Goal: Register for event/course

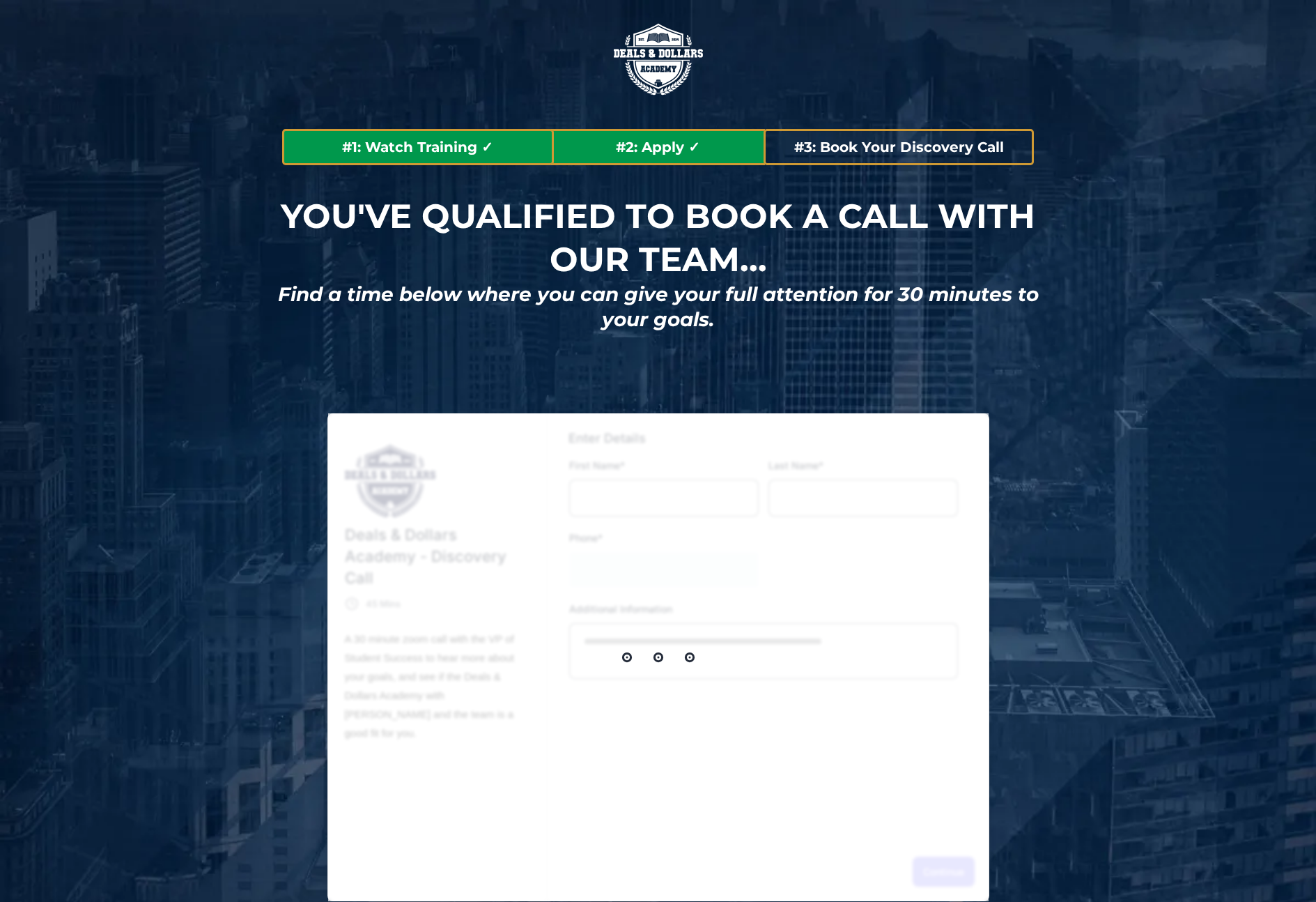
type input "****"
type input "**********"
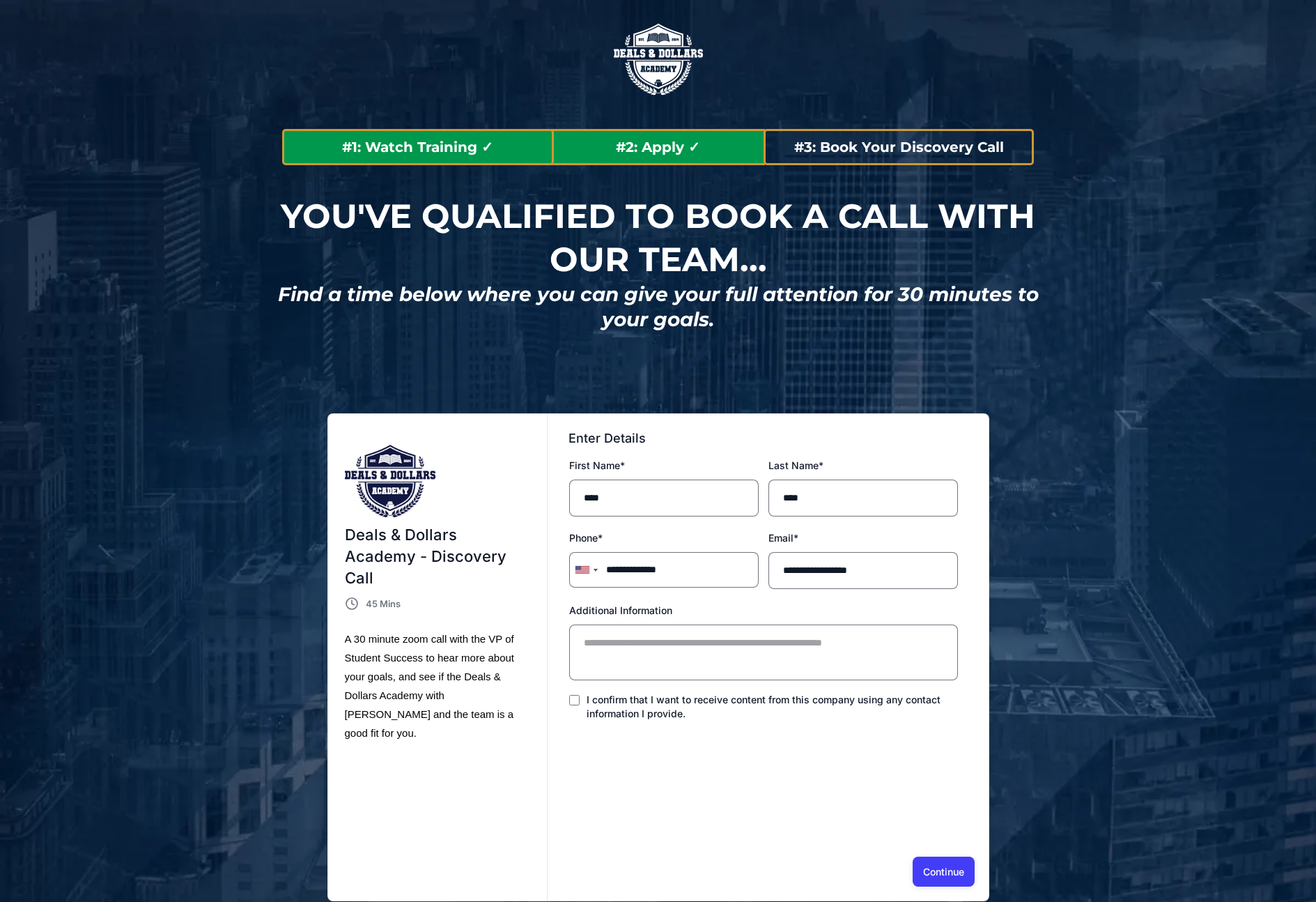
scroll to position [9, 0]
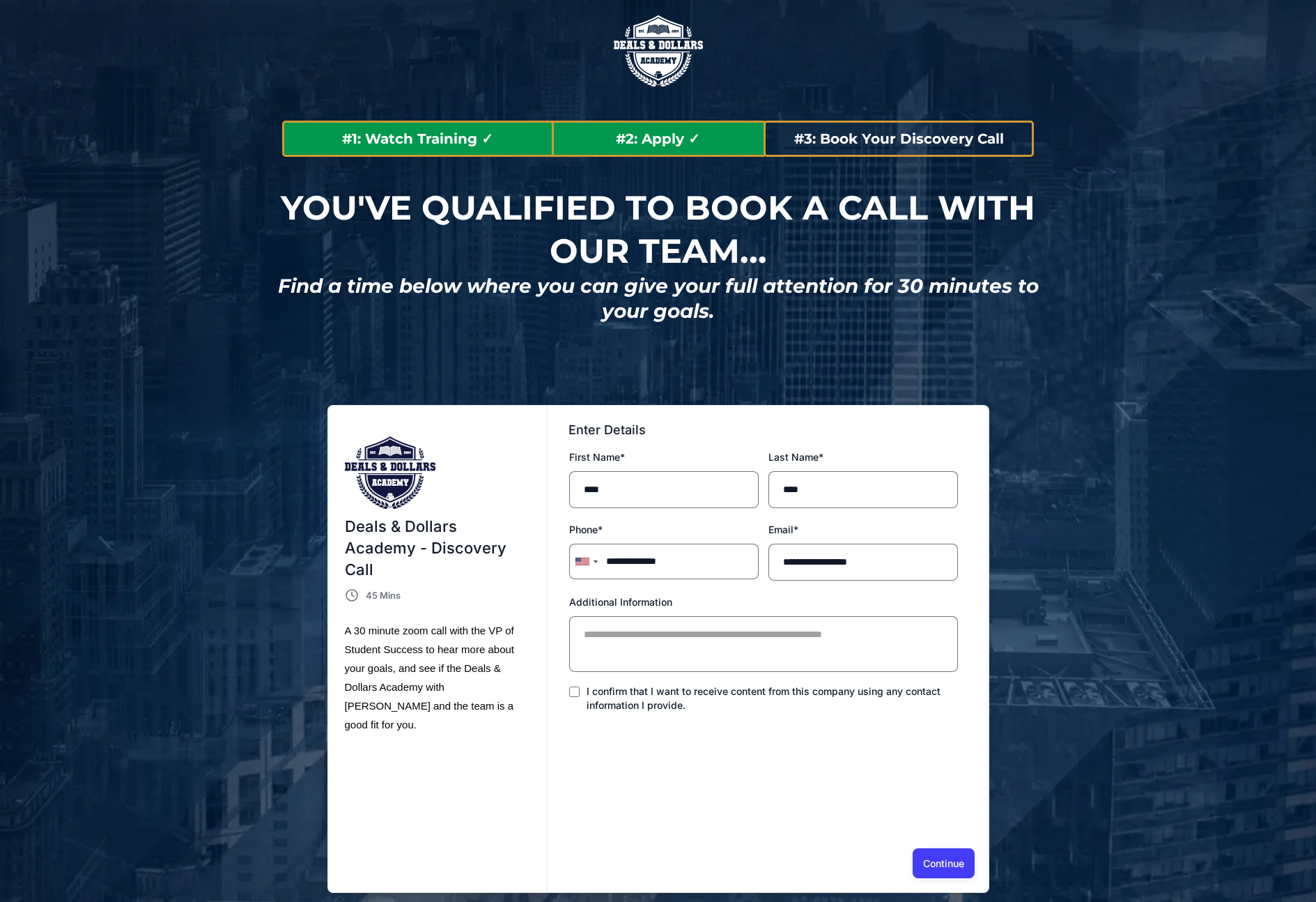
click at [707, 143] on h2 "#2: Apply ✓" at bounding box center [658, 138] width 215 height 18
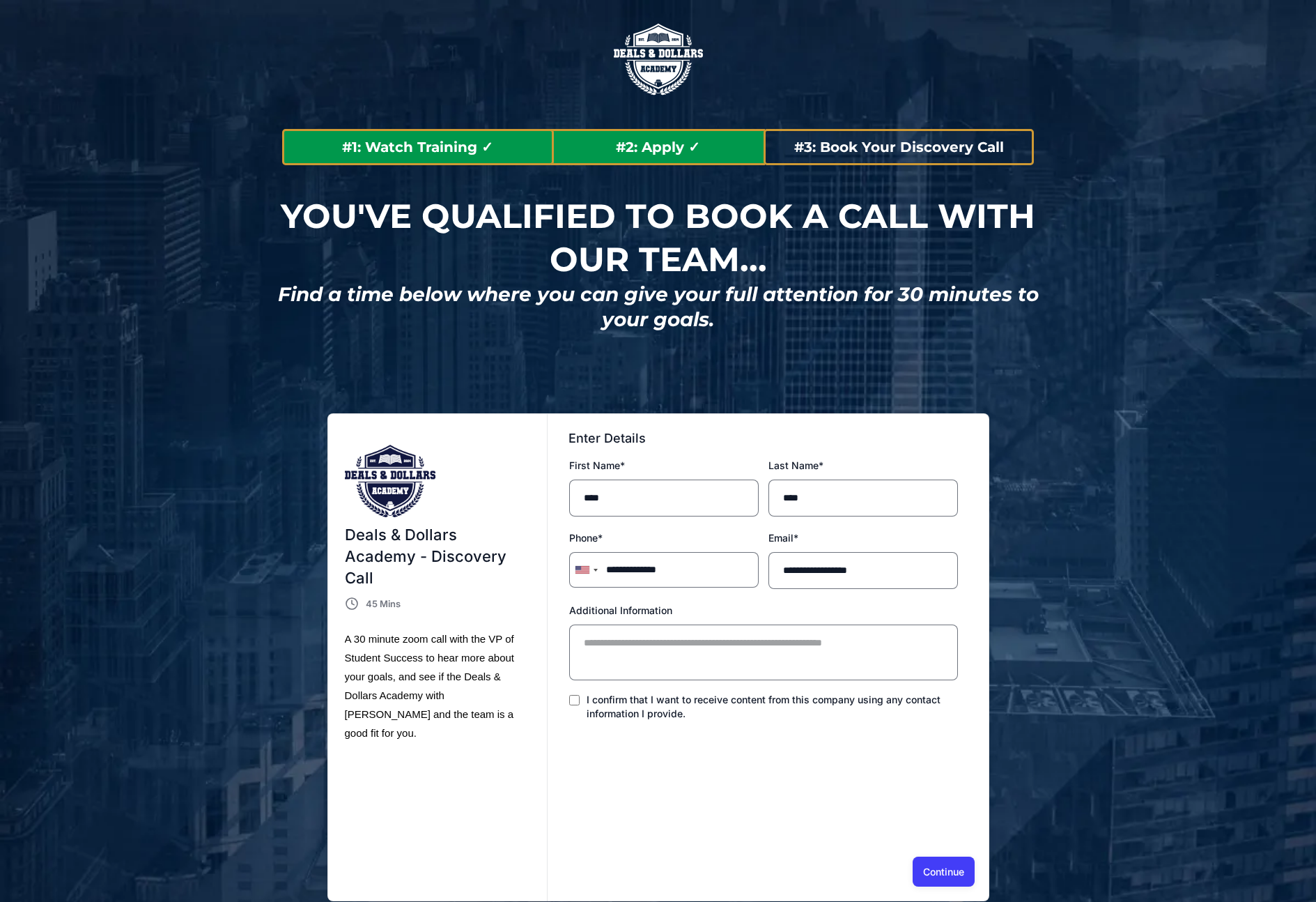
scroll to position [132, 0]
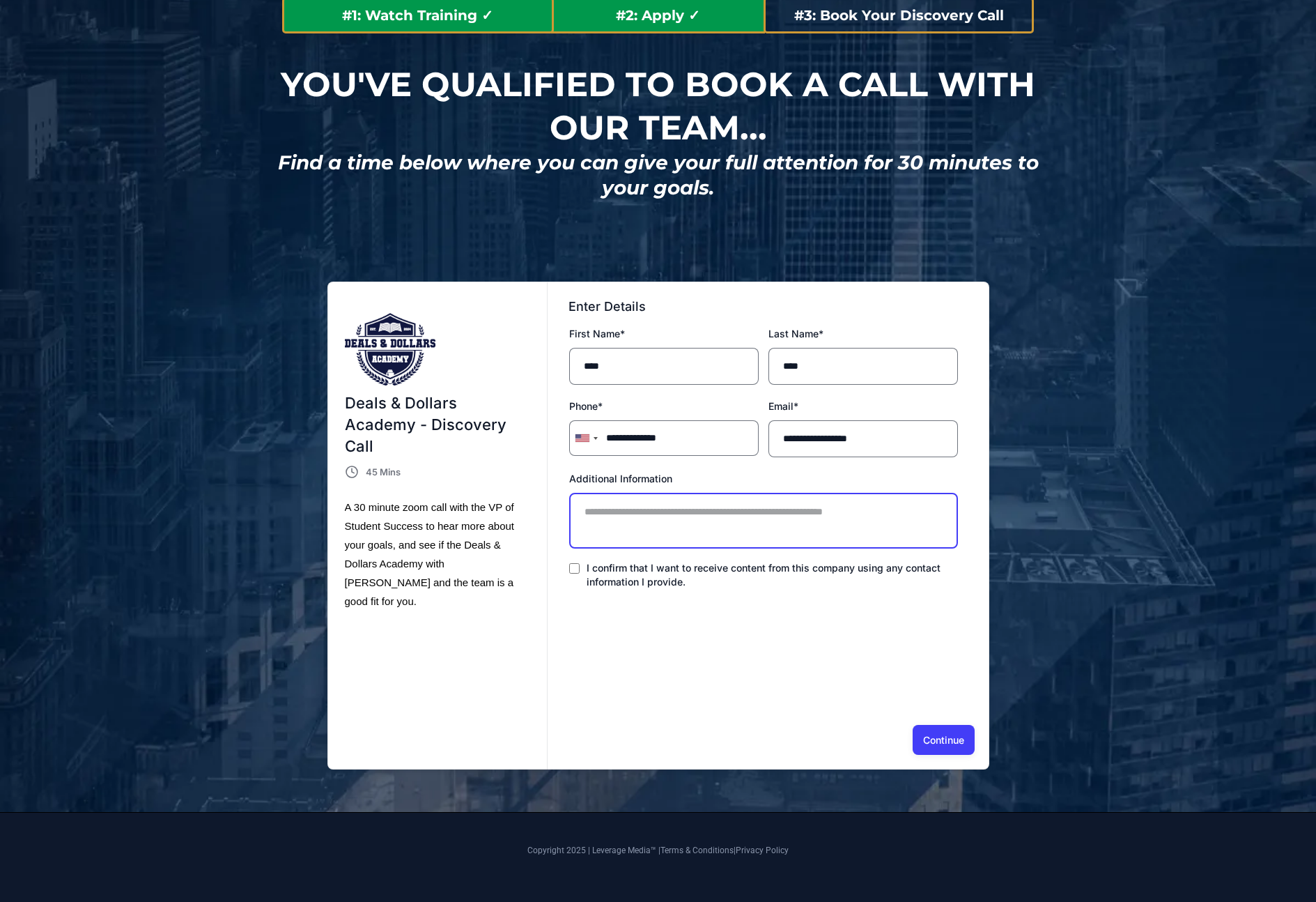
click at [682, 517] on textarea "Additional Information" at bounding box center [764, 521] width 389 height 56
click at [946, 738] on button "Continue" at bounding box center [943, 740] width 62 height 29
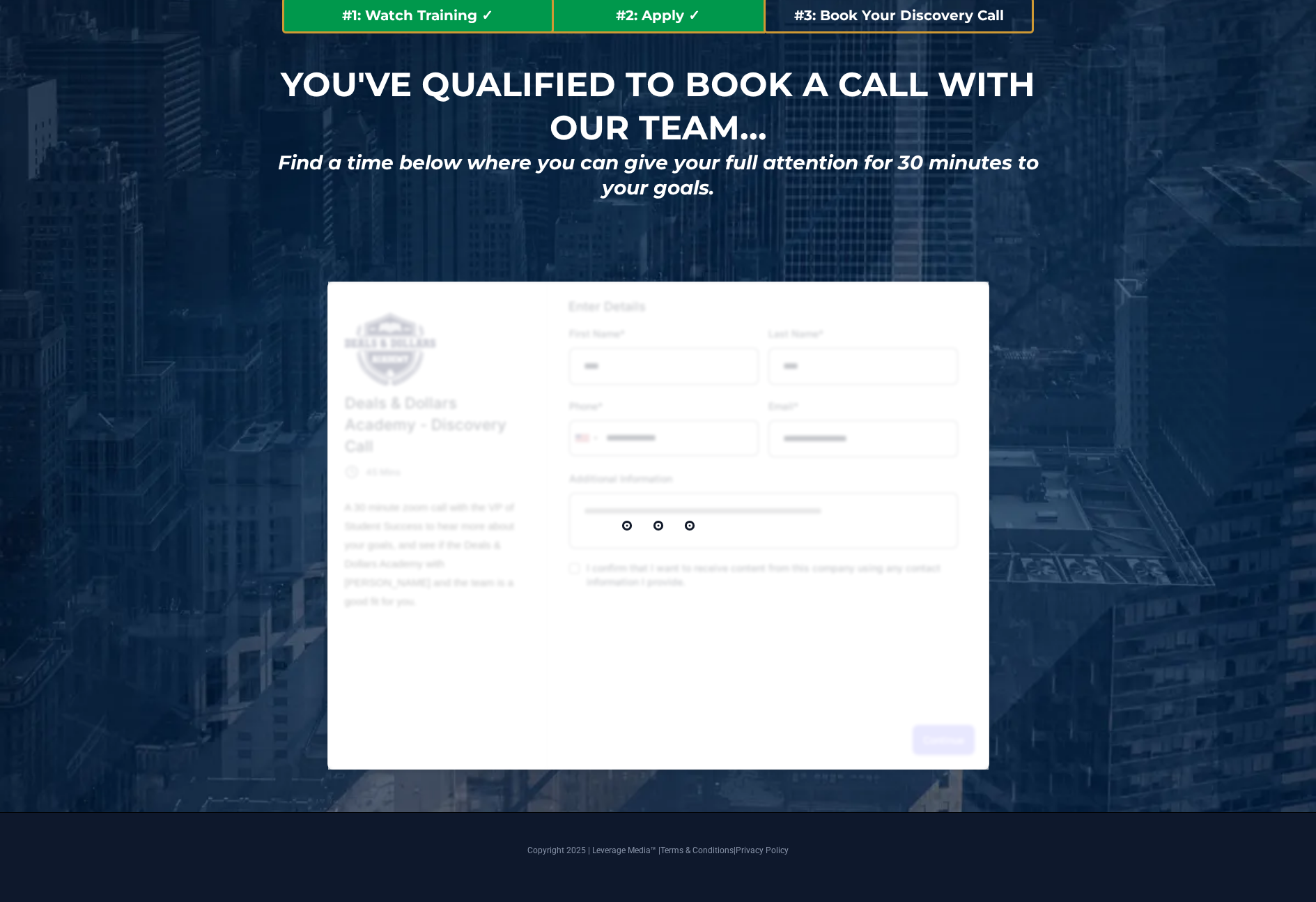
select select "*"
select select "****"
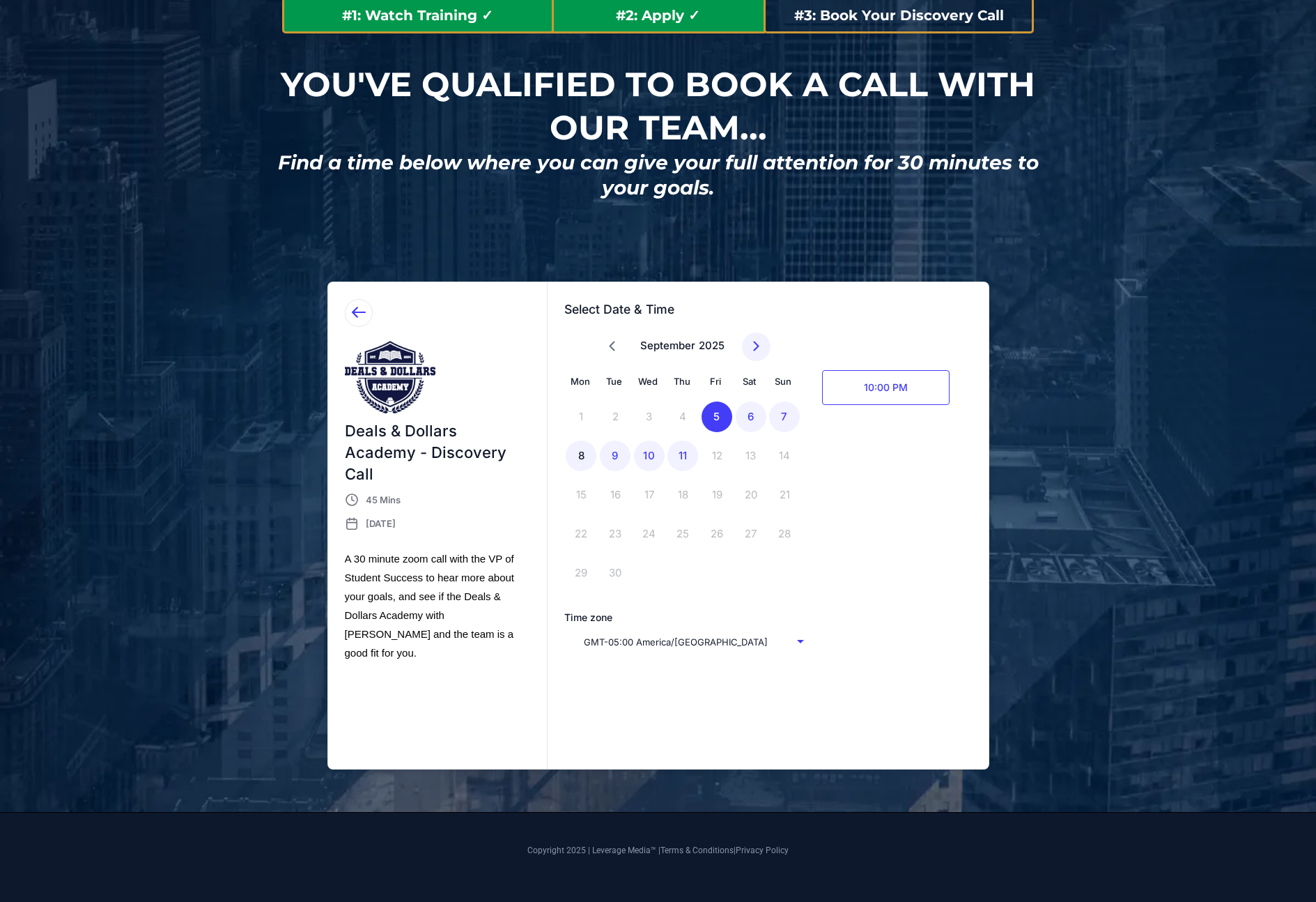
click at [586, 454] on div "8" at bounding box center [581, 456] width 31 height 31
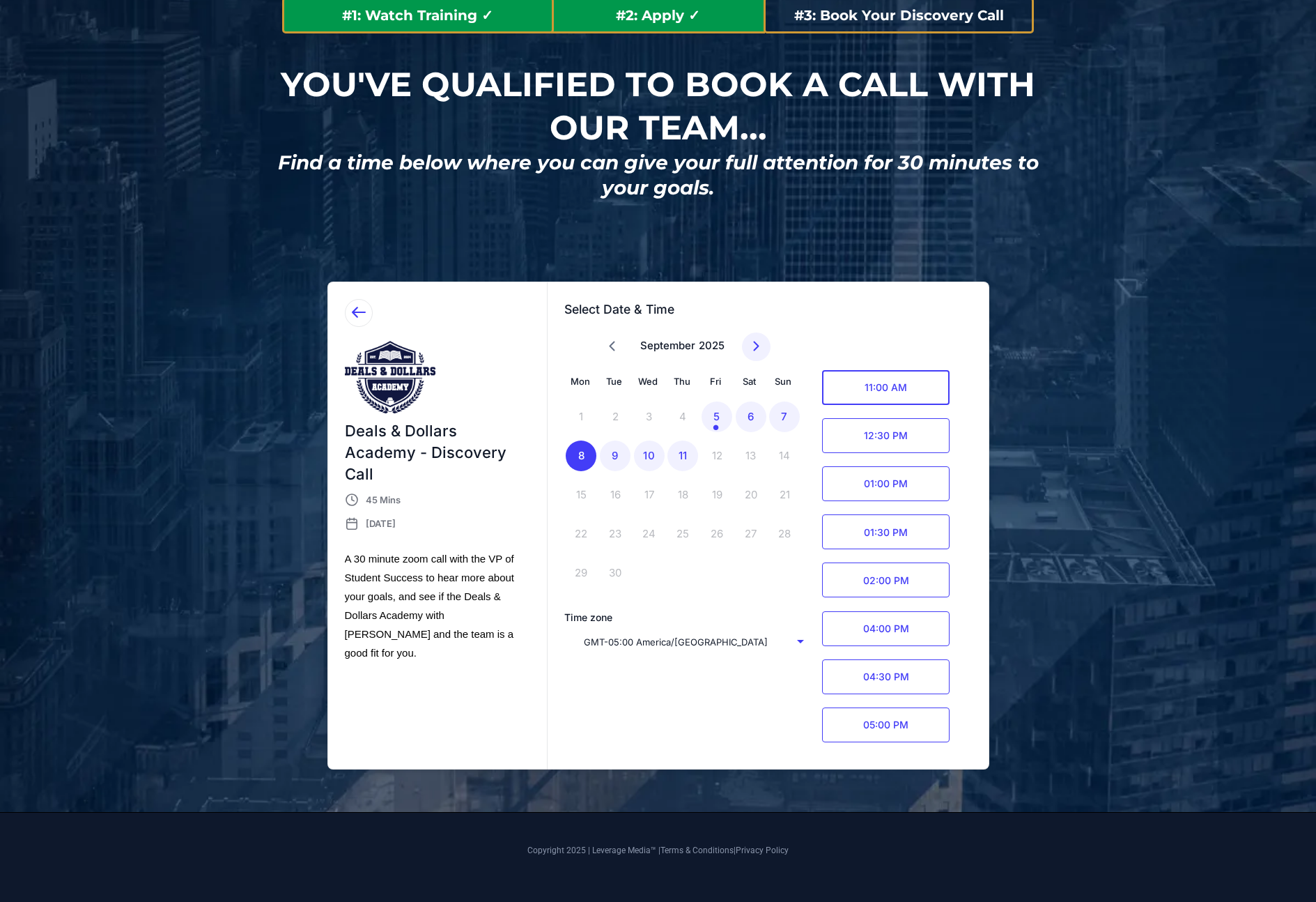
click at [902, 391] on span "11:00 AM" at bounding box center [885, 387] width 128 height 35
click at [923, 391] on div "Confirm" at bounding box center [922, 387] width 36 height 16
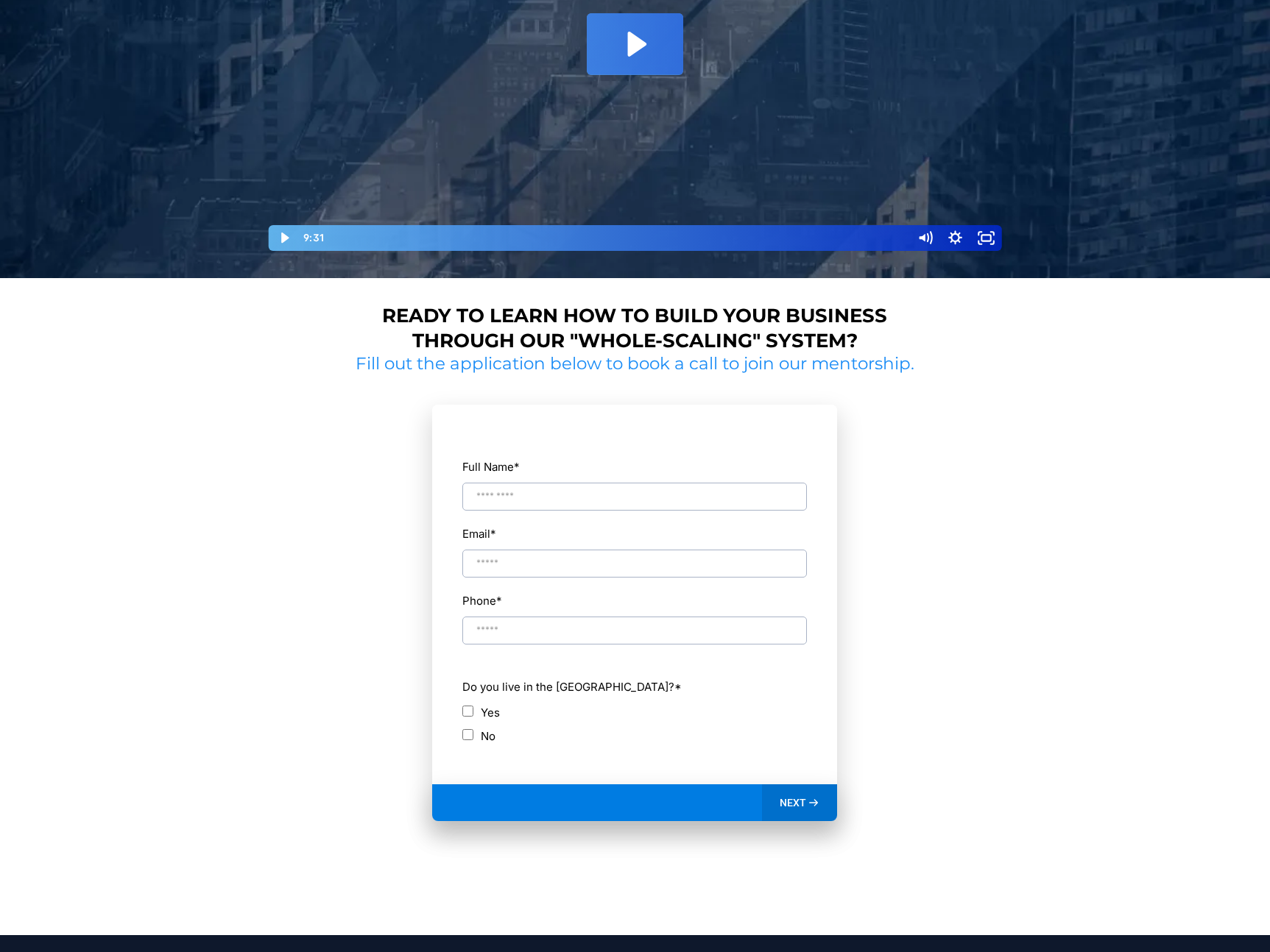
scroll to position [481, 0]
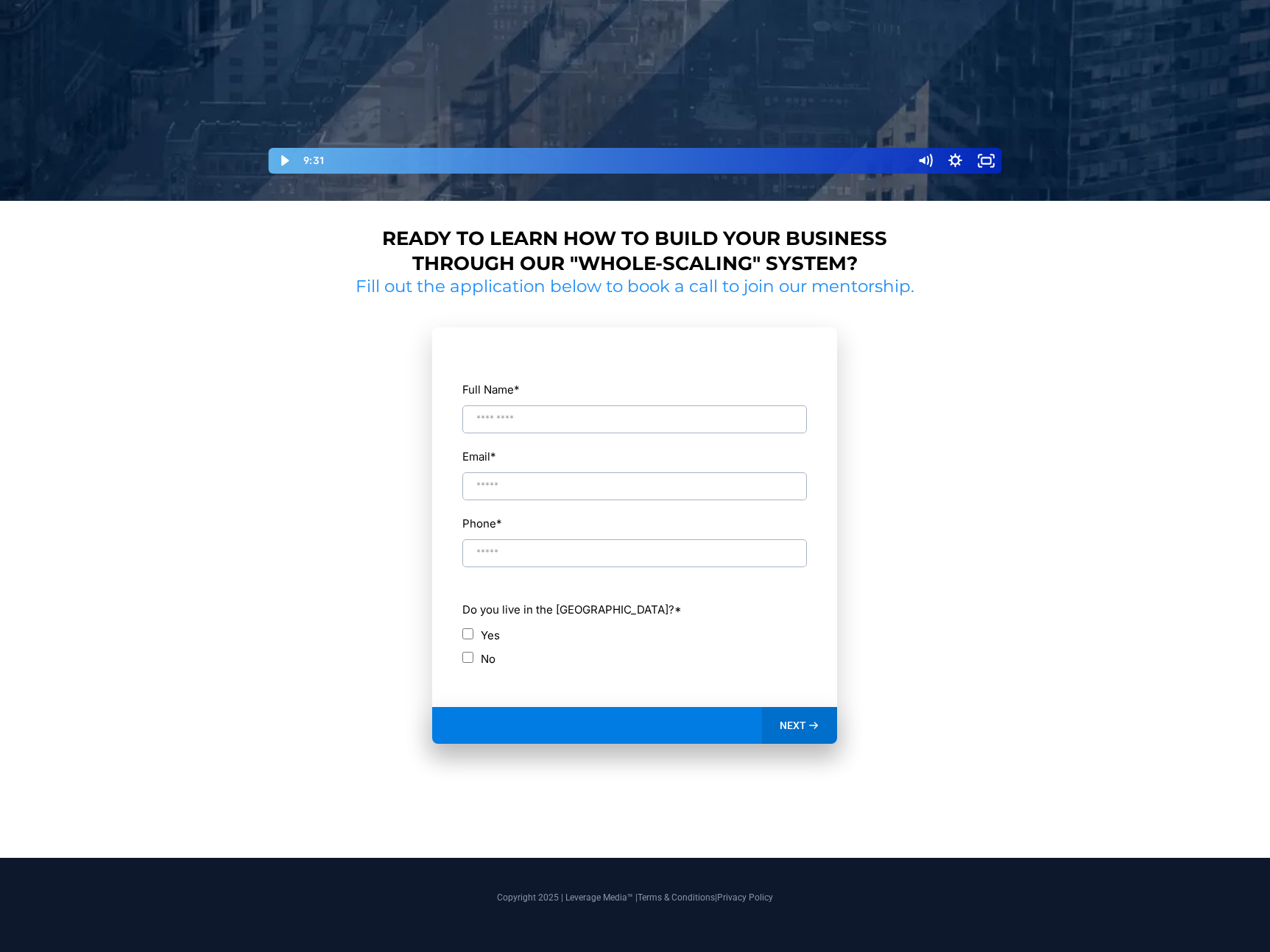
click at [626, 422] on input "Full Name *" at bounding box center [634, 420] width 345 height 28
type input "*"
click at [500, 491] on input "Email *" at bounding box center [634, 486] width 345 height 28
type input "**********"
click at [506, 561] on input "Phone *" at bounding box center [634, 553] width 345 height 28
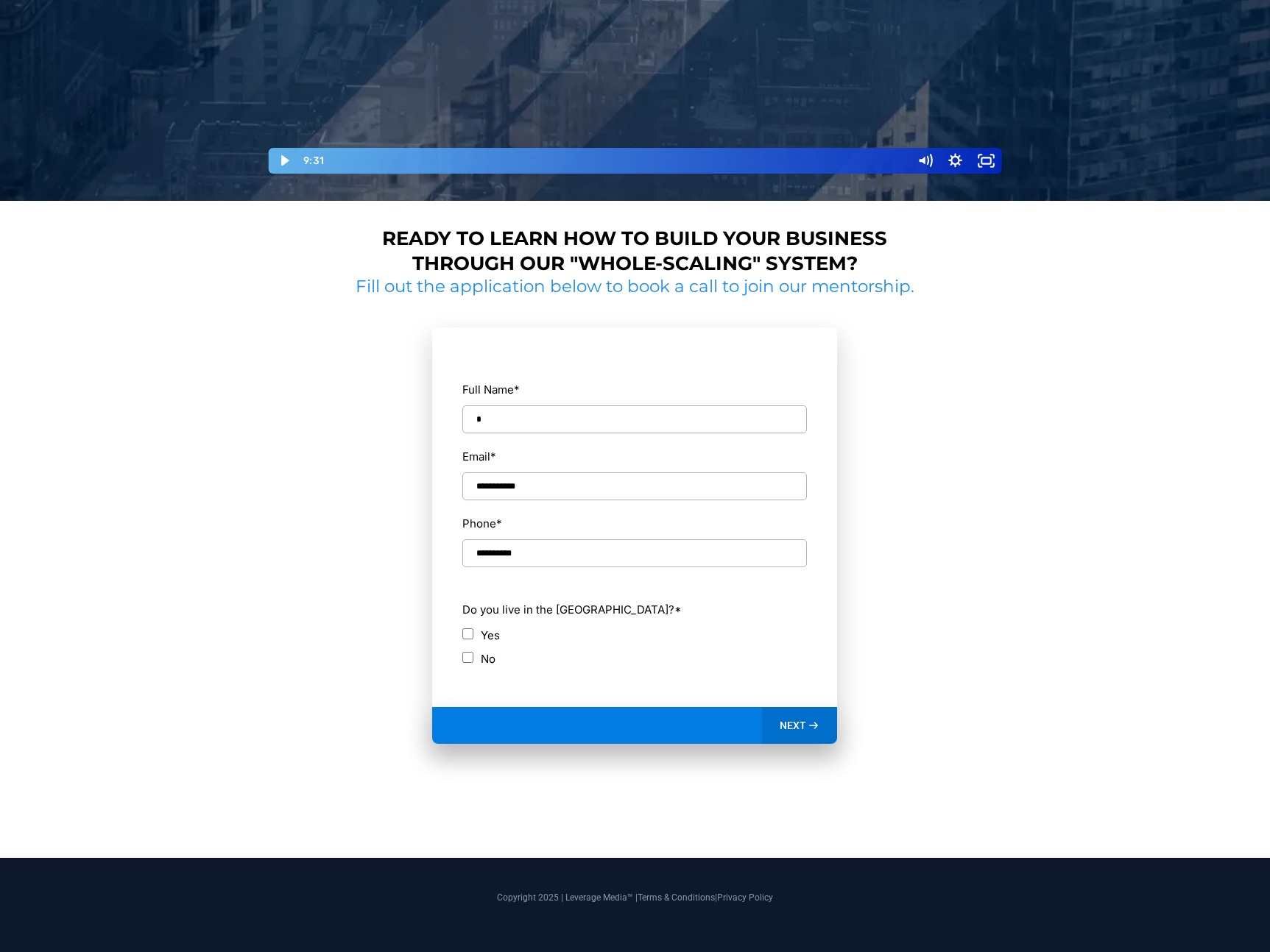
click at [471, 627] on div "Yes" at bounding box center [634, 635] width 345 height 20
click at [797, 719] on span "NEXT" at bounding box center [793, 725] width 26 height 13
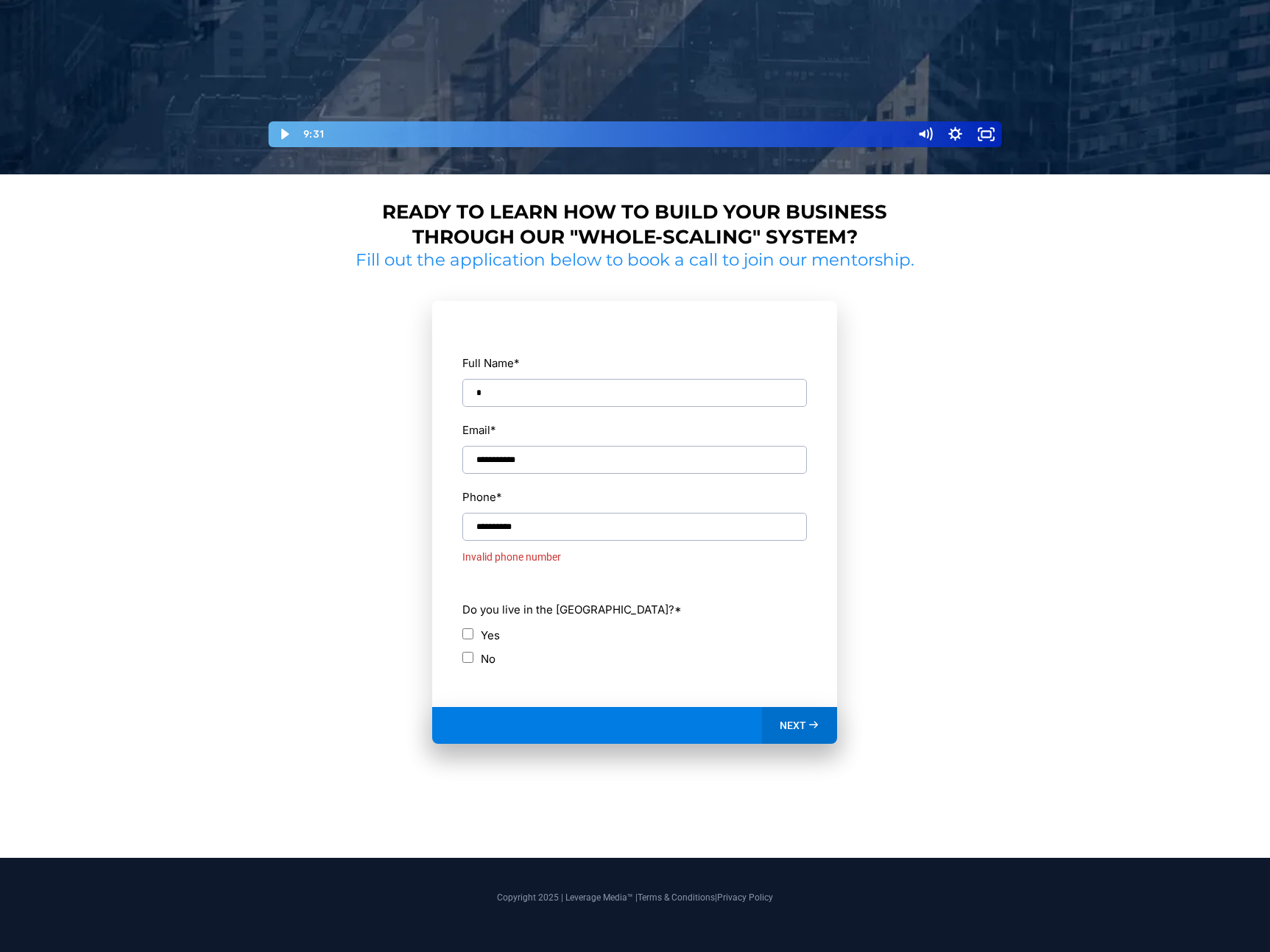
drag, startPoint x: 564, startPoint y: 522, endPoint x: 420, endPoint y: 512, distance: 144.3
click at [420, 512] on section "**********" at bounding box center [635, 541] width 570 height 538
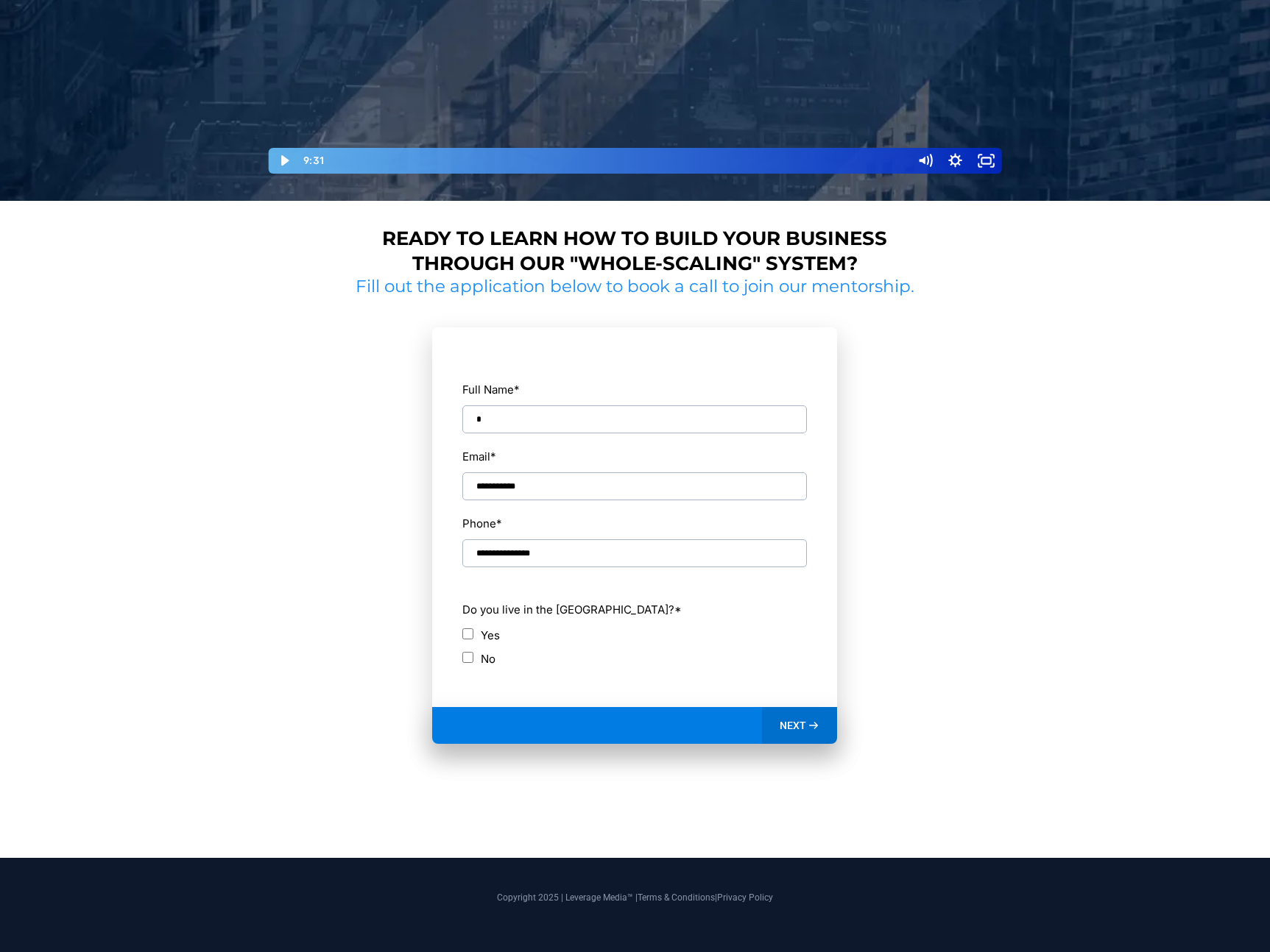
click at [812, 728] on icon at bounding box center [813, 725] width 12 height 12
click at [803, 717] on div "NEXT" at bounding box center [799, 725] width 76 height 37
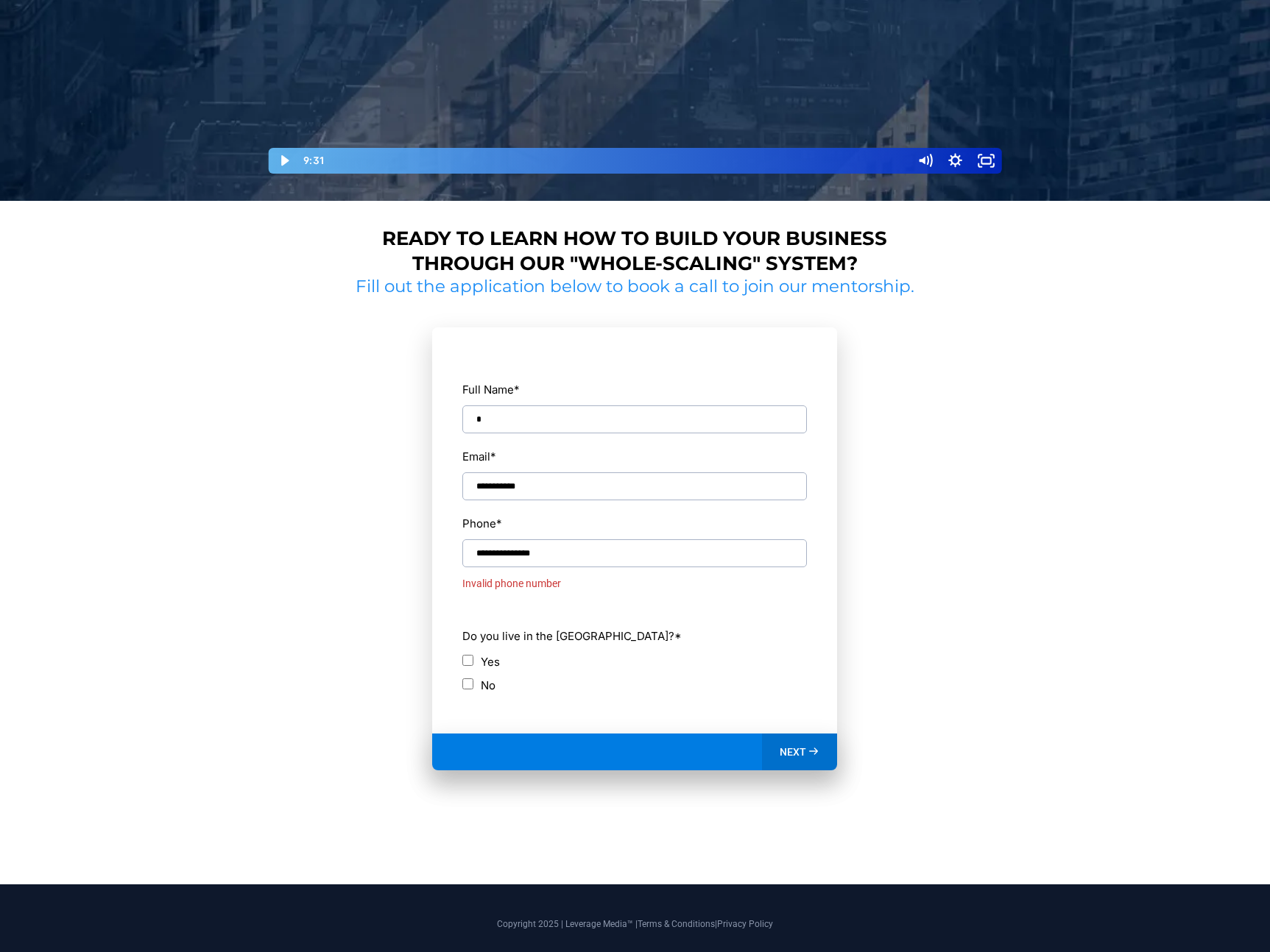
scroll to position [508, 0]
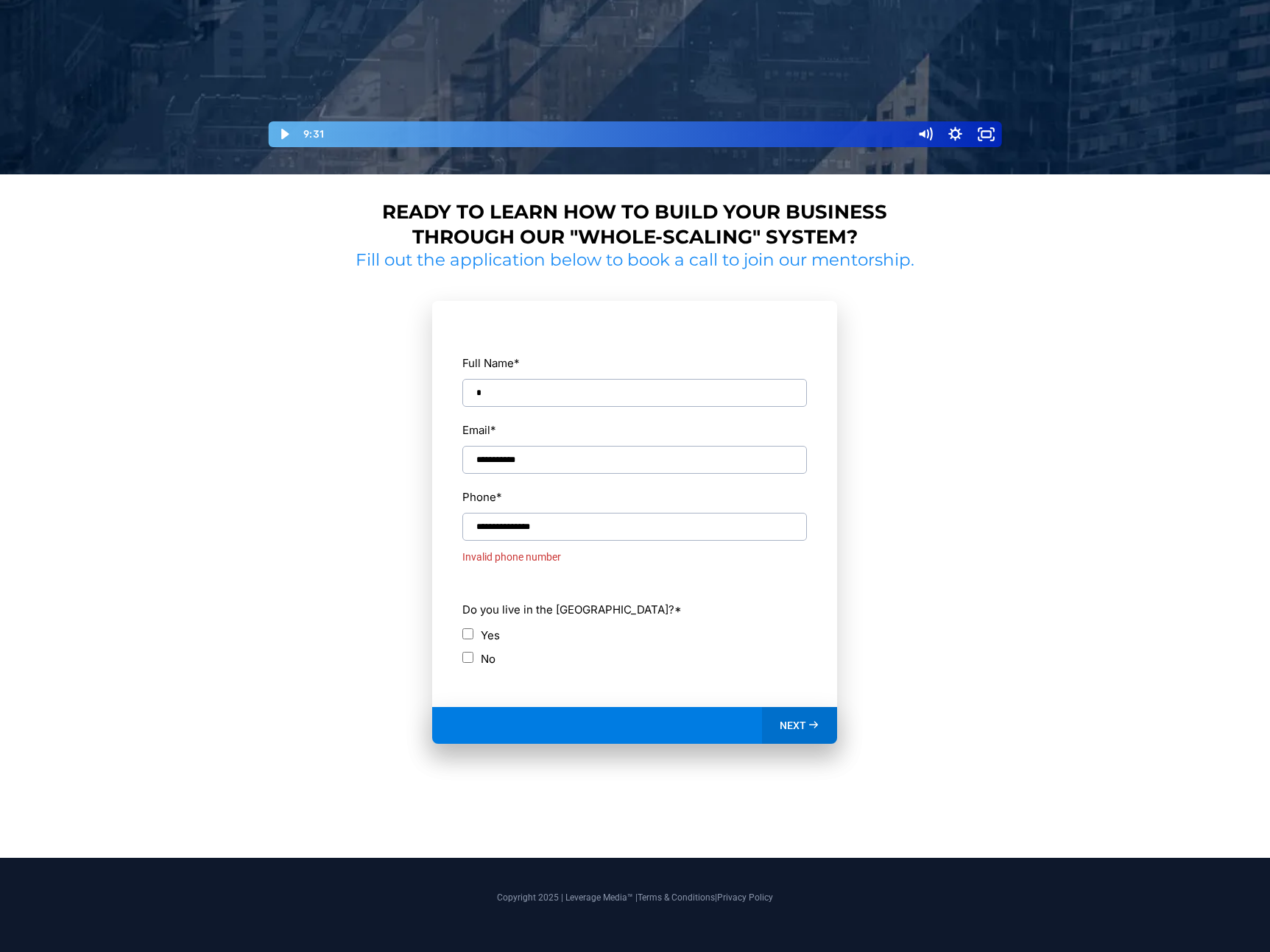
click at [560, 521] on input "**********" at bounding box center [634, 527] width 345 height 28
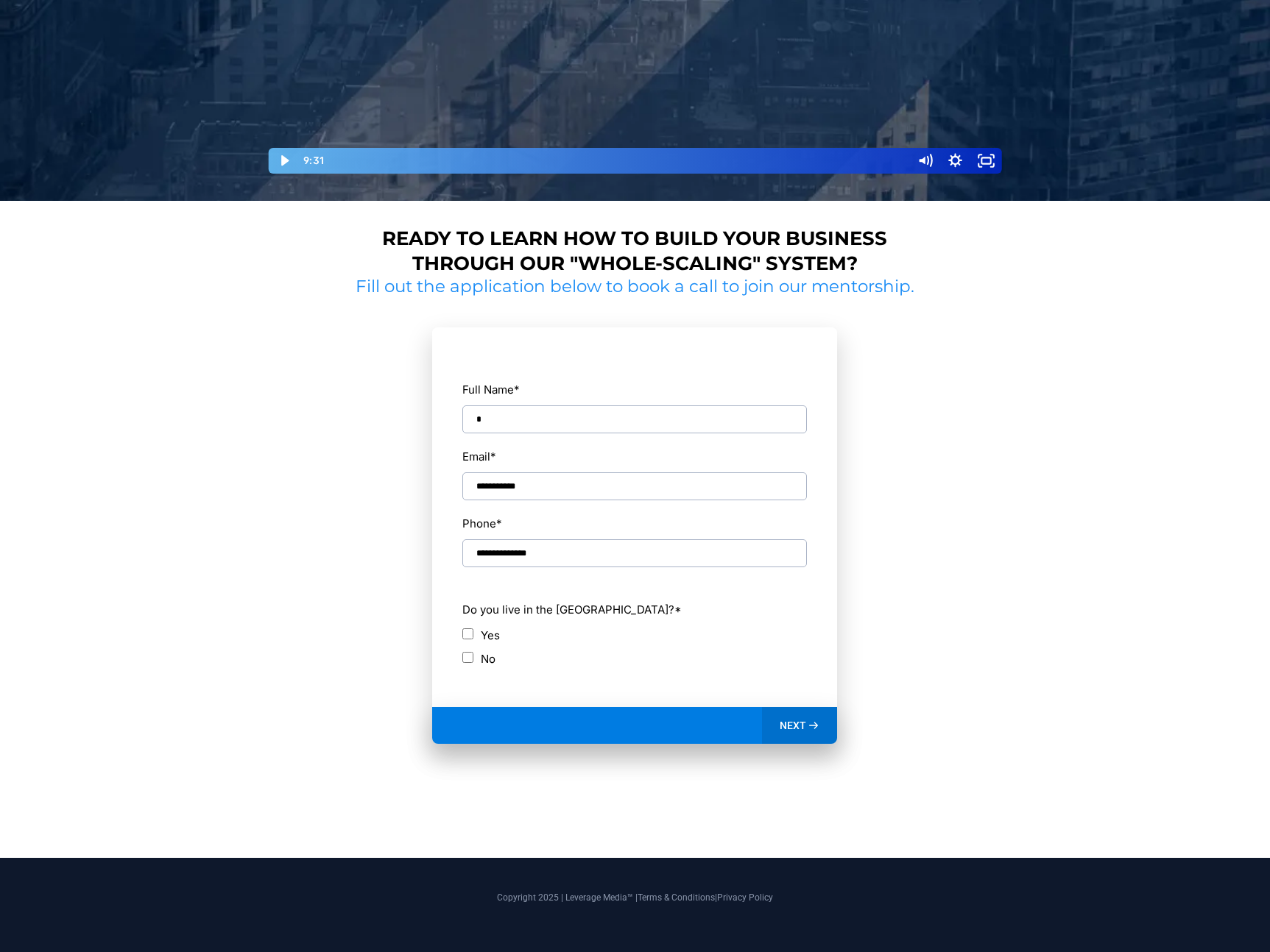
scroll to position [481, 0]
type input "**********"
drag, startPoint x: 779, startPoint y: 707, endPoint x: 801, endPoint y: 721, distance: 26.1
click at [780, 707] on div "**********" at bounding box center [634, 535] width 405 height 416
click at [813, 727] on icon at bounding box center [813, 725] width 12 height 12
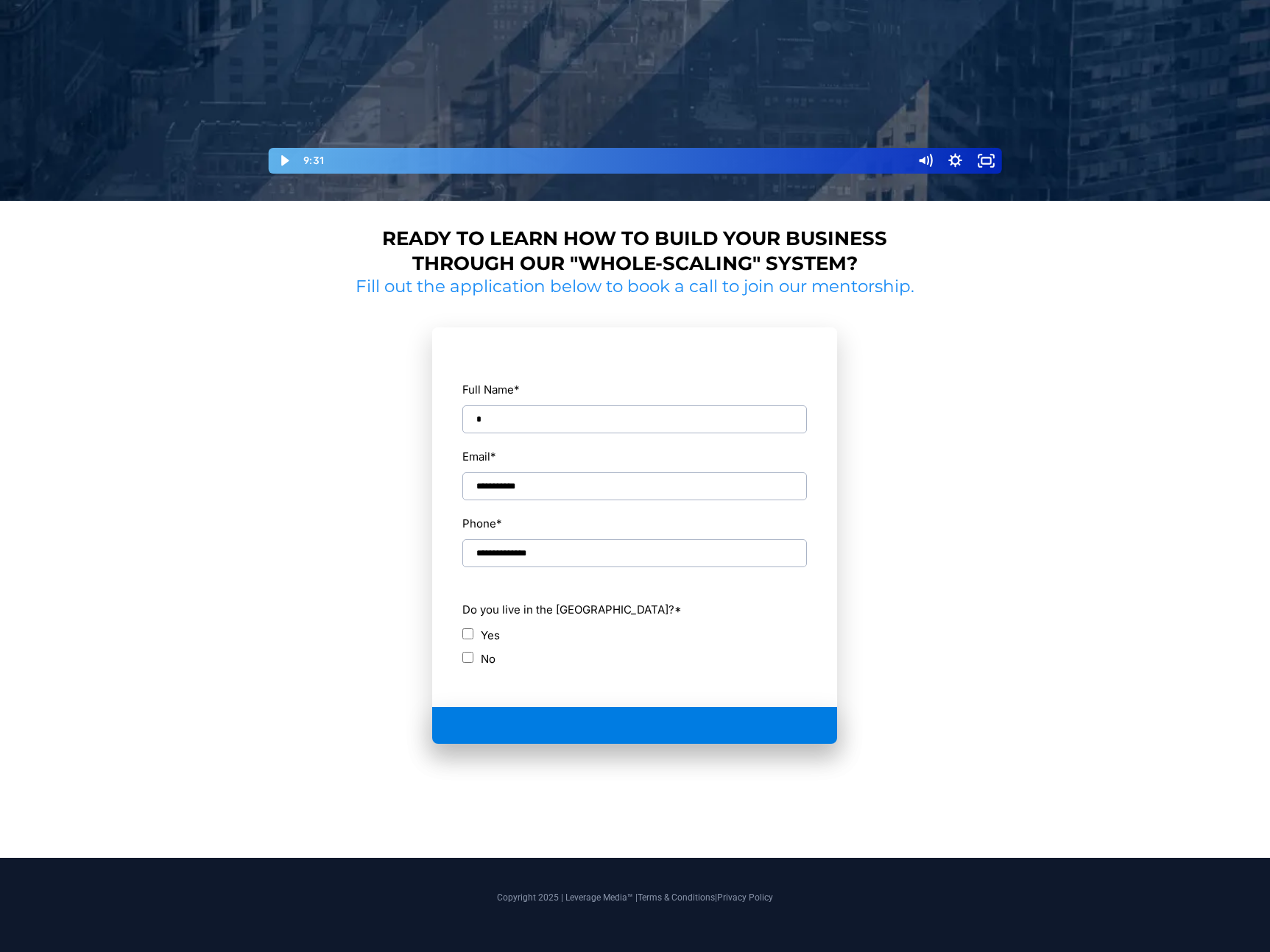
scroll to position [301, 0]
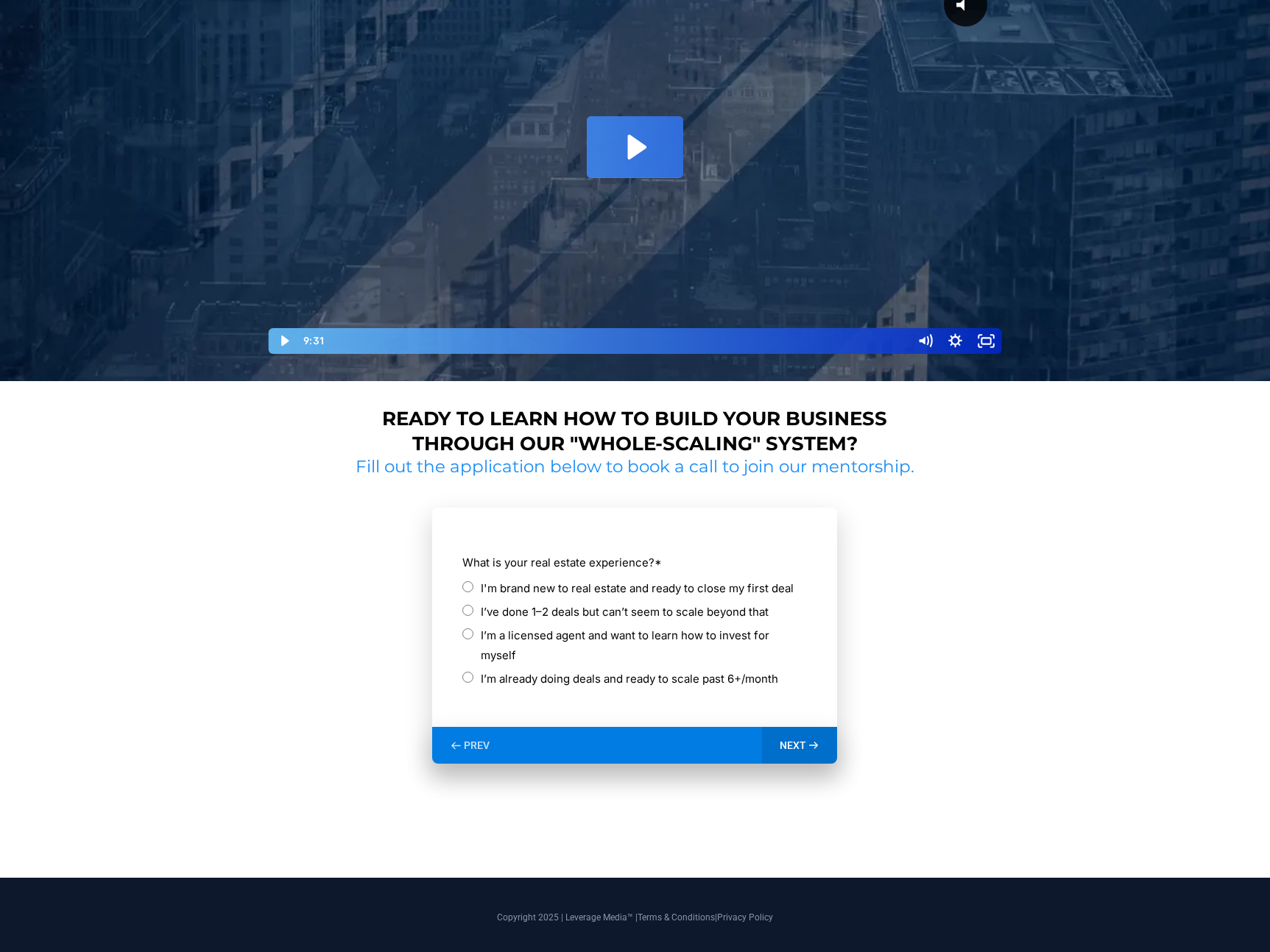
click at [387, 618] on section "**********" at bounding box center [635, 654] width 570 height 352
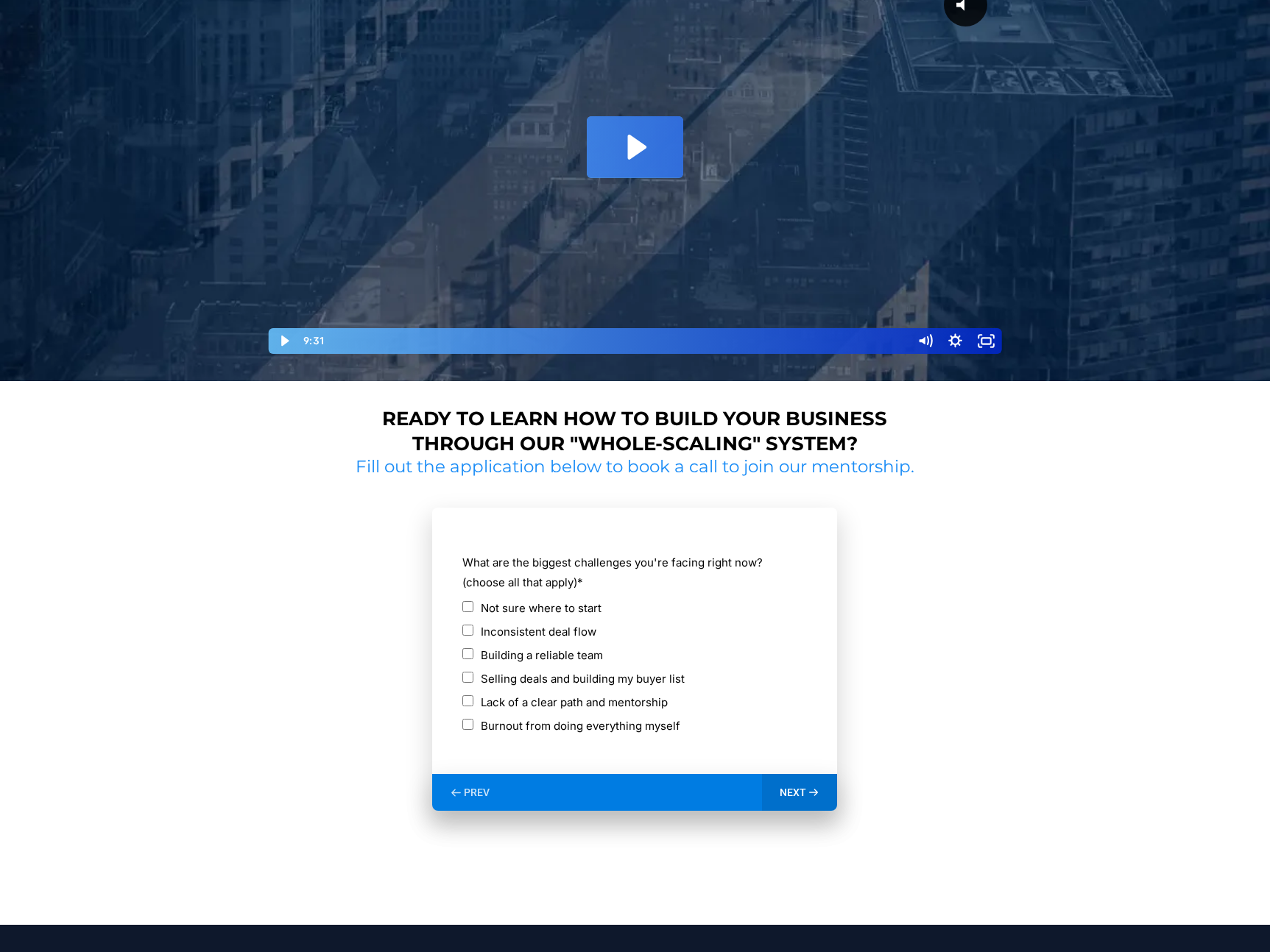
click at [484, 614] on label "Not sure where to start" at bounding box center [541, 608] width 121 height 20
click at [795, 796] on span "NEXT" at bounding box center [793, 793] width 26 height 13
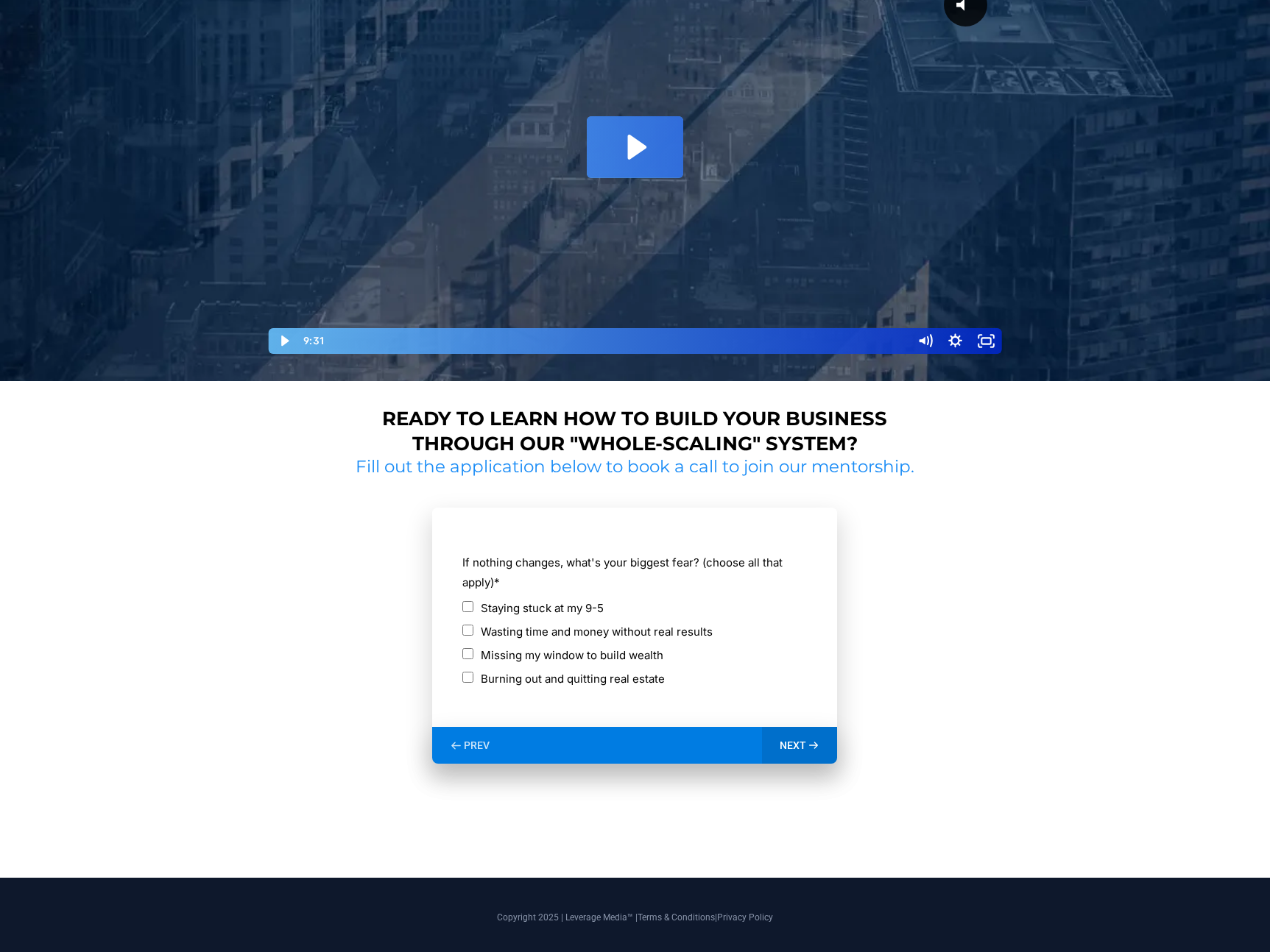
click at [518, 603] on label "Staying stuck at my 9-5" at bounding box center [542, 608] width 123 height 20
click at [817, 761] on div "NEXT" at bounding box center [799, 745] width 76 height 37
click at [518, 684] on label "3+ months" at bounding box center [508, 679] width 56 height 20
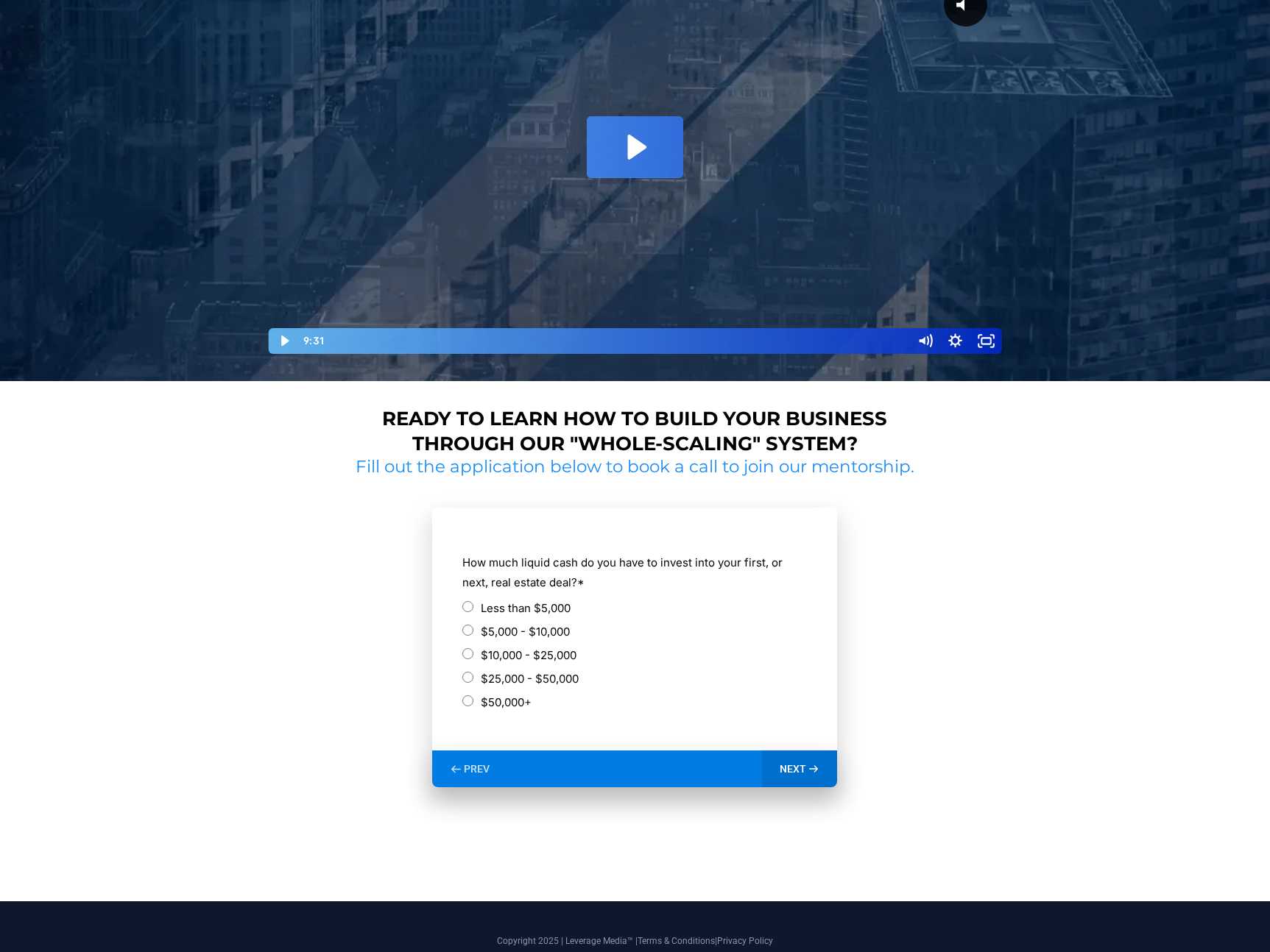
click at [555, 617] on label "Less than $5,000" at bounding box center [525, 608] width 90 height 20
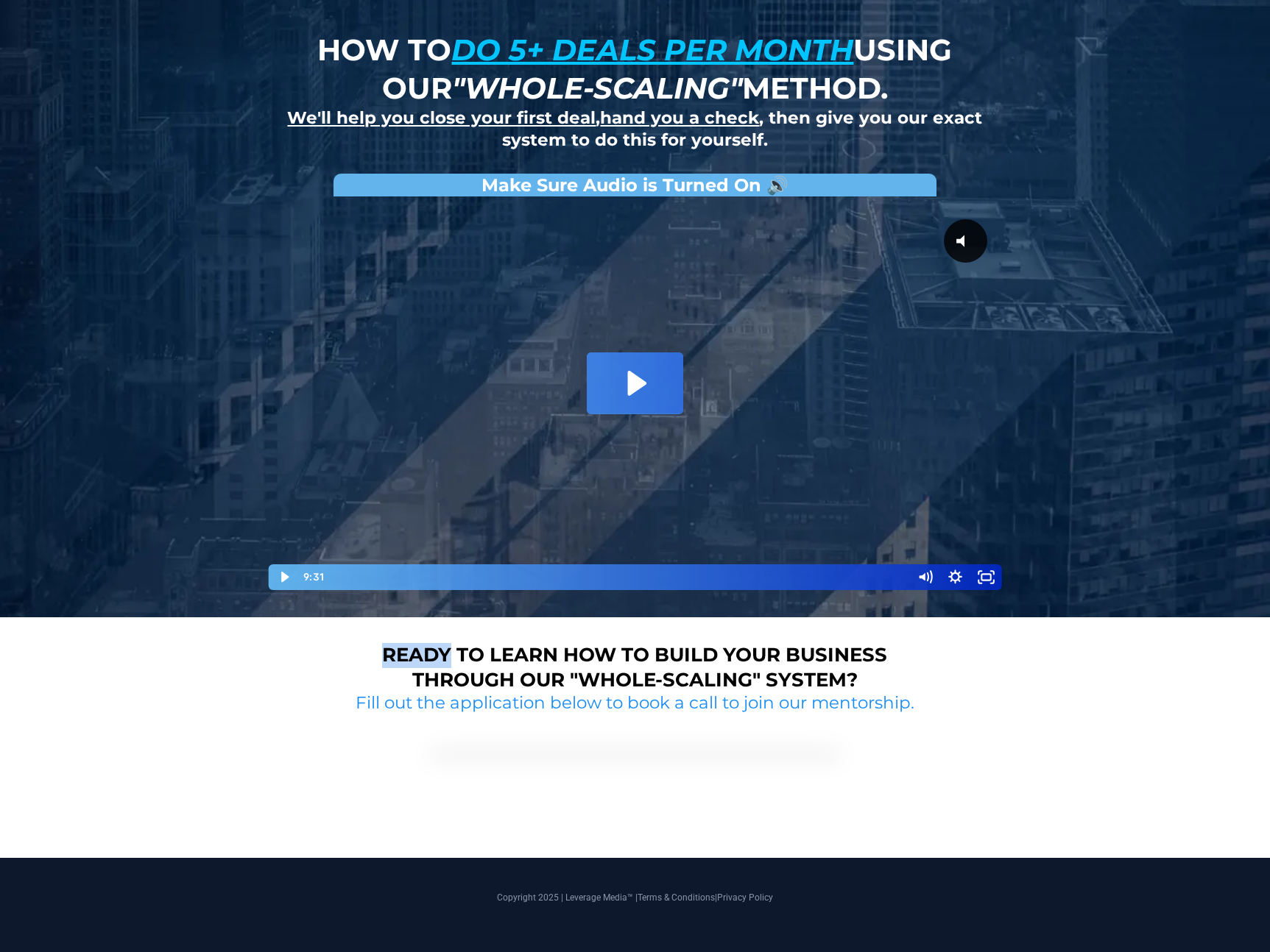
scroll to position [213, 0]
click at [555, 617] on div "Ready to learn how to build your business through our "whole-scaling" system? F…" at bounding box center [635, 738] width 1270 height 241
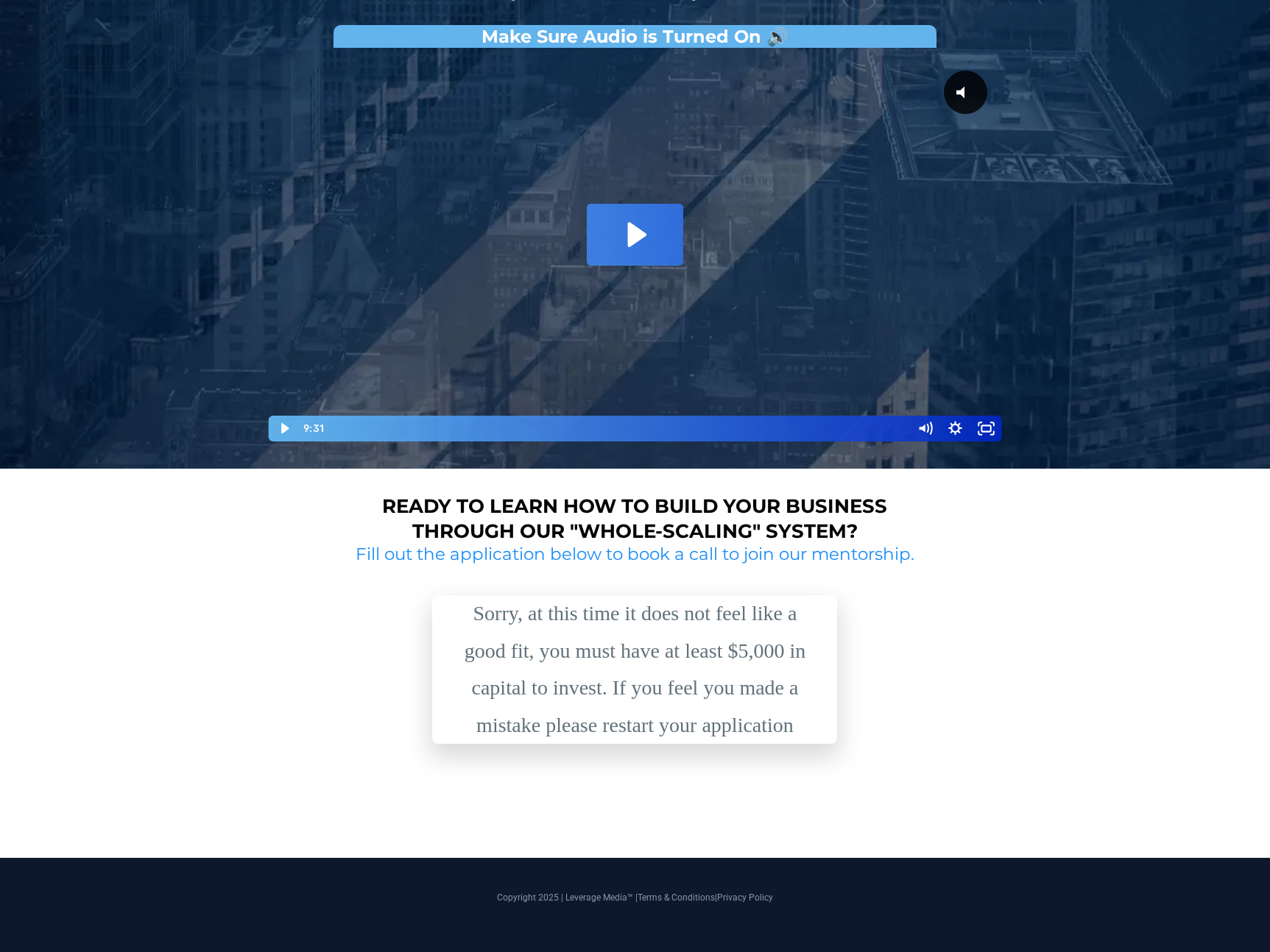
click at [564, 626] on div "Sorry, at this time it does not feel like a good fit, you must have at least $5…" at bounding box center [635, 670] width 368 height 149
click at [579, 549] on h2 "Fill out the application below to book a call to join our mentorship." at bounding box center [635, 555] width 570 height 22
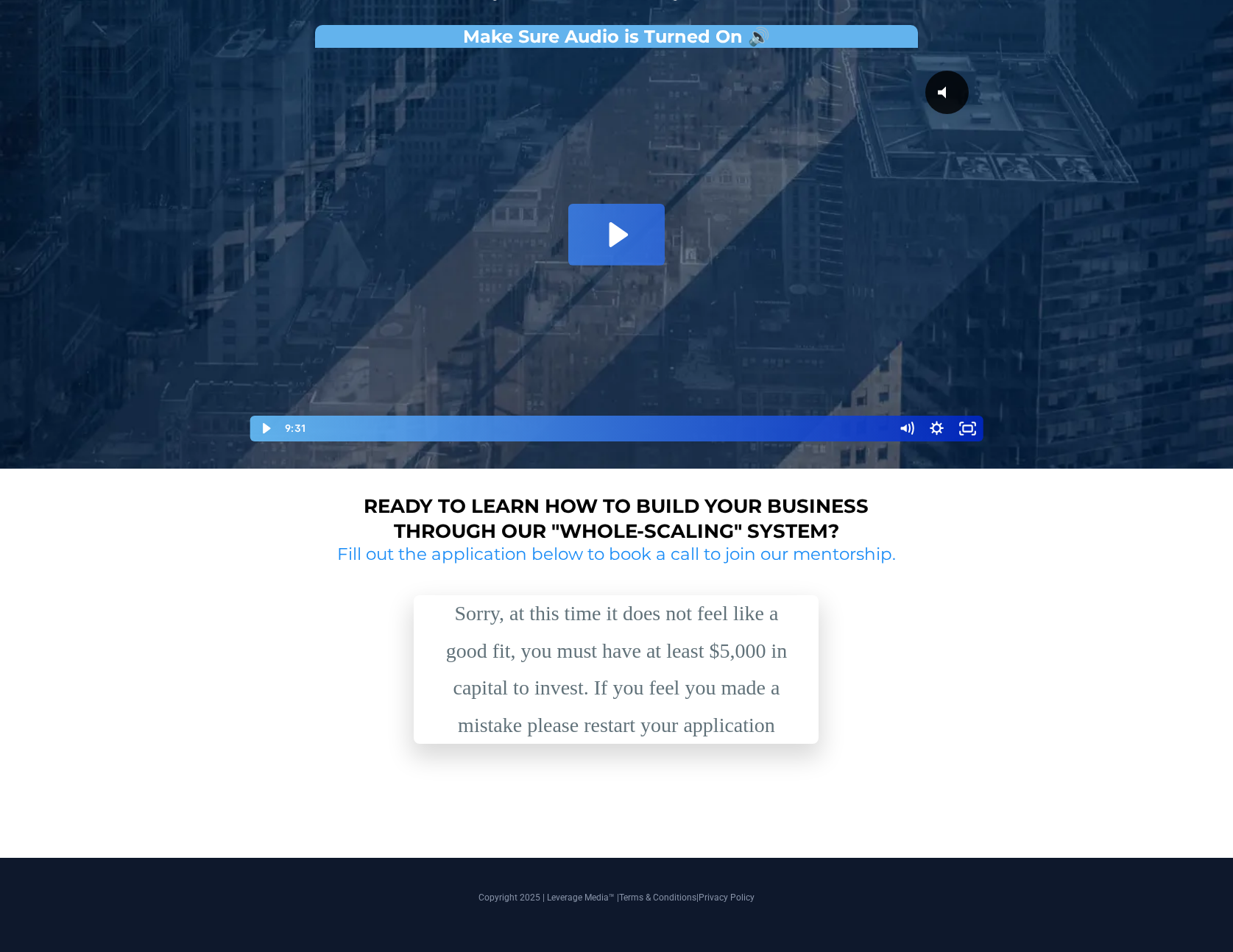
scroll to position [0, 0]
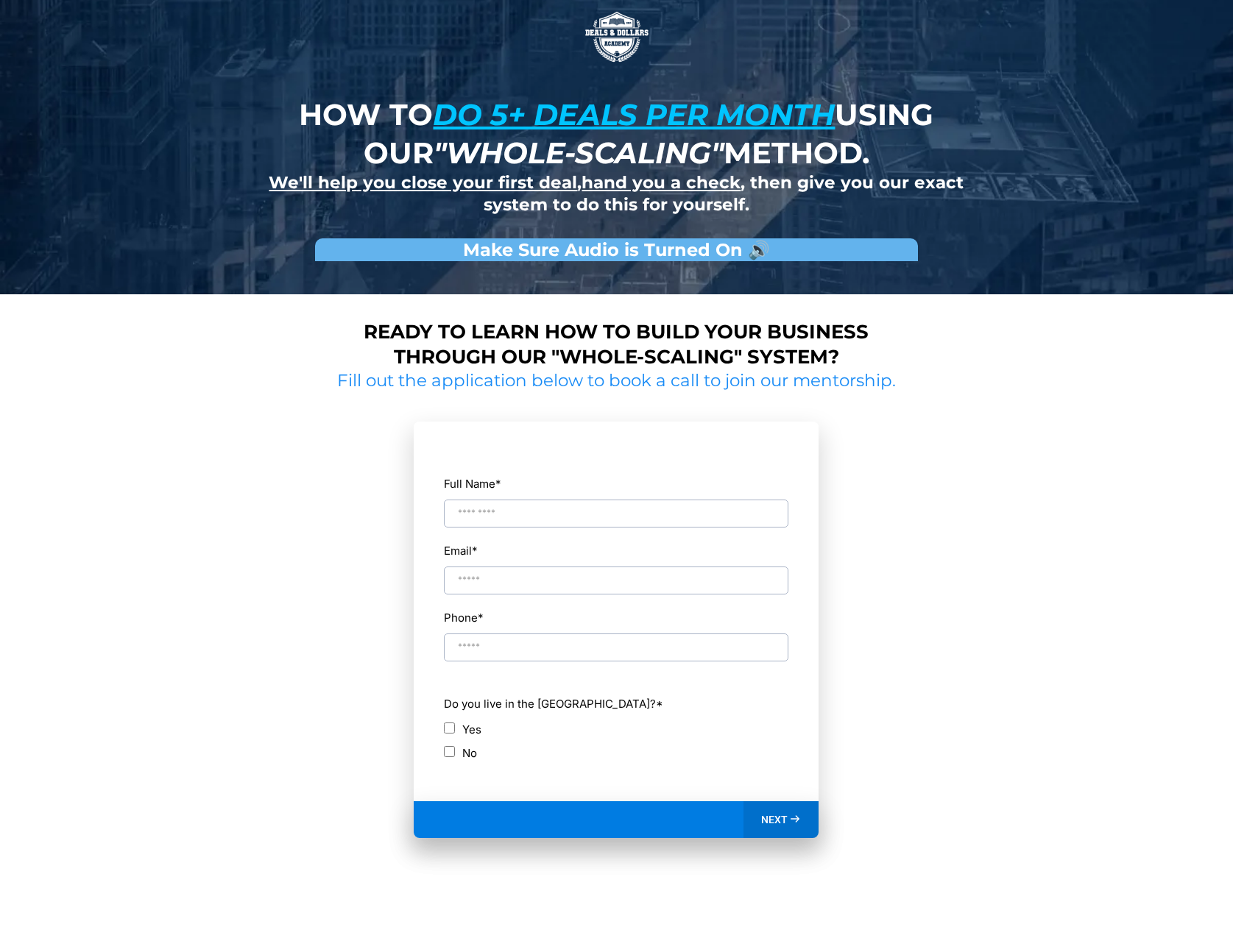
click at [610, 519] on div "How to do 5+ deals per month using our "whole-scaling" method. We'll help you c…" at bounding box center [616, 523] width 1233 height 1046
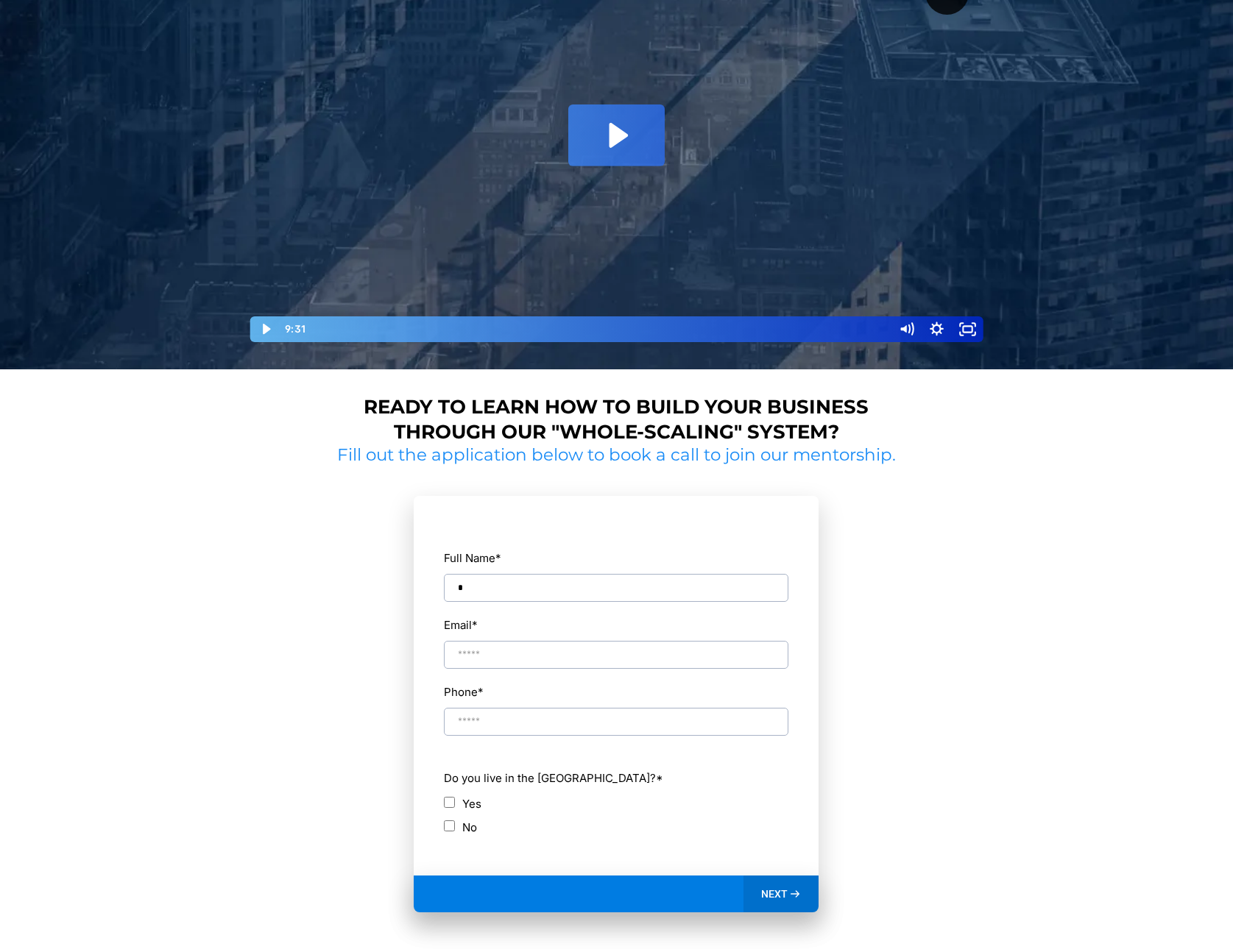
scroll to position [414, 0]
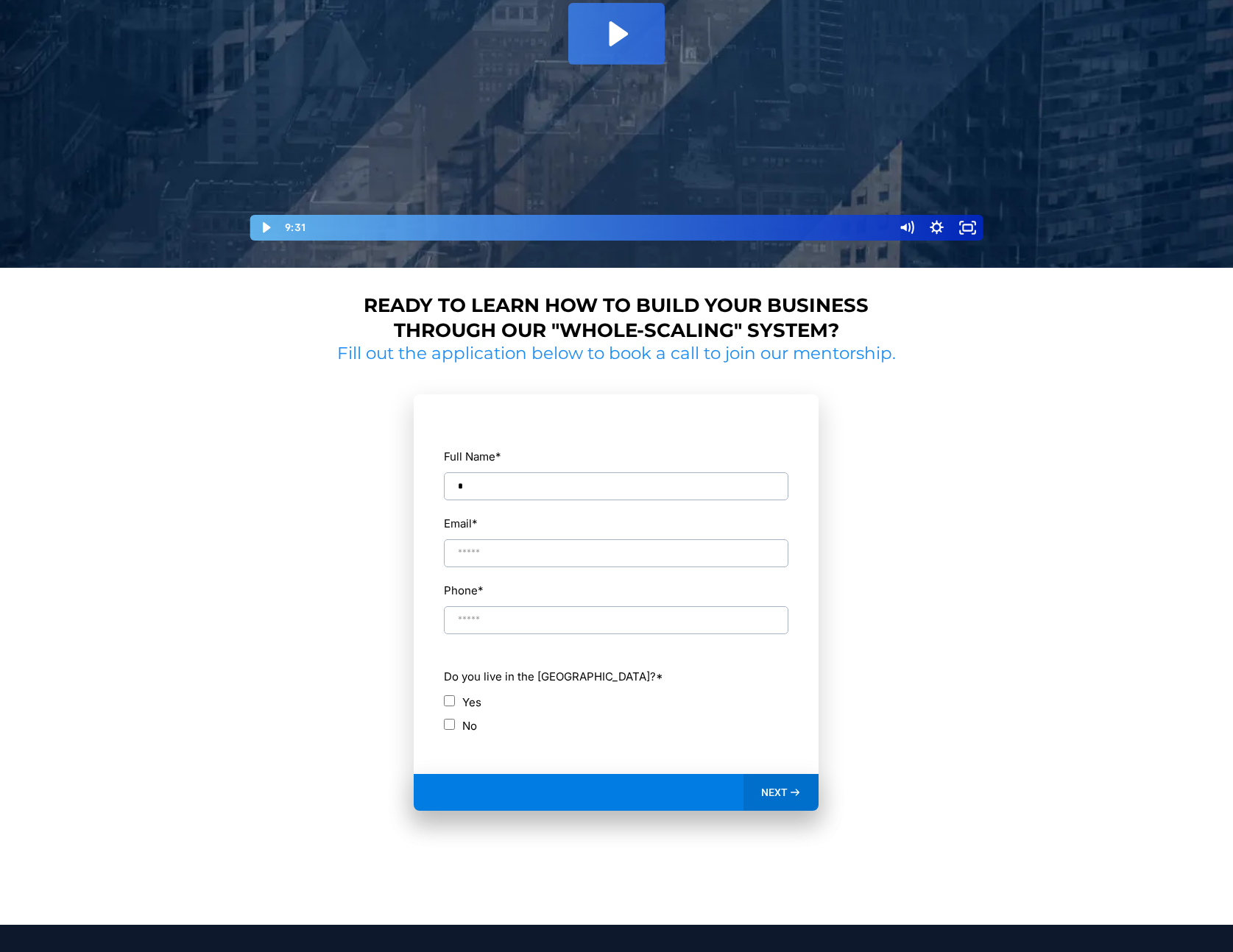
type input "*"
click at [553, 560] on input "Email *" at bounding box center [615, 553] width 344 height 28
type input "**********"
click at [497, 618] on input "Phone *" at bounding box center [615, 620] width 344 height 28
type input "**********"
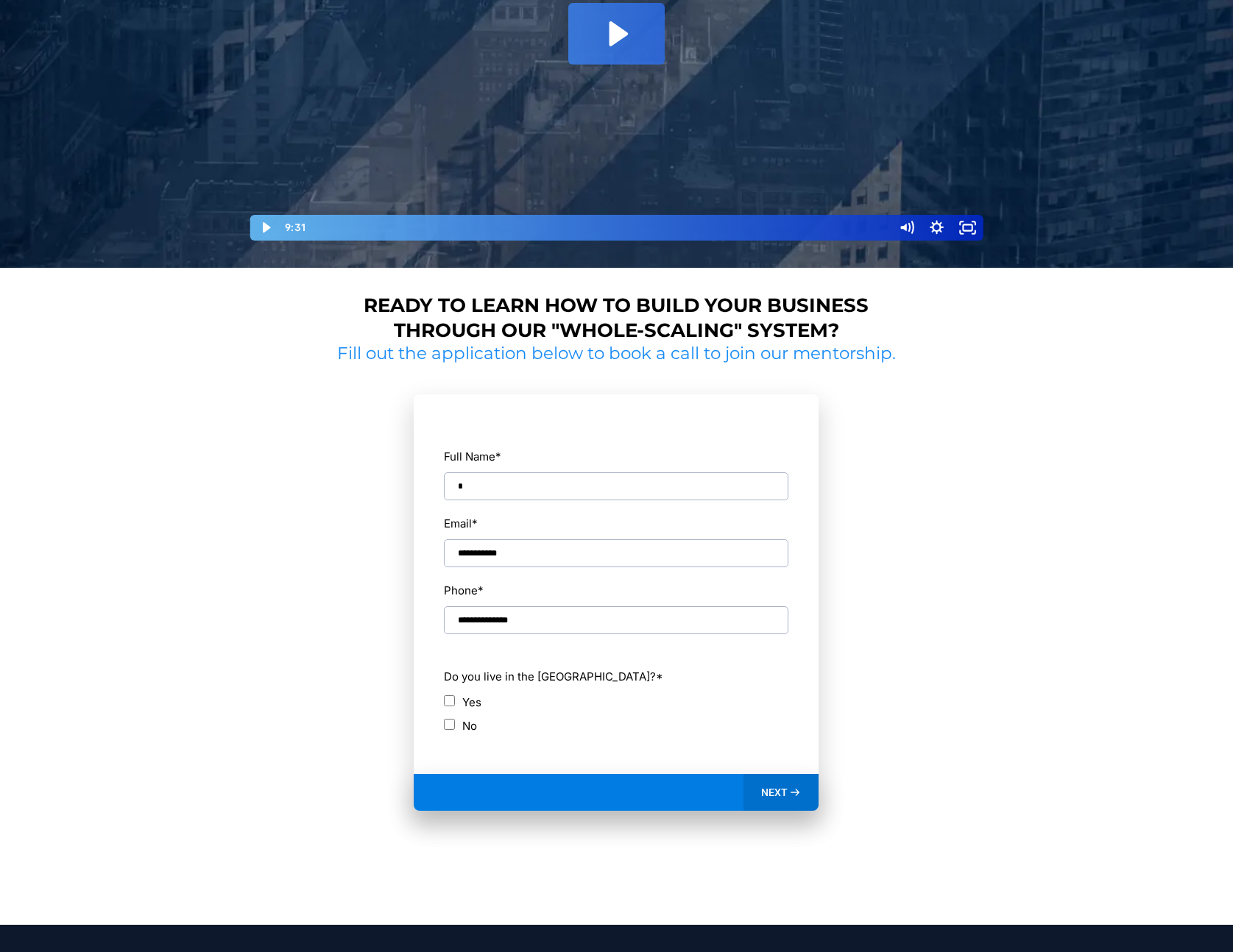
click at [789, 788] on icon at bounding box center [794, 793] width 12 height 12
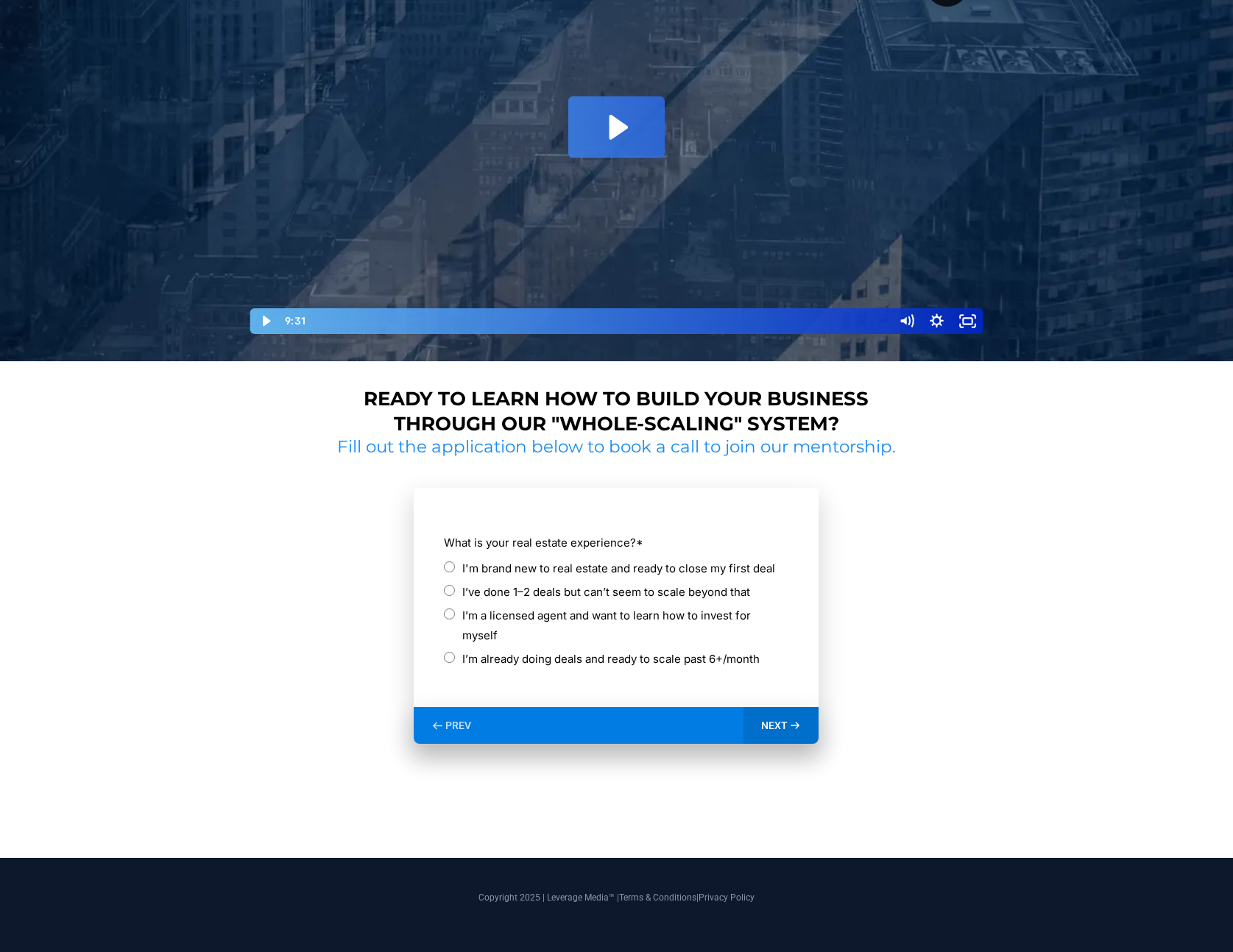
scroll to position [301, 0]
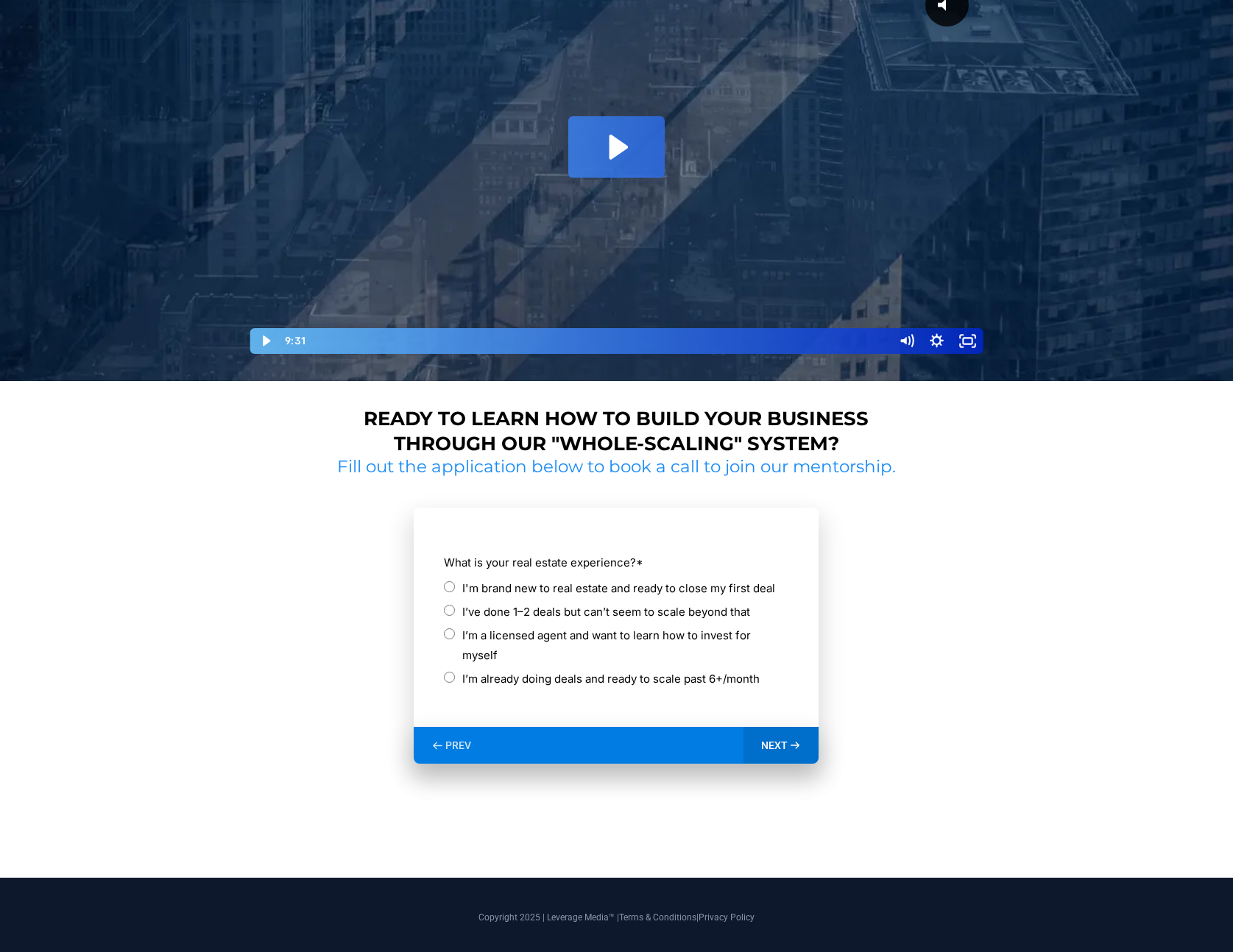
click at [509, 591] on label "I'm brand new to real estate and ready to close my first deal" at bounding box center [619, 588] width 313 height 20
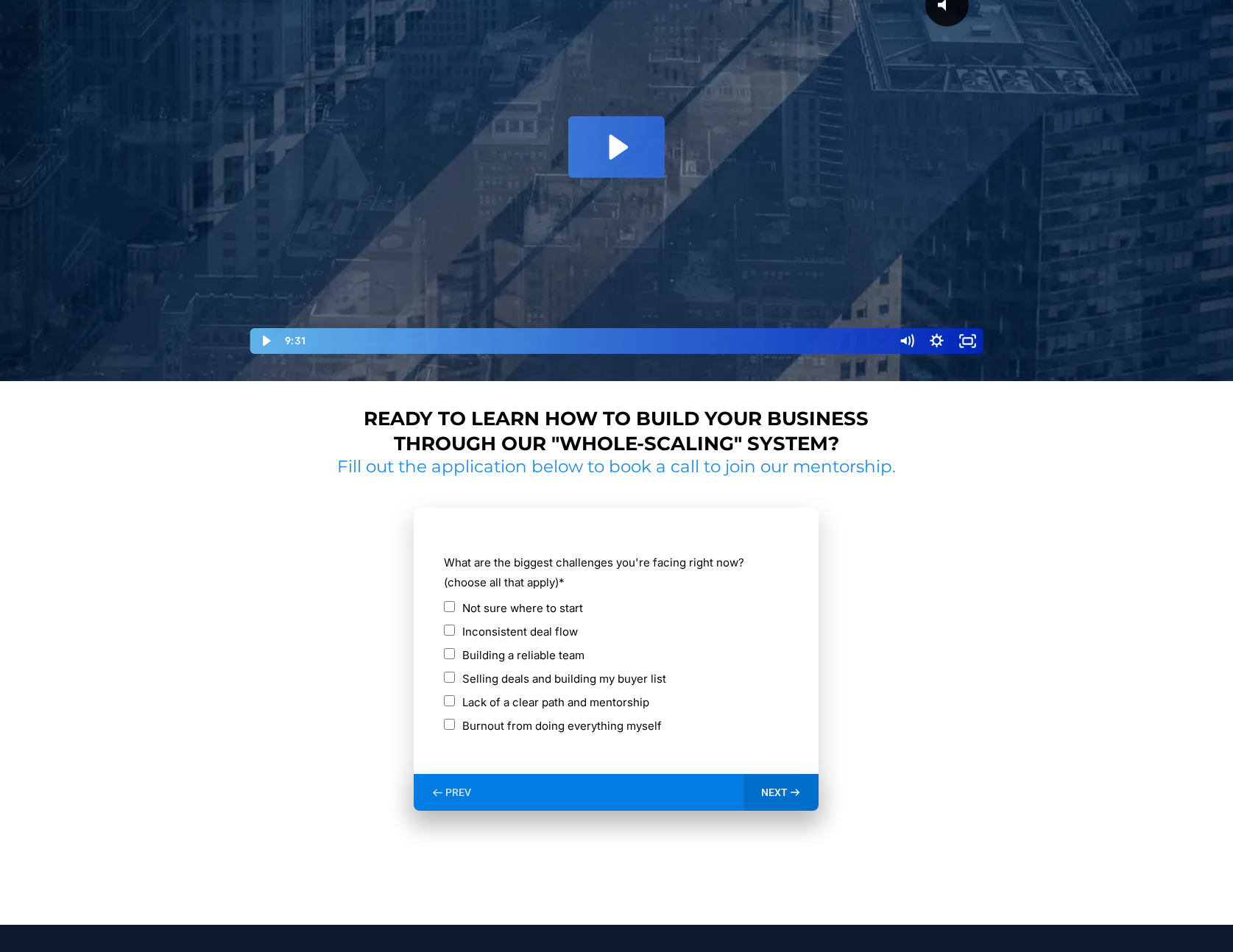
click at [506, 626] on label "Inconsistent deal flow" at bounding box center [520, 631] width 115 height 20
click at [783, 784] on div "NEXT" at bounding box center [781, 792] width 76 height 37
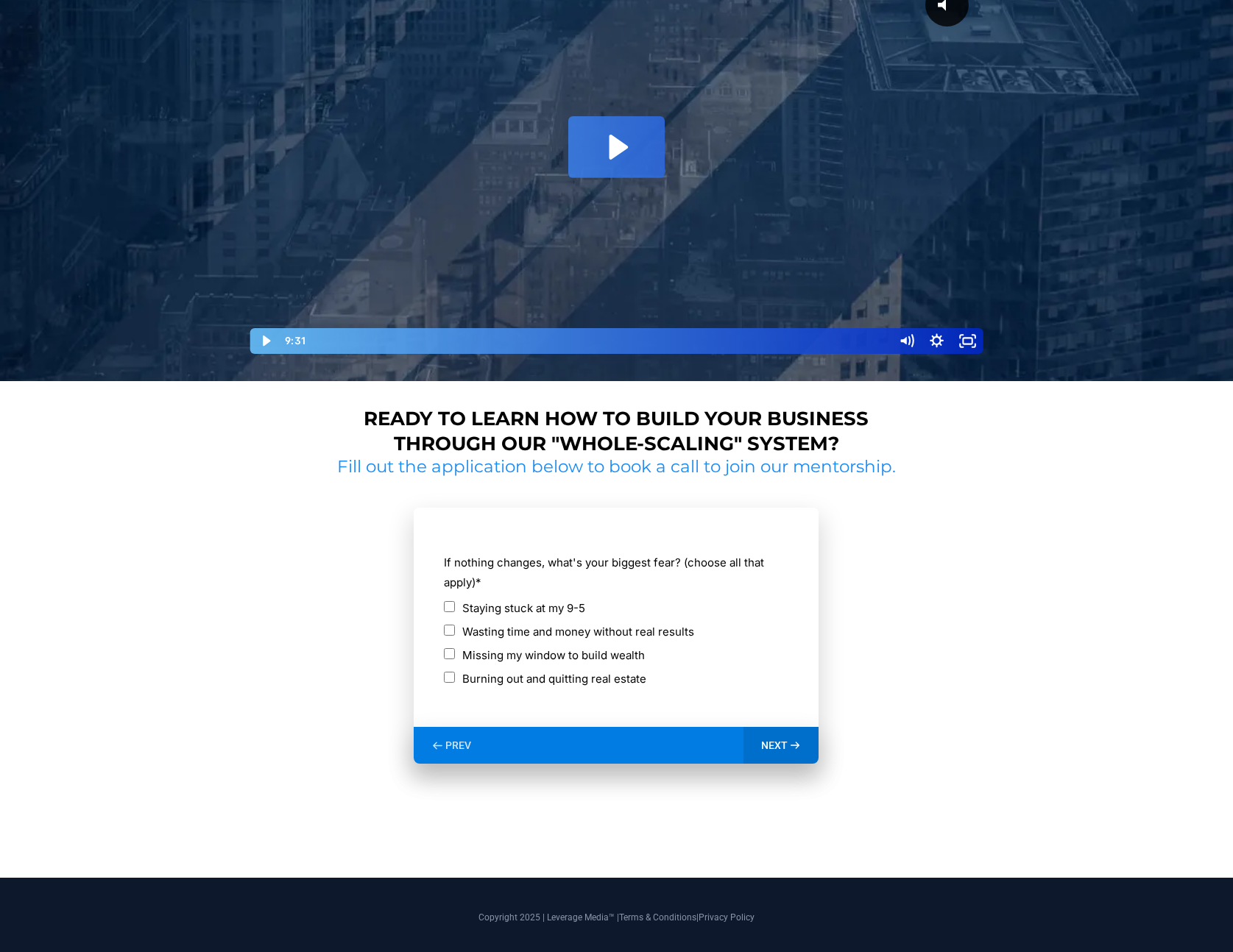
click at [560, 602] on label "Staying stuck at my 9-5" at bounding box center [524, 608] width 123 height 20
click at [790, 750] on icon at bounding box center [794, 745] width 12 height 12
click at [498, 658] on label "1-3 months" at bounding box center [491, 655] width 58 height 20
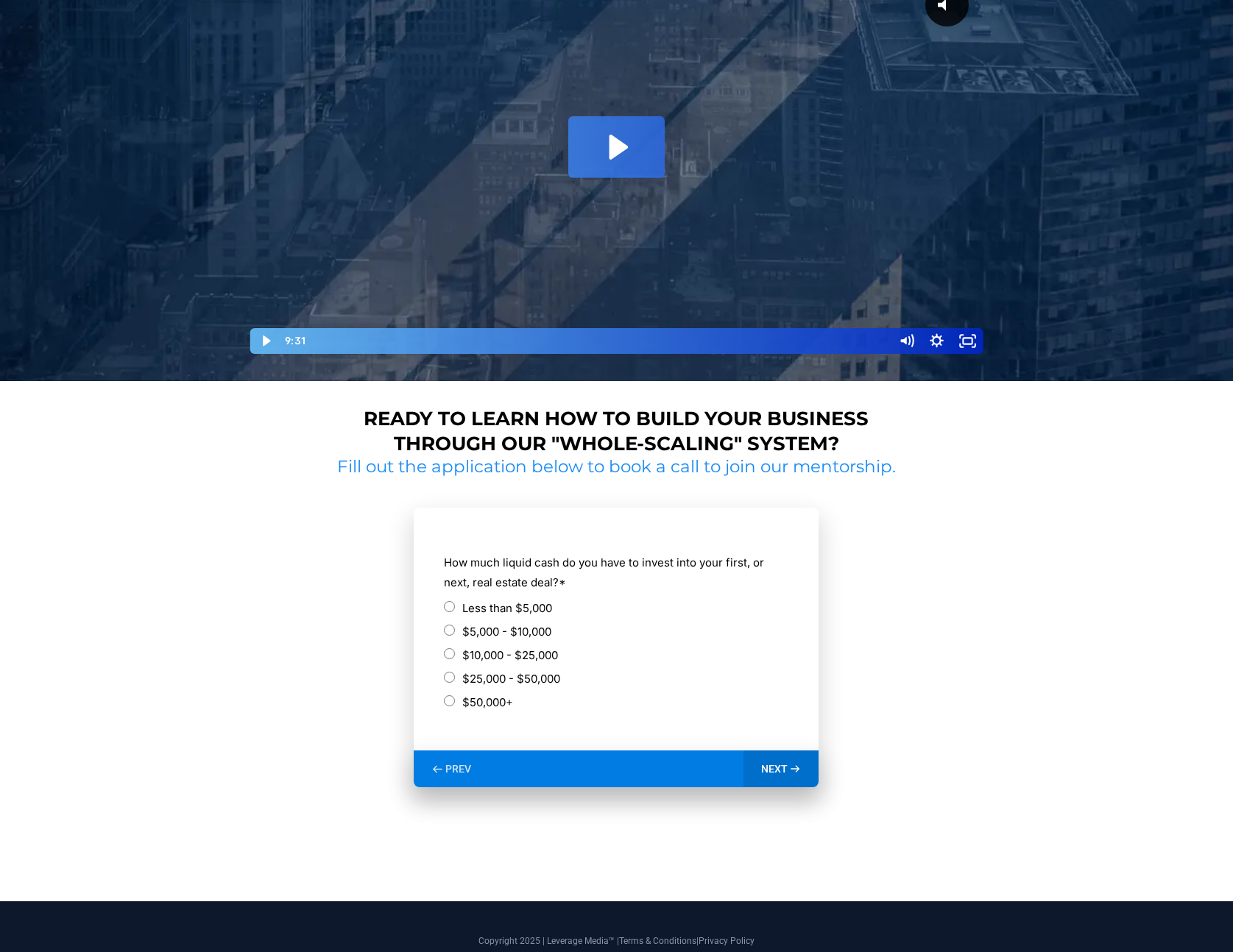
click at [522, 631] on label "$5,000 - $10,000" at bounding box center [506, 631] width 89 height 20
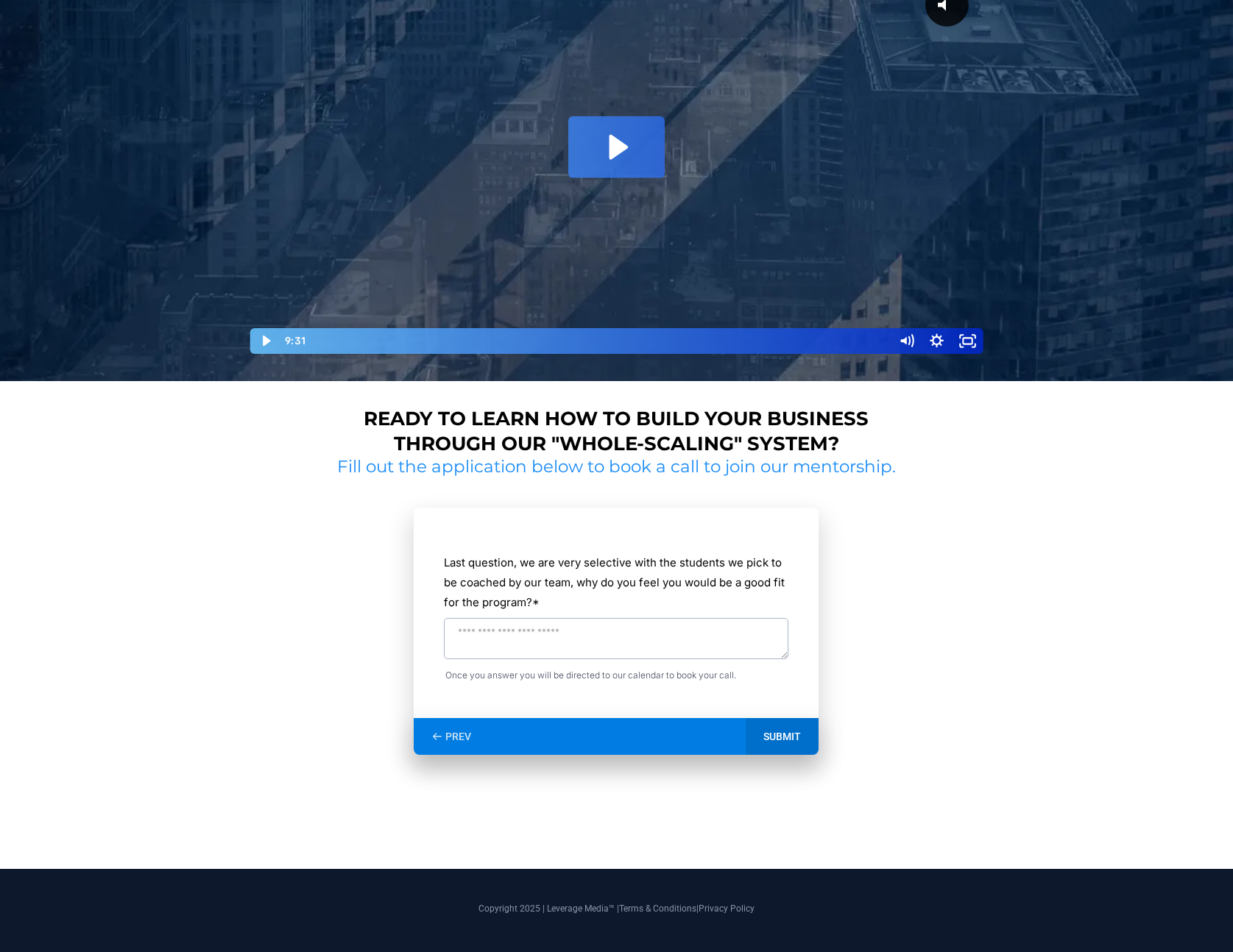
click at [704, 656] on textarea "Last question, we are very selective with the students we pick to be coached by…" at bounding box center [615, 639] width 344 height 41
type textarea "********"
click at [783, 732] on div "SUBMIT" at bounding box center [781, 736] width 73 height 37
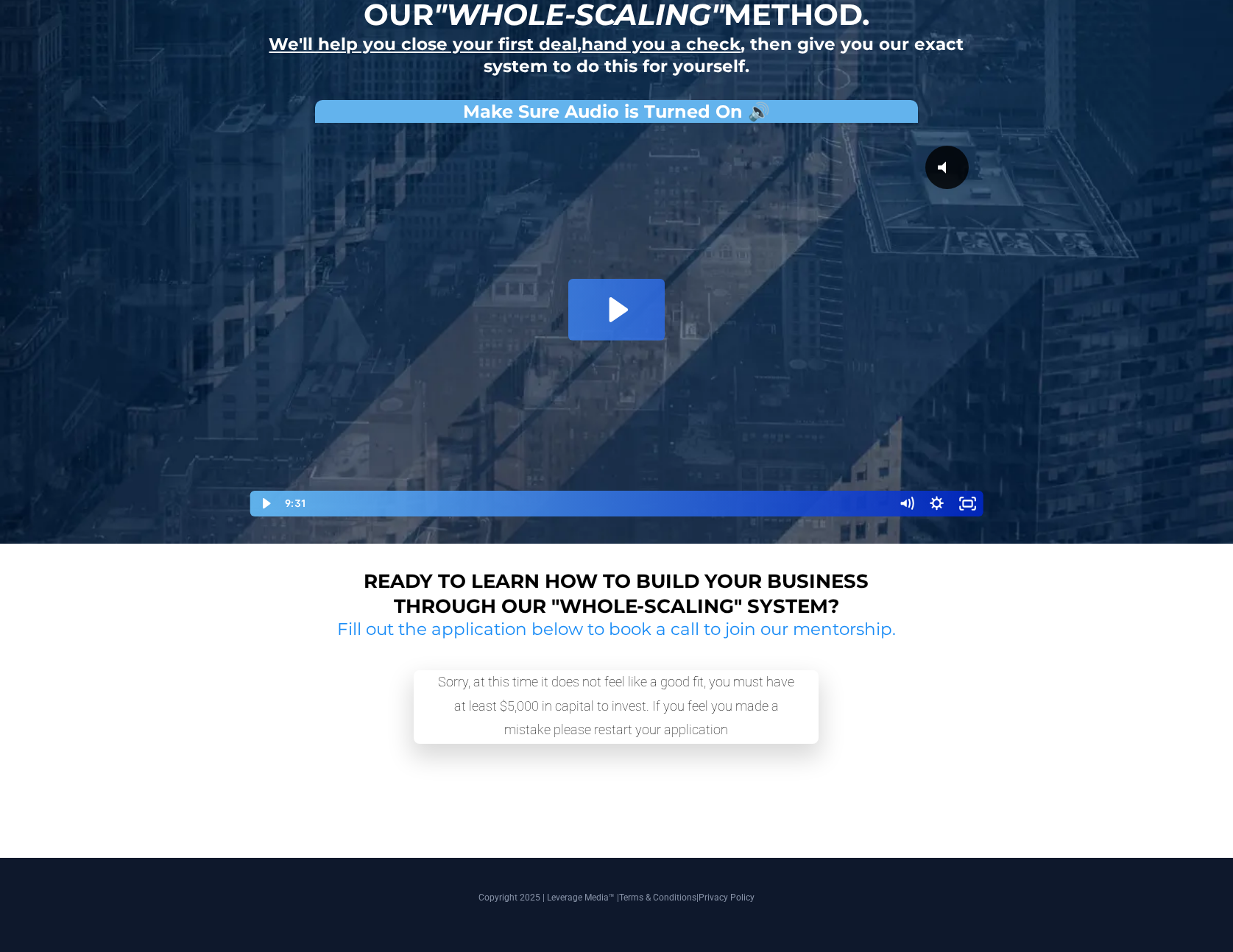
click at [727, 719] on div "Sorry, at this time it does not feel like a good fit, you must have at least $5…" at bounding box center [616, 707] width 368 height 74
click at [575, 699] on div "Sorry, at this time it does not feel like a good fit, you must have at least $5…" at bounding box center [616, 707] width 368 height 74
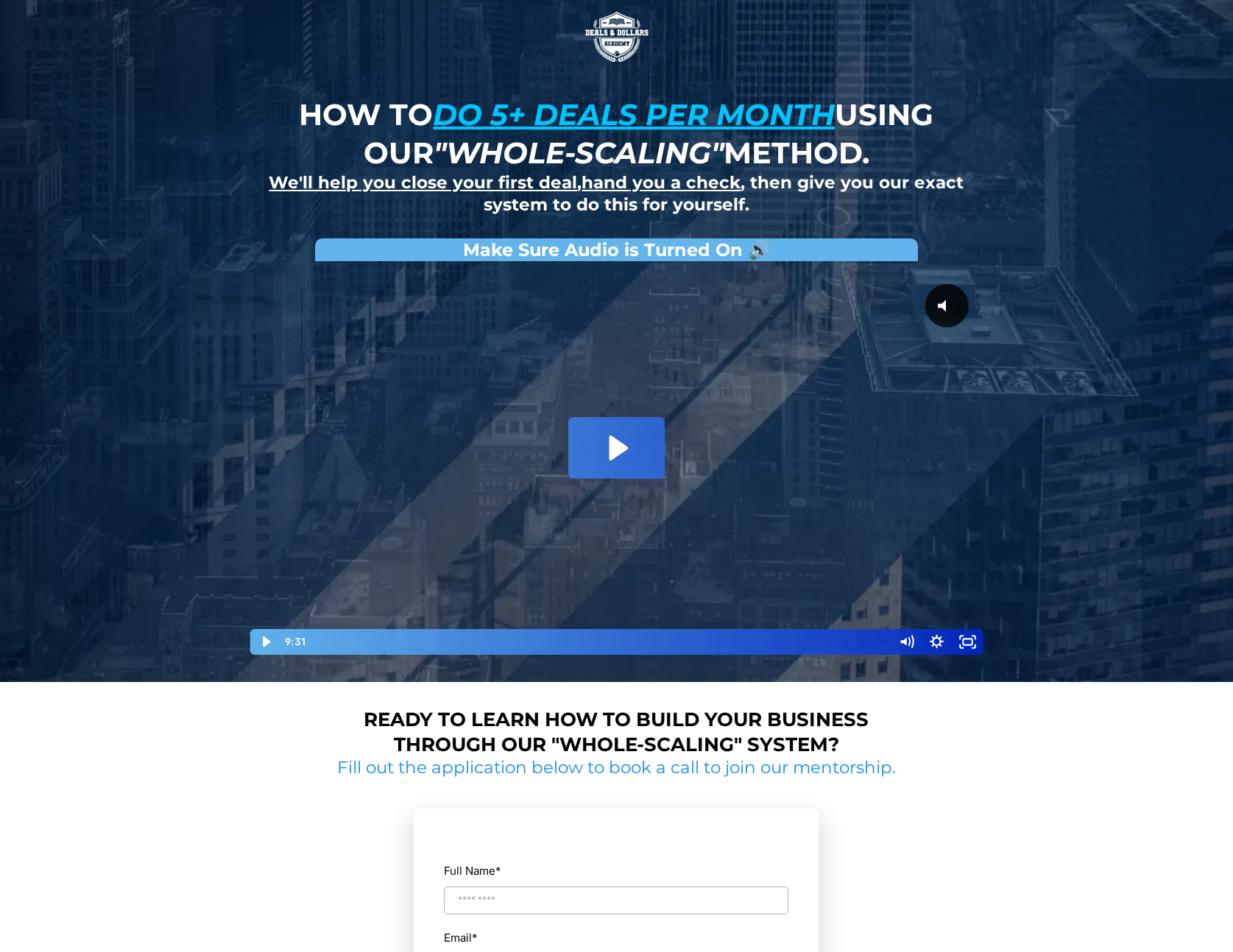
scroll to position [226, 0]
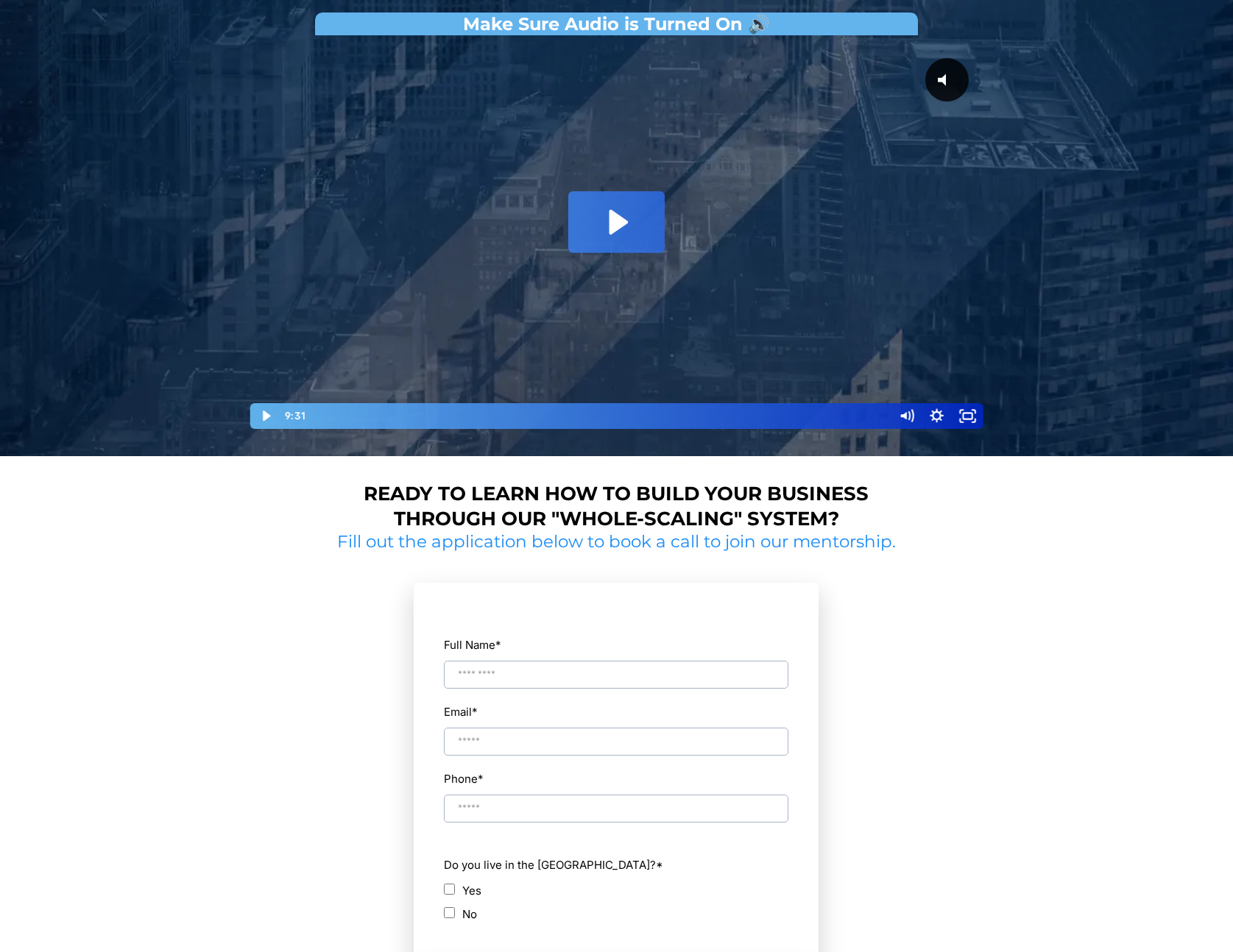
click at [553, 676] on input "Full Name *" at bounding box center [615, 675] width 344 height 28
type input "*"
click at [509, 740] on input "Email *" at bounding box center [615, 742] width 344 height 28
type input "**********"
click at [480, 815] on input "Phone *" at bounding box center [615, 808] width 344 height 28
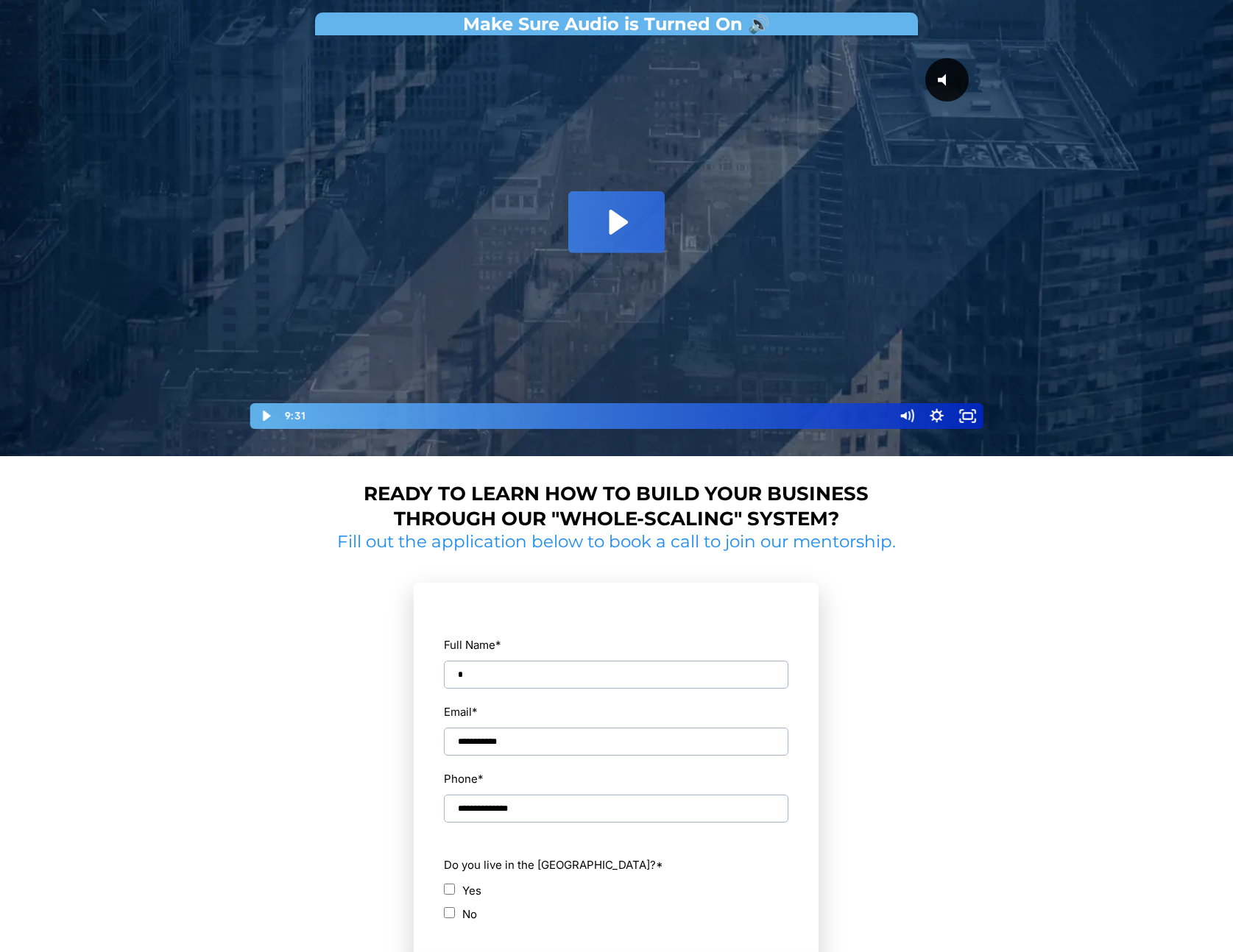
type input "**********"
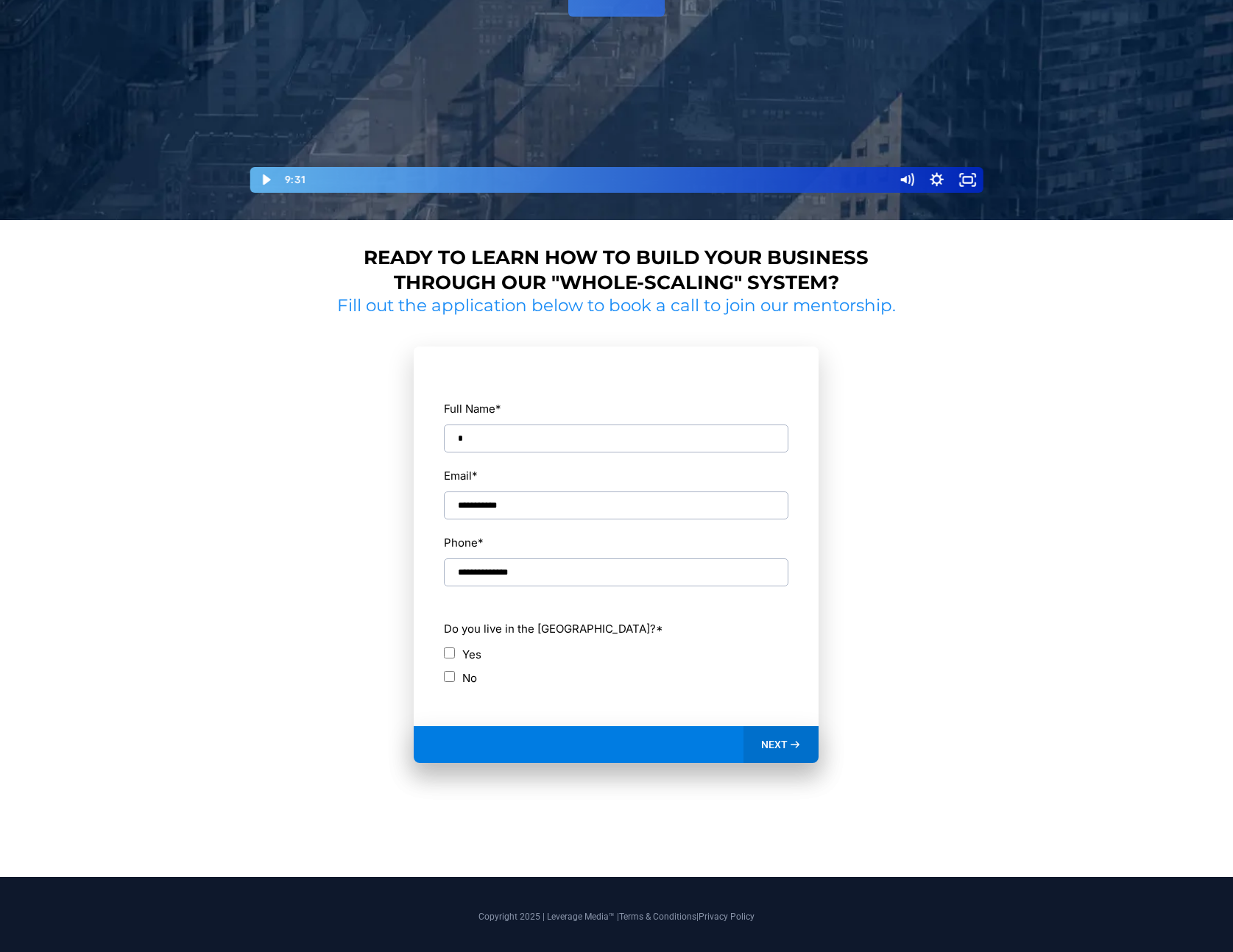
click at [772, 743] on span "NEXT" at bounding box center [774, 744] width 26 height 13
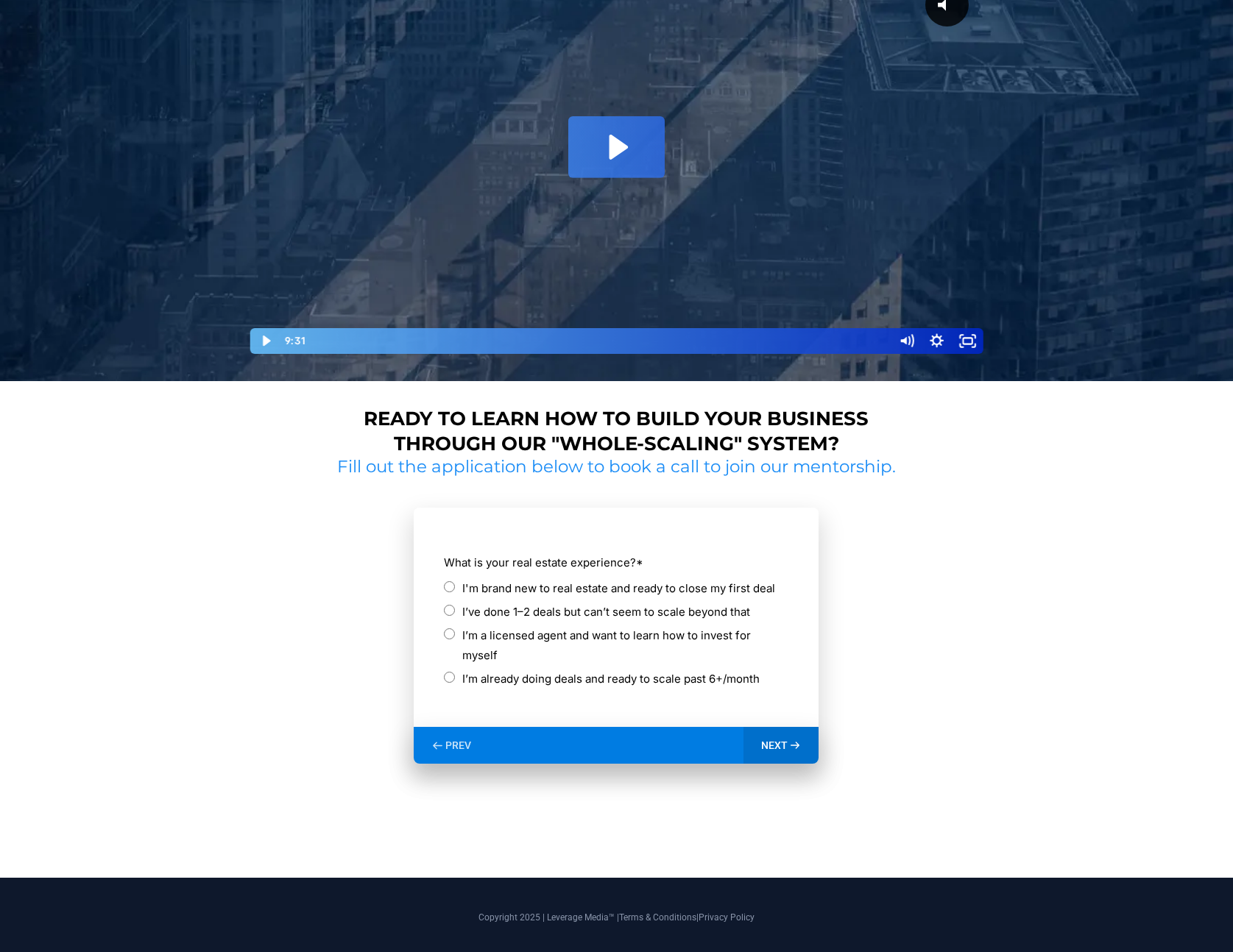
click at [553, 589] on label "I'm brand new to real estate and ready to close my first deal" at bounding box center [619, 588] width 313 height 20
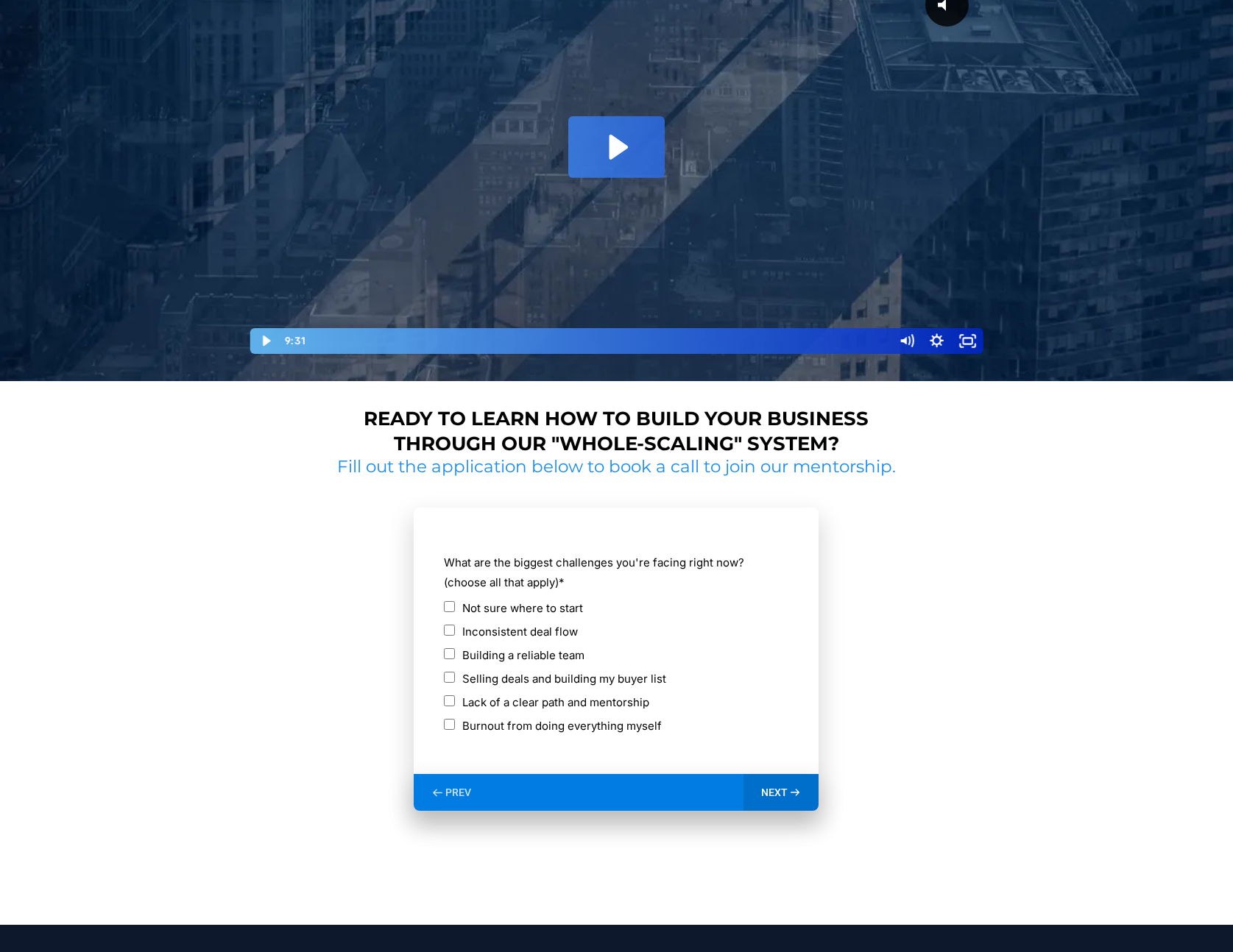
drag, startPoint x: 469, startPoint y: 788, endPoint x: 479, endPoint y: 690, distance: 98.5
click at [469, 787] on span "PREV" at bounding box center [457, 793] width 25 height 13
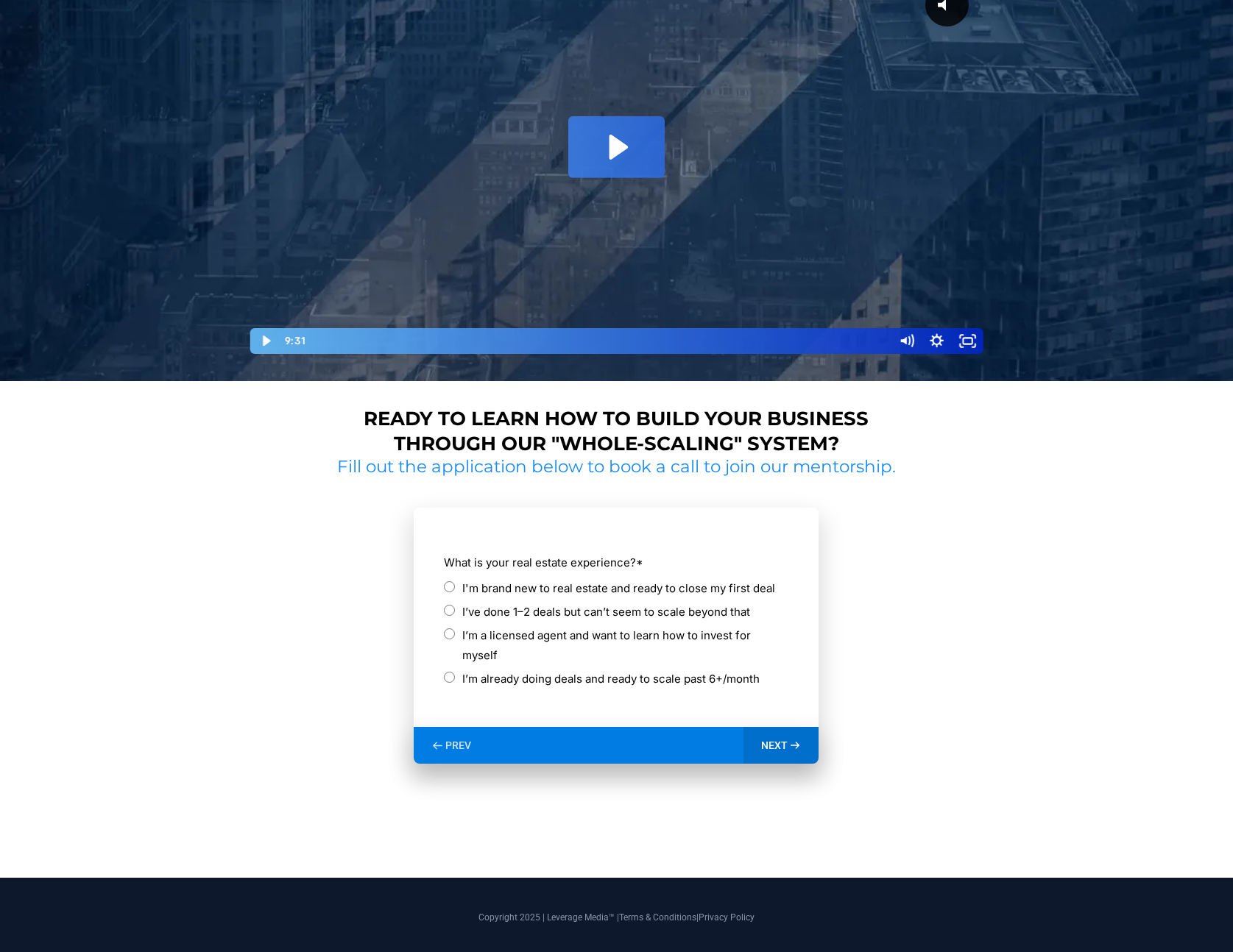
click at [547, 613] on label "I’ve done 1–2 deals but can’t seem to scale beyond that" at bounding box center [606, 612] width 288 height 20
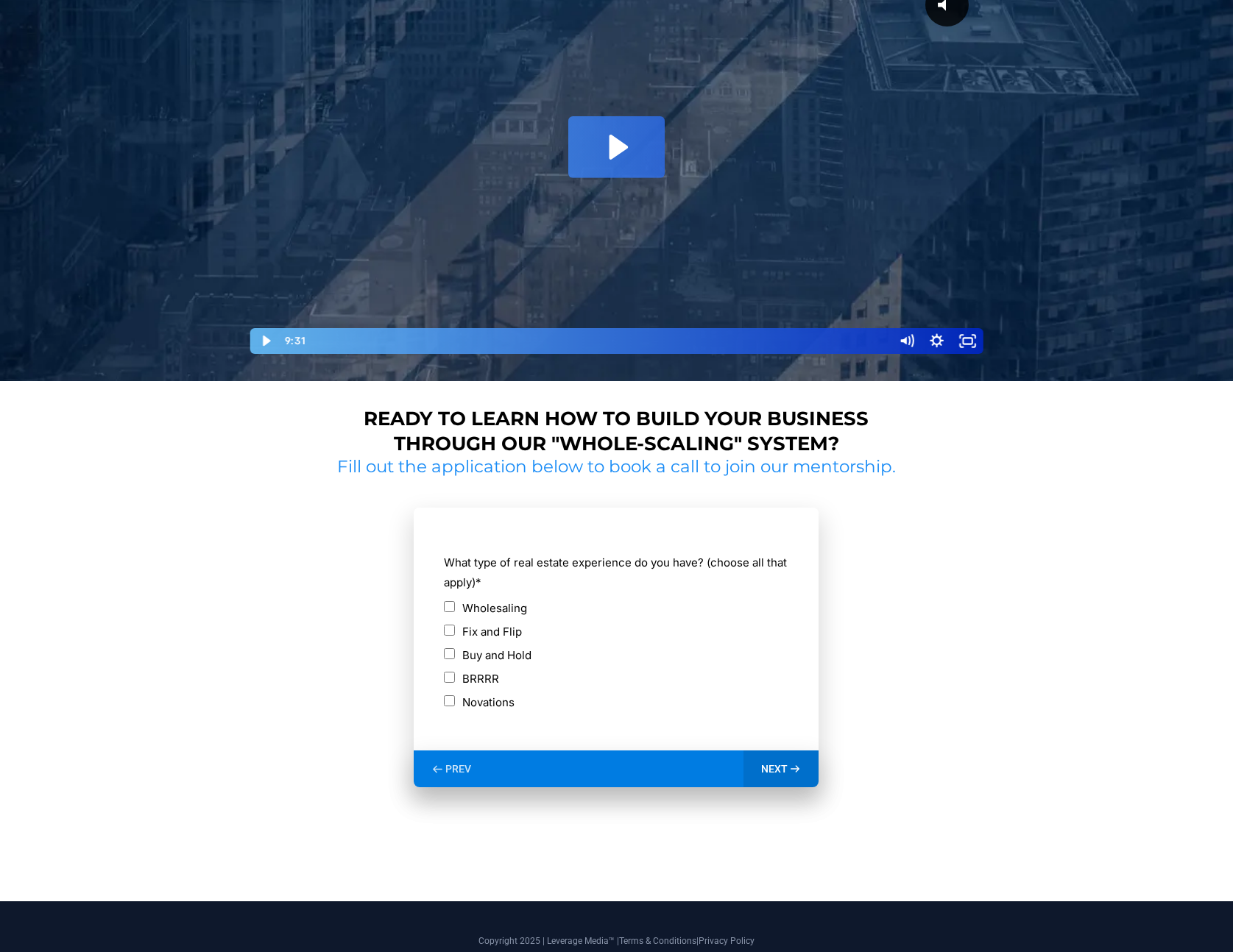
click at [488, 635] on label "Fix and Flip" at bounding box center [492, 631] width 60 height 20
click at [749, 762] on div "NEXT" at bounding box center [781, 769] width 76 height 37
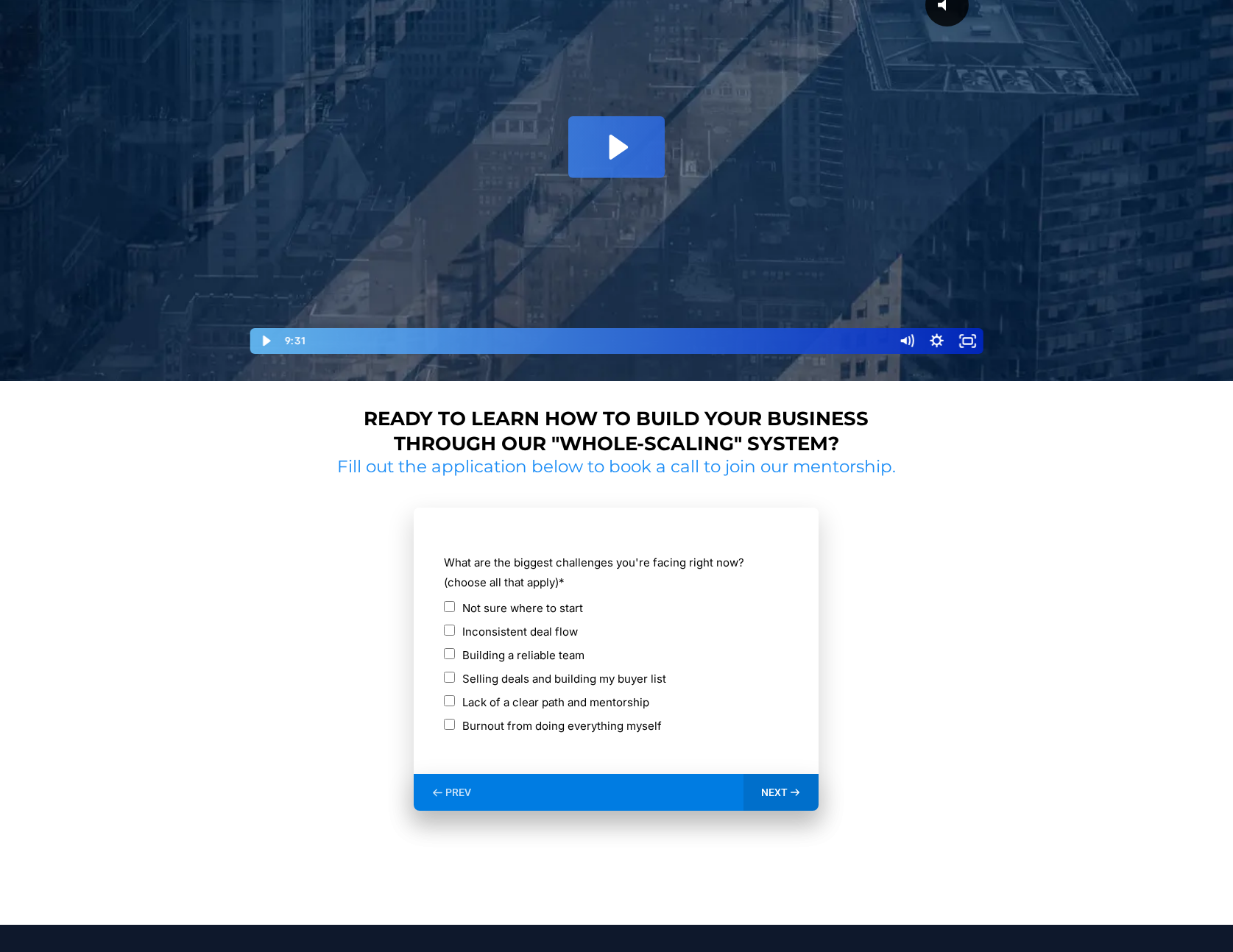
click at [776, 781] on div "NEXT" at bounding box center [781, 792] width 76 height 37
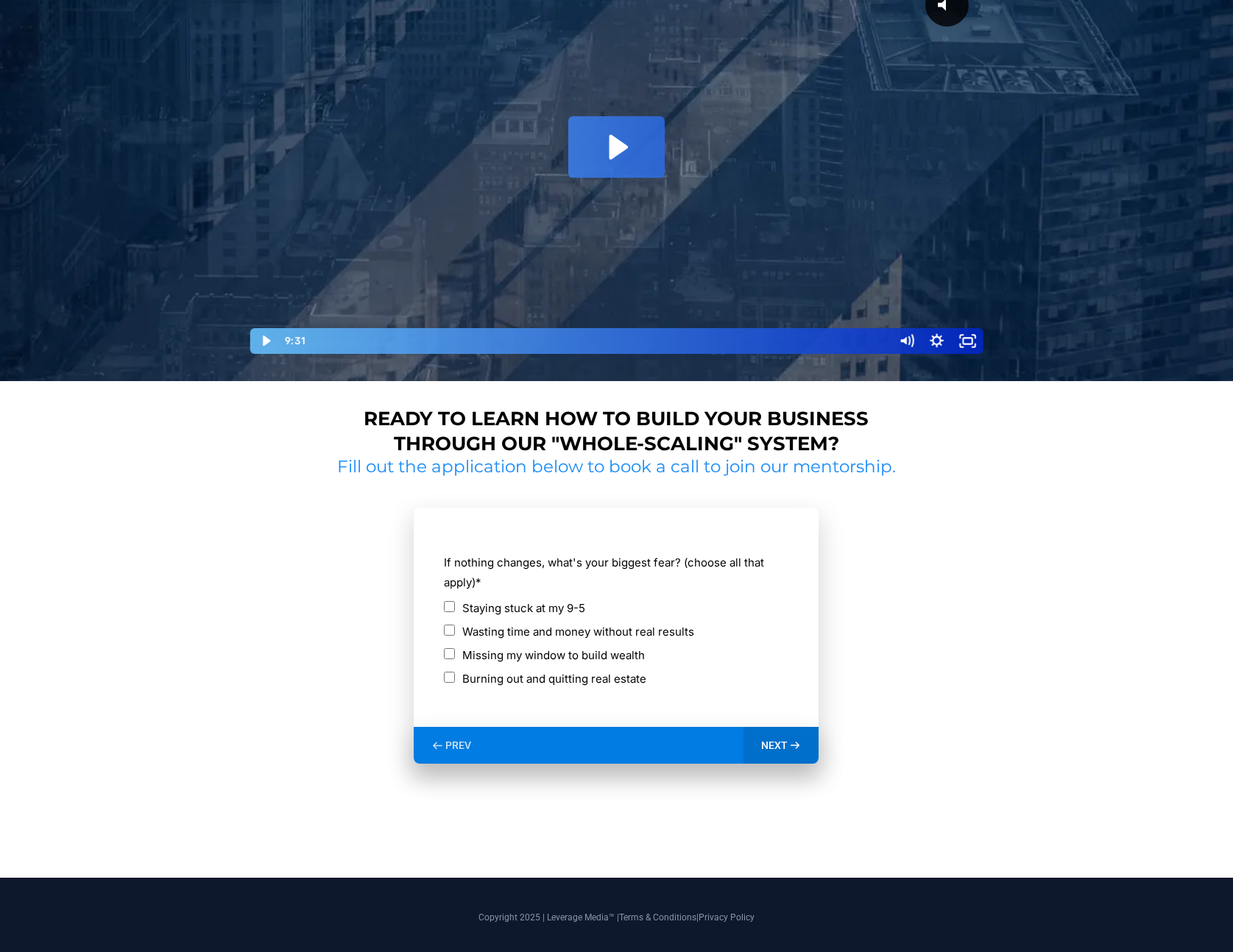
click at [787, 748] on div "NEXT" at bounding box center [781, 745] width 76 height 37
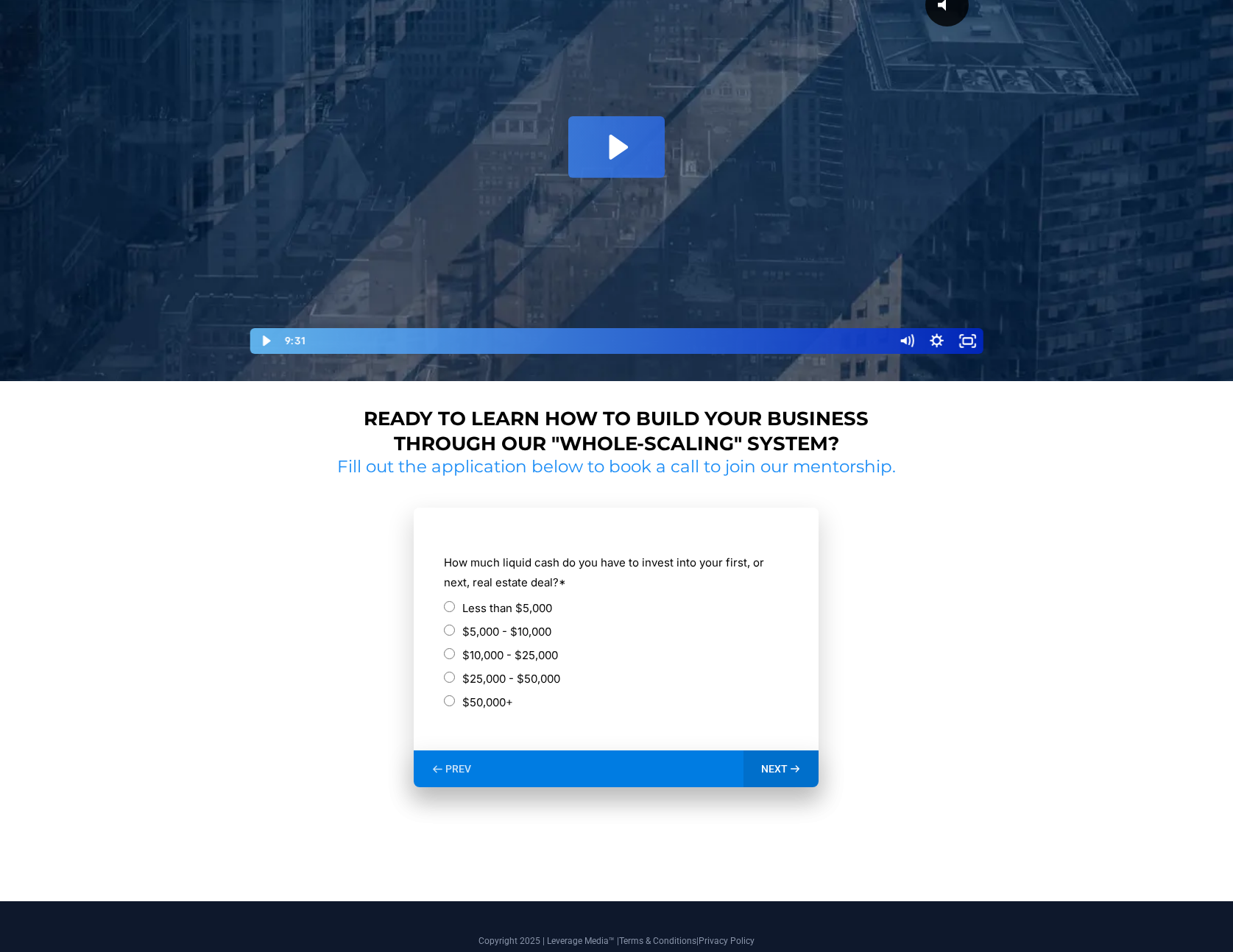
click at [456, 765] on span "PREV" at bounding box center [457, 769] width 25 height 13
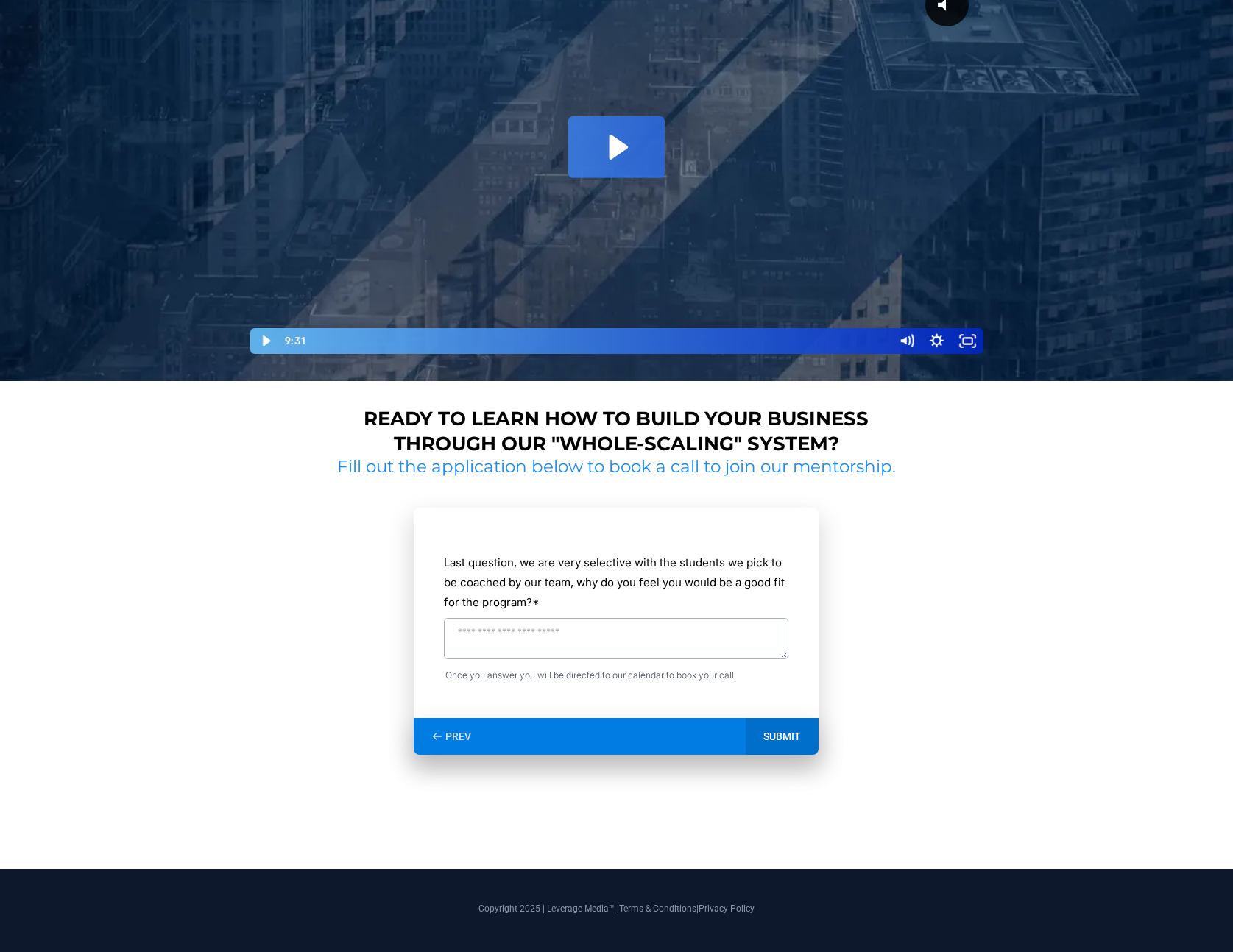
click at [613, 649] on textarea "Last question, we are very selective with the students we pick to be coached by…" at bounding box center [615, 639] width 344 height 41
type textarea "********"
click at [772, 726] on div "SUBMIT" at bounding box center [781, 736] width 73 height 37
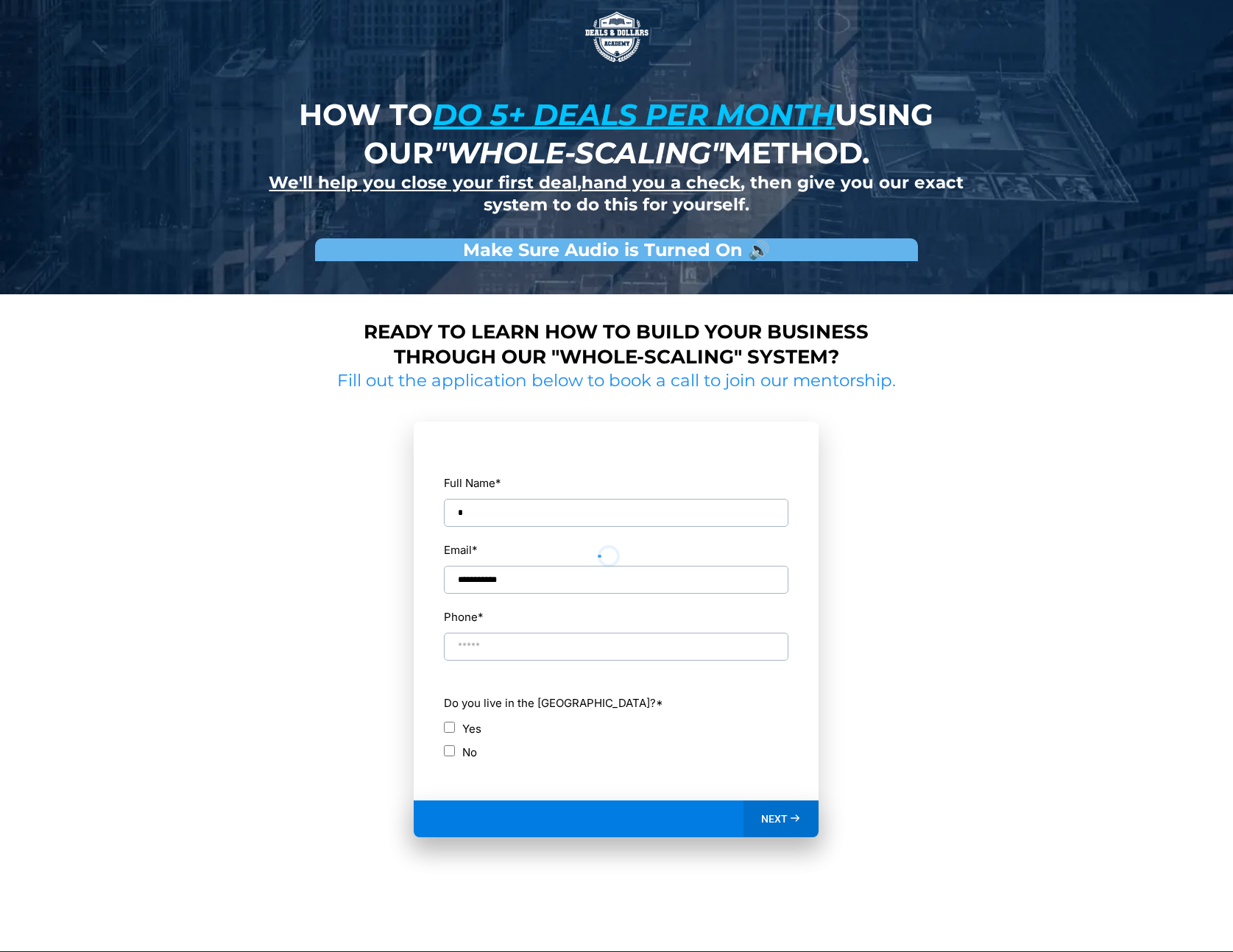
scroll to position [93, 0]
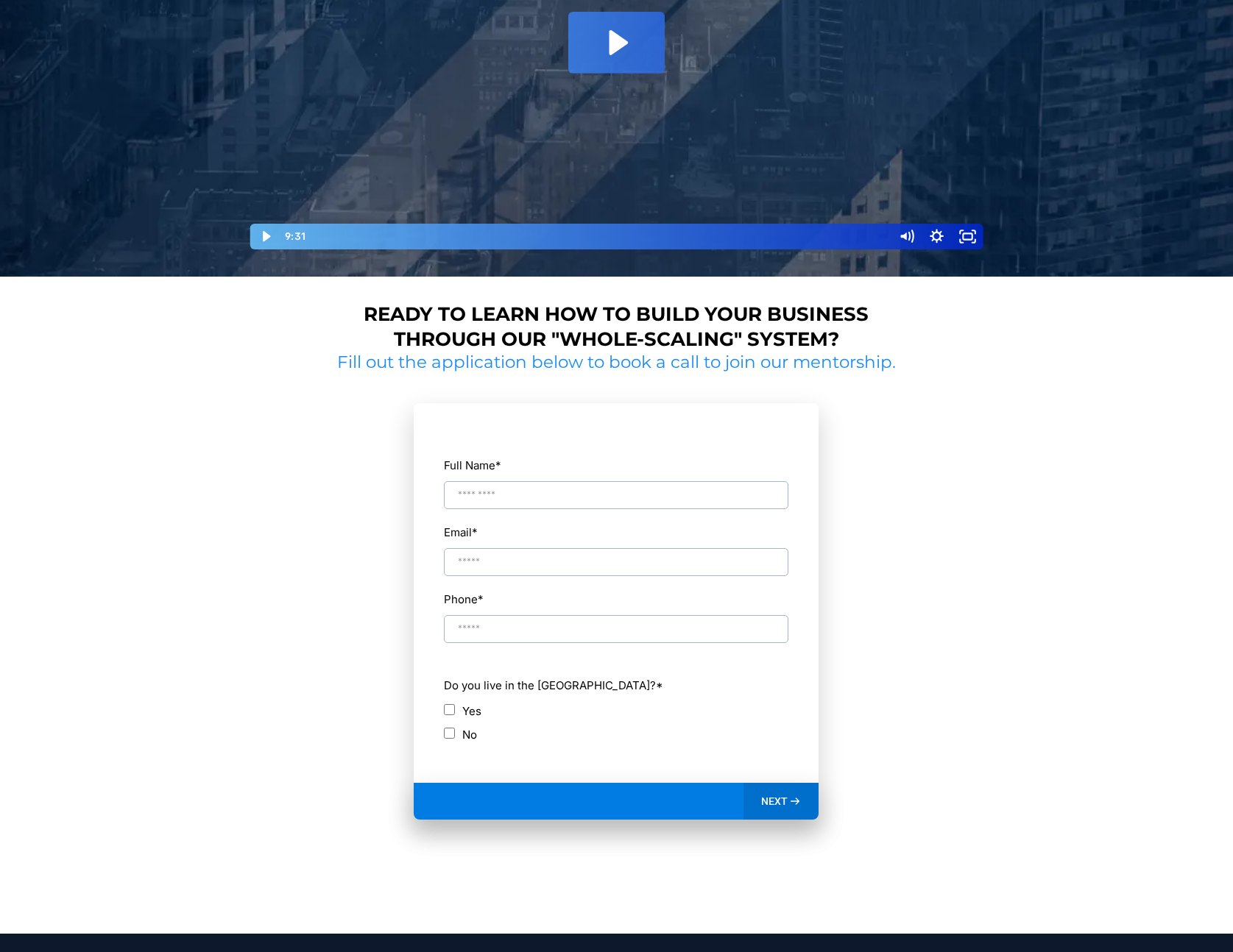
scroll to position [386, 0]
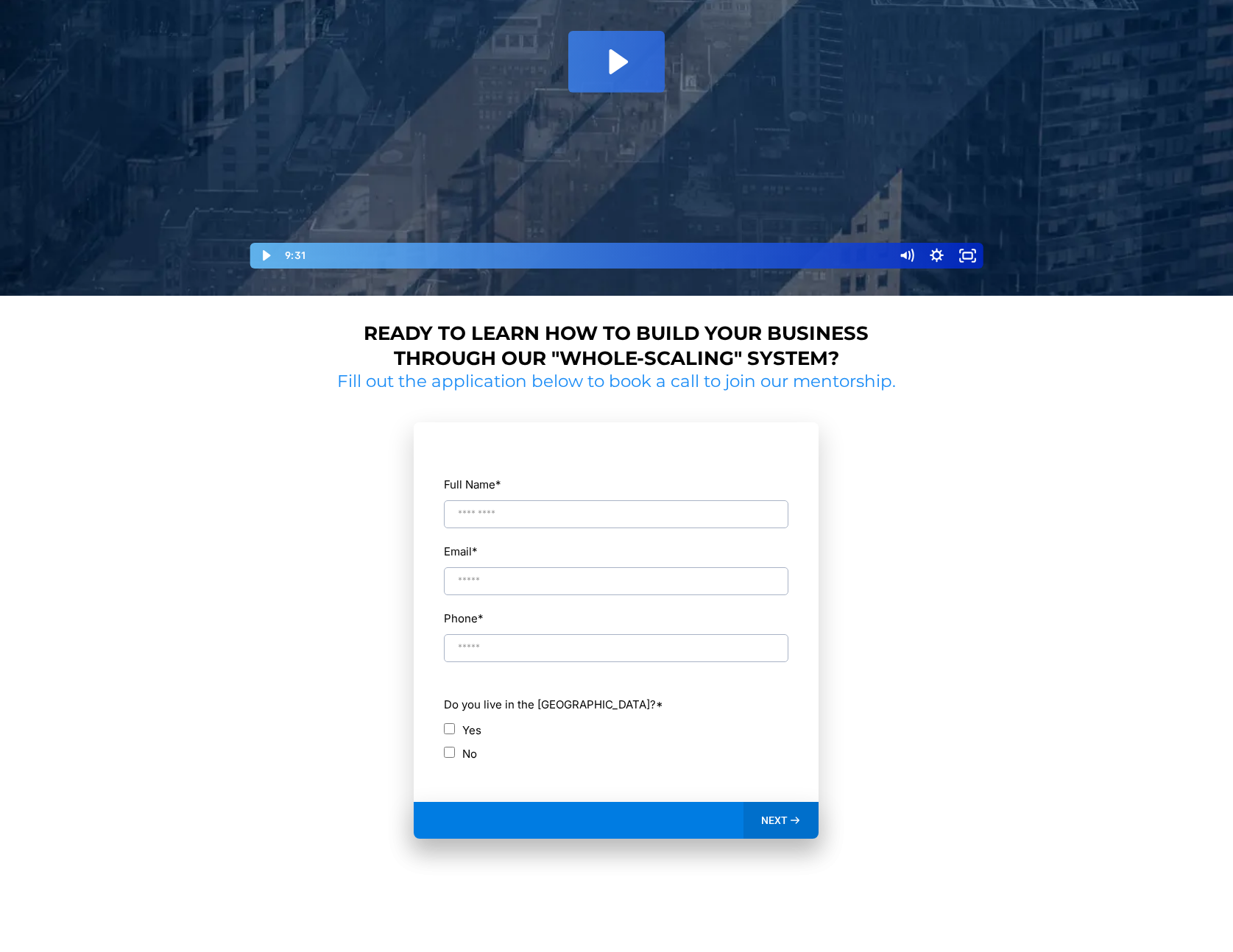
click at [776, 820] on span "NEXT" at bounding box center [774, 820] width 26 height 13
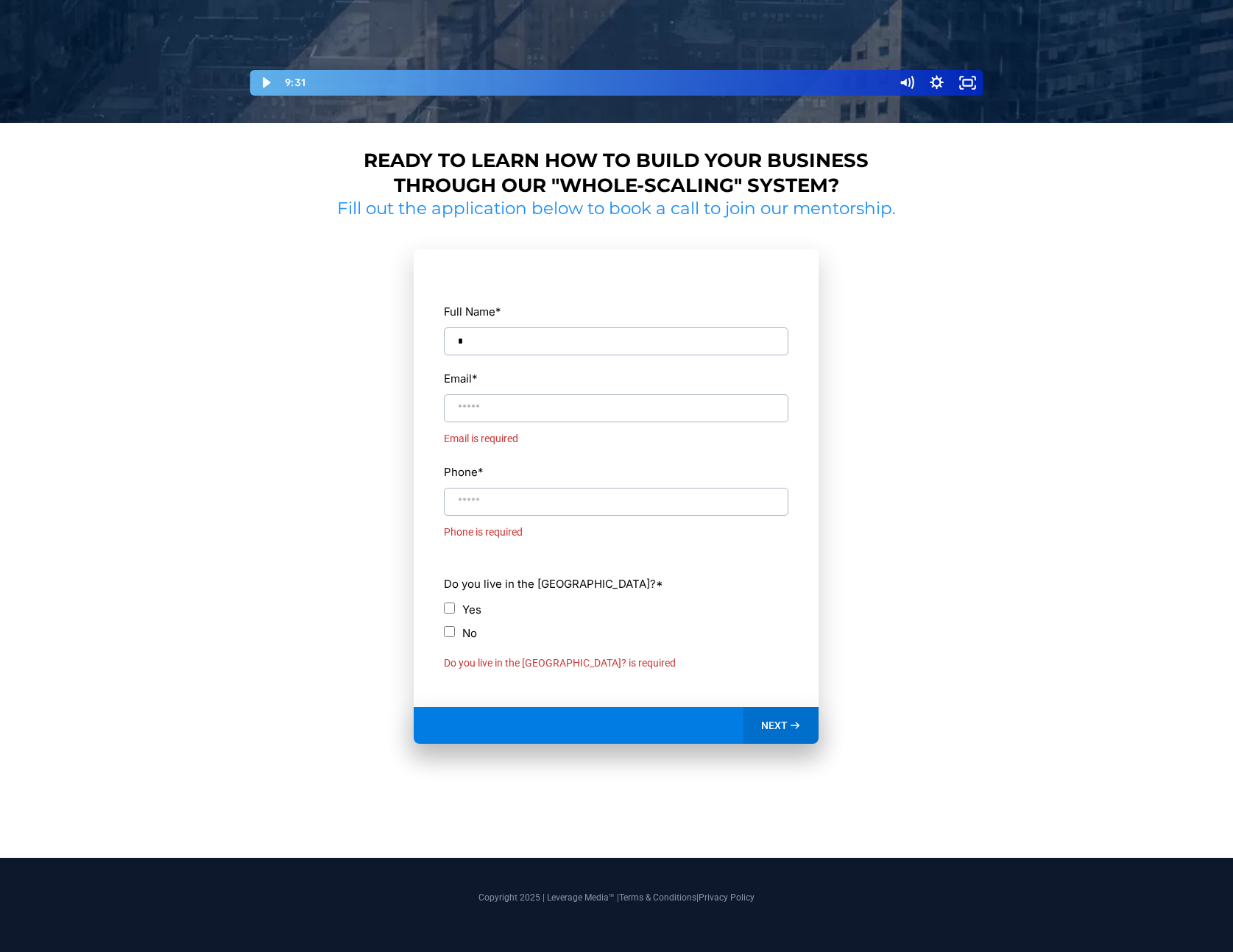
scroll to position [559, 0]
type input "**********"
click at [632, 399] on input "Email *" at bounding box center [615, 408] width 344 height 28
type input "*"
drag, startPoint x: 587, startPoint y: 340, endPoint x: 479, endPoint y: 331, distance: 108.4
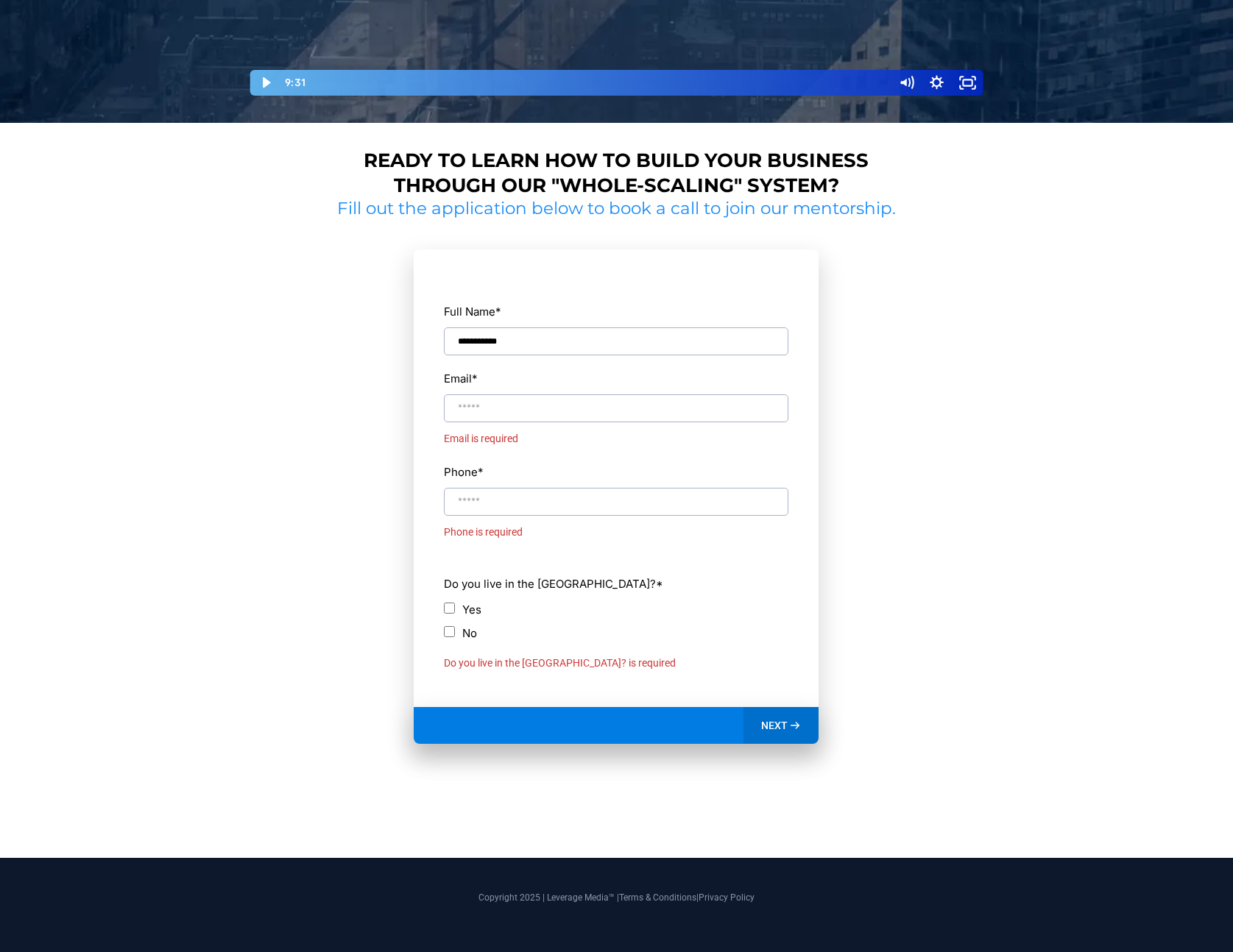
click at [479, 331] on input "**********" at bounding box center [615, 341] width 344 height 28
drag, startPoint x: 568, startPoint y: 349, endPoint x: 442, endPoint y: 338, distance: 126.5
click at [442, 338] on form "**********" at bounding box center [616, 478] width 405 height 458
type input "**********"
click at [471, 406] on input "Email *" at bounding box center [615, 408] width 344 height 28
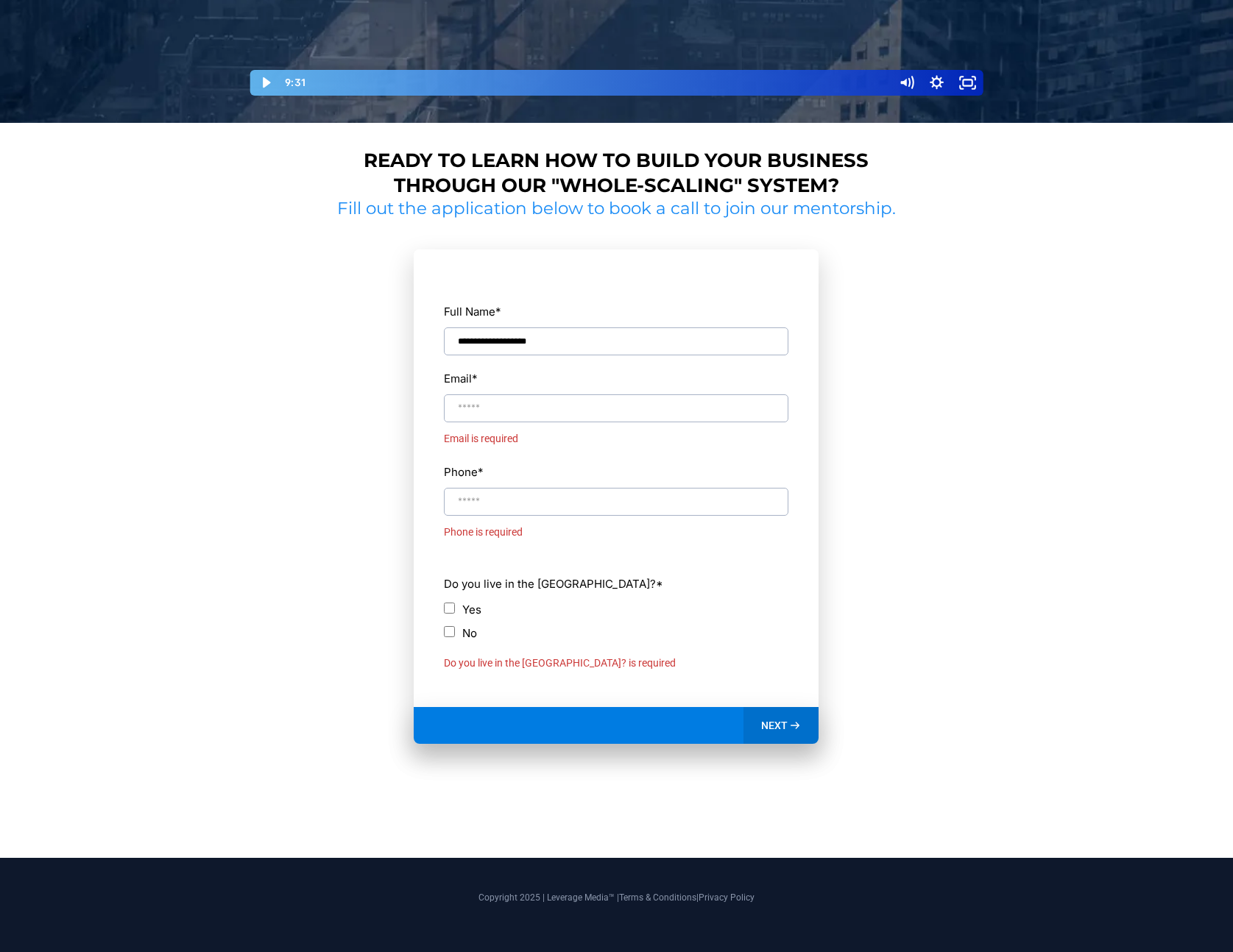
paste input "**********"
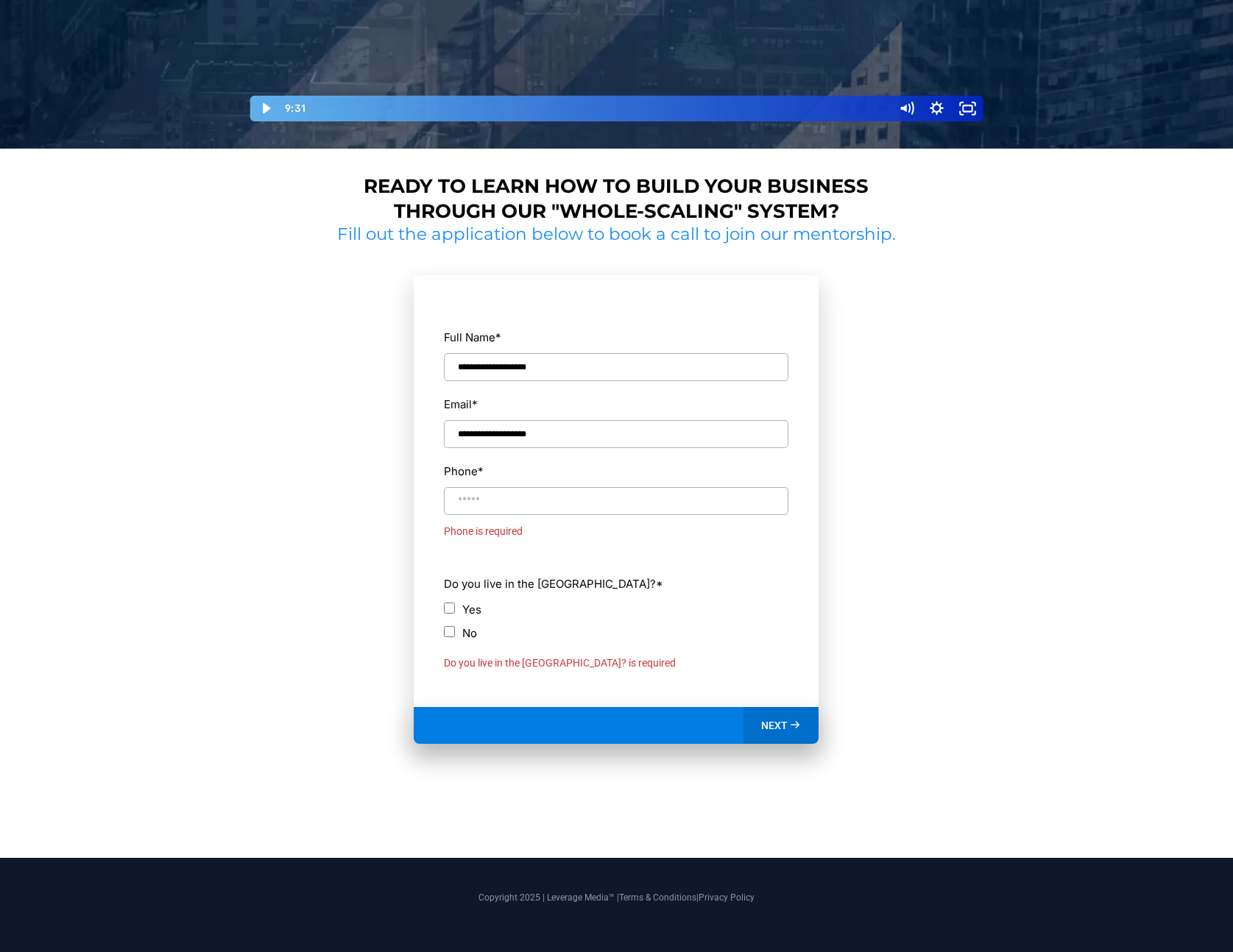
scroll to position [533, 0]
type input "**********"
drag, startPoint x: 377, startPoint y: 348, endPoint x: 335, endPoint y: 344, distance: 42.2
click at [335, 344] on section "**********" at bounding box center [617, 527] width 569 height 564
type input "**********"
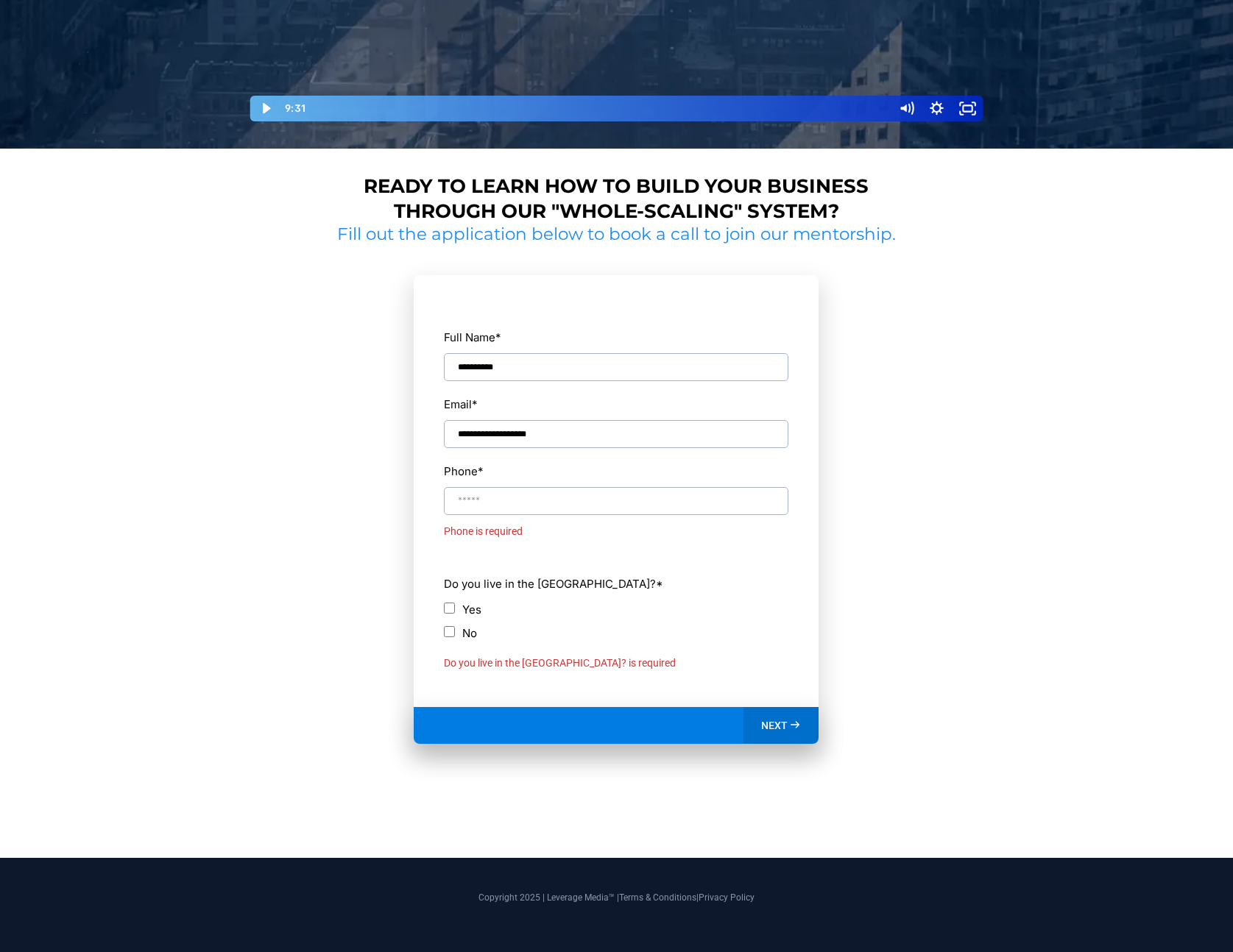
click at [583, 506] on input "Phone *" at bounding box center [615, 501] width 344 height 28
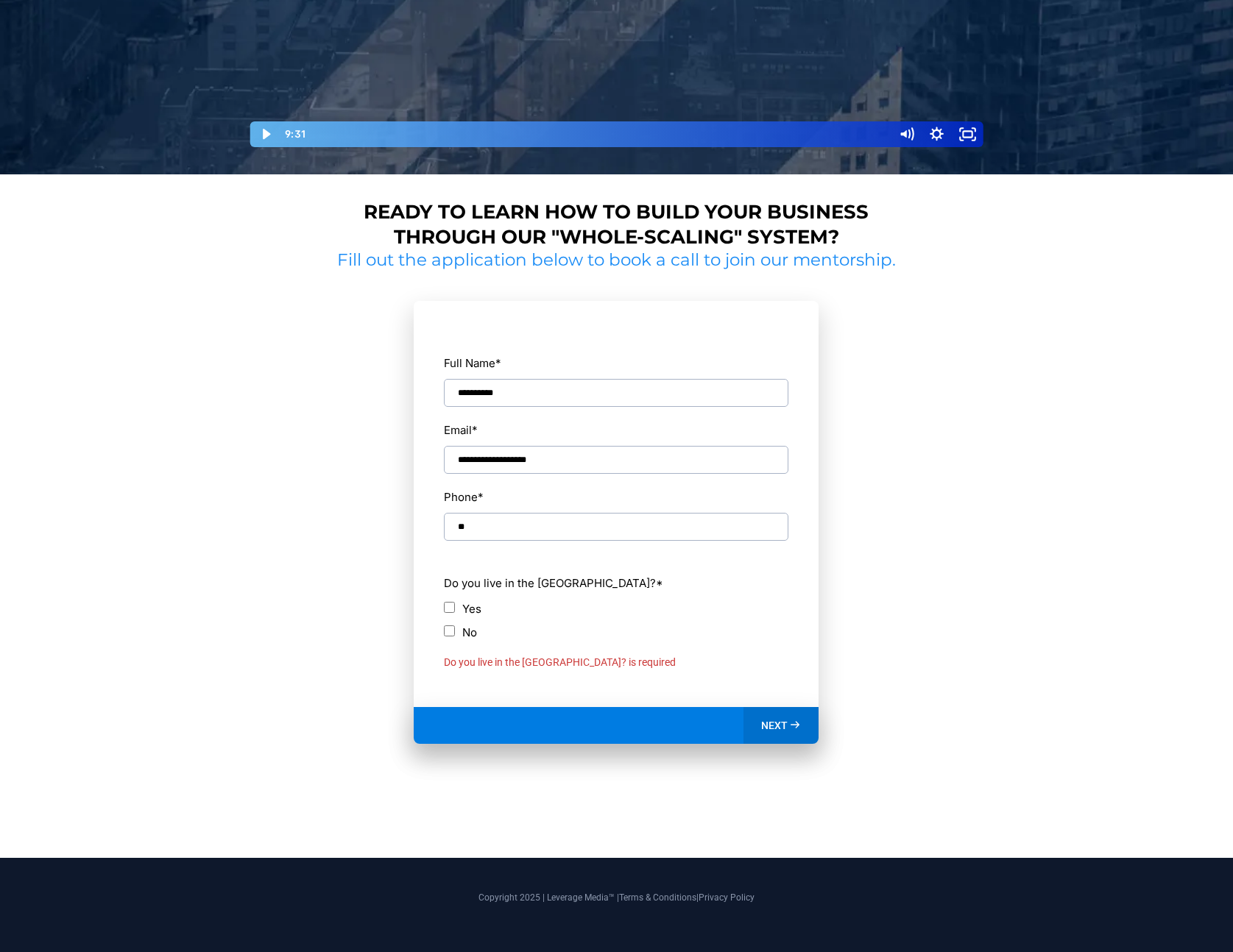
type input "*"
type input "**********"
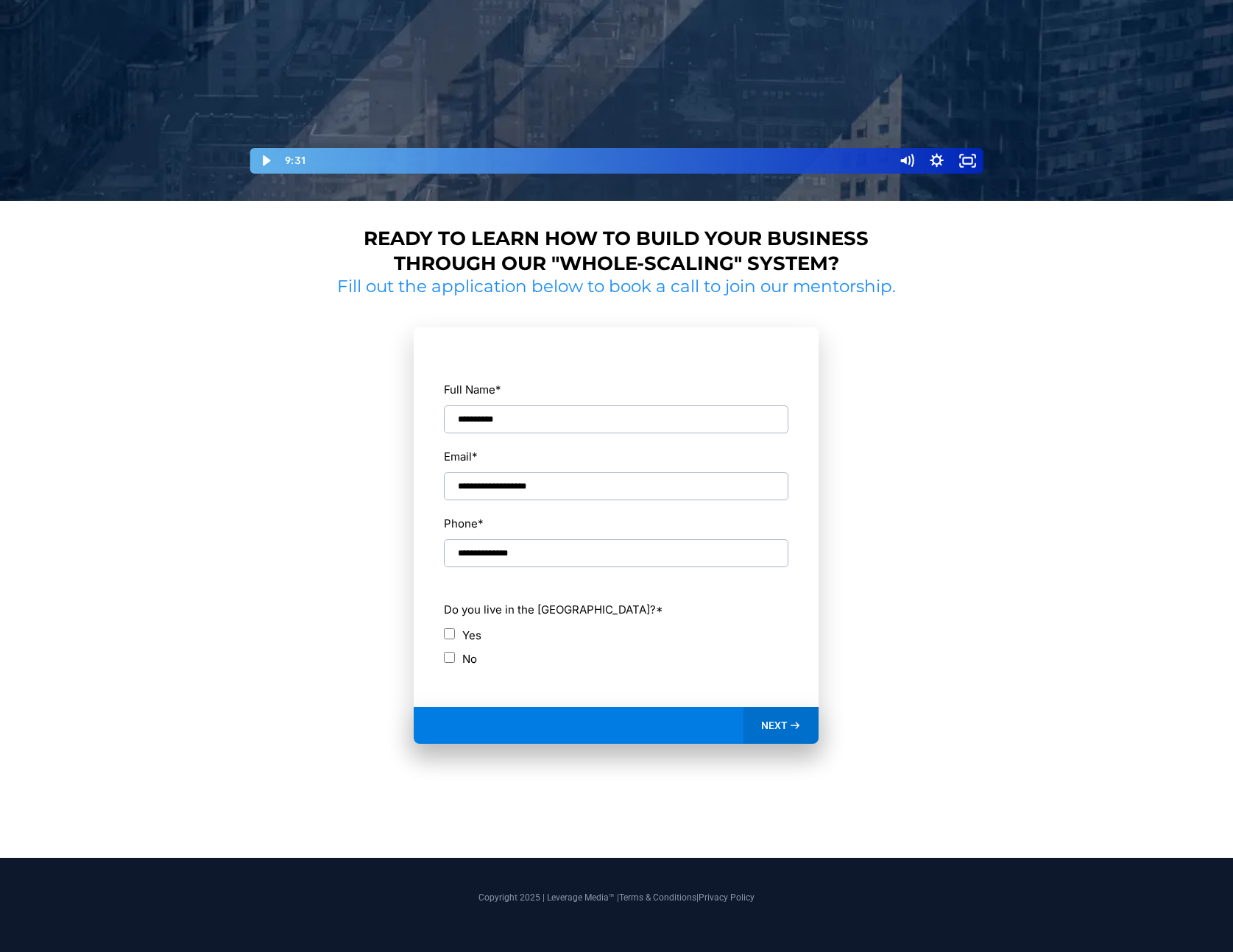
click at [781, 724] on span "NEXT" at bounding box center [774, 725] width 26 height 13
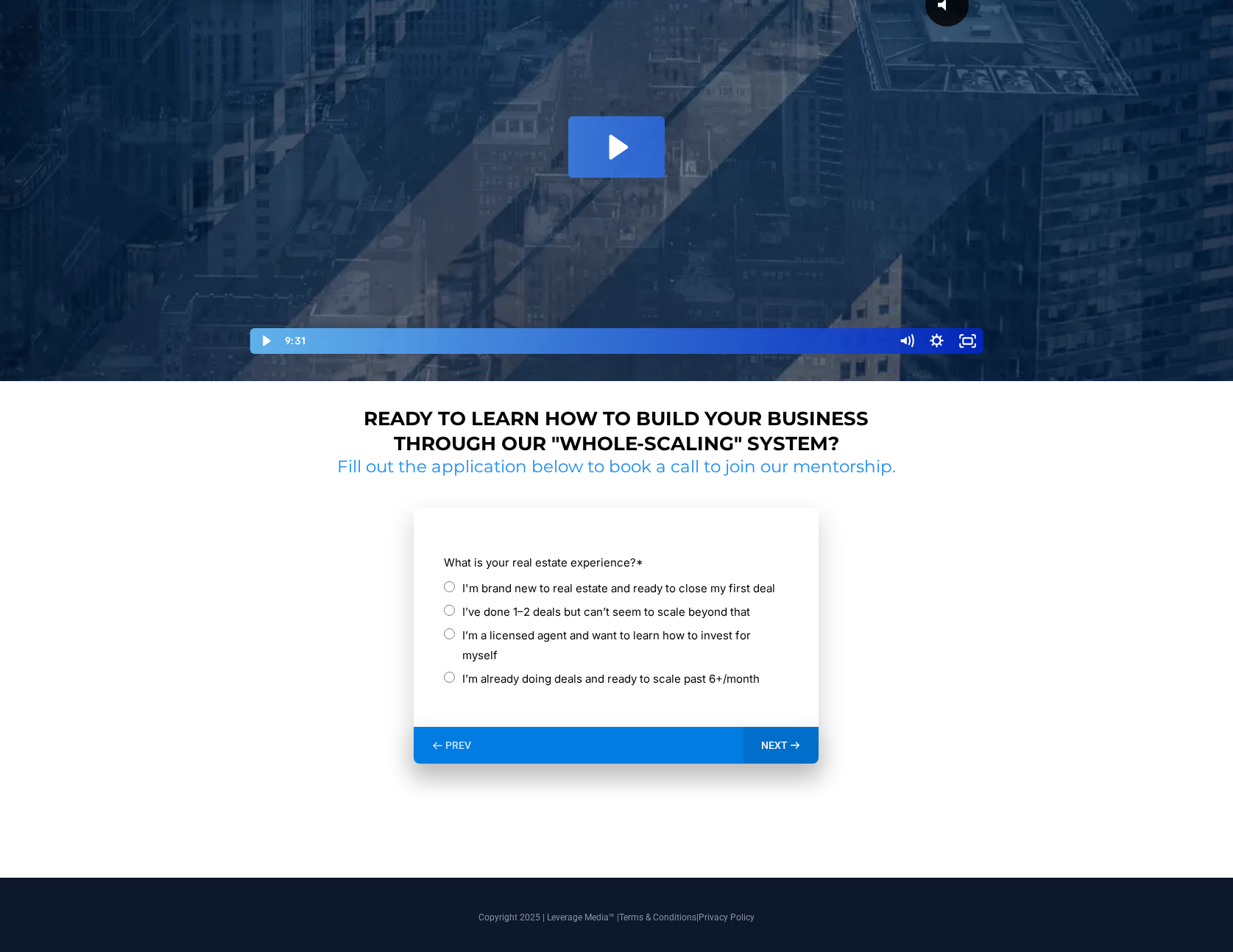
click at [477, 612] on label "I’ve done 1–2 deals but can’t seem to scale beyond that" at bounding box center [606, 612] width 288 height 20
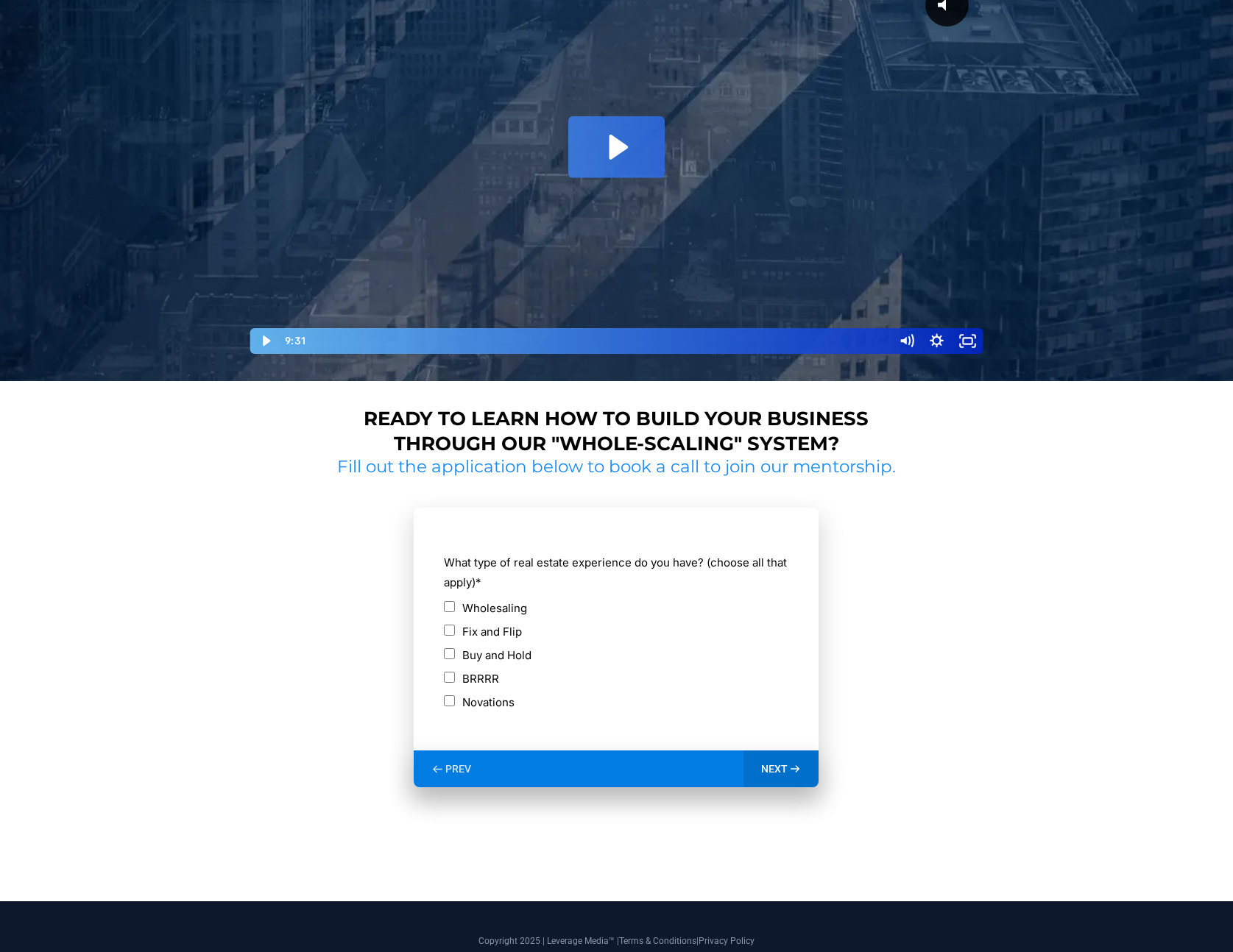
click at [479, 630] on label "Fix and Flip" at bounding box center [492, 631] width 60 height 20
click at [769, 757] on div "NEXT" at bounding box center [781, 769] width 76 height 37
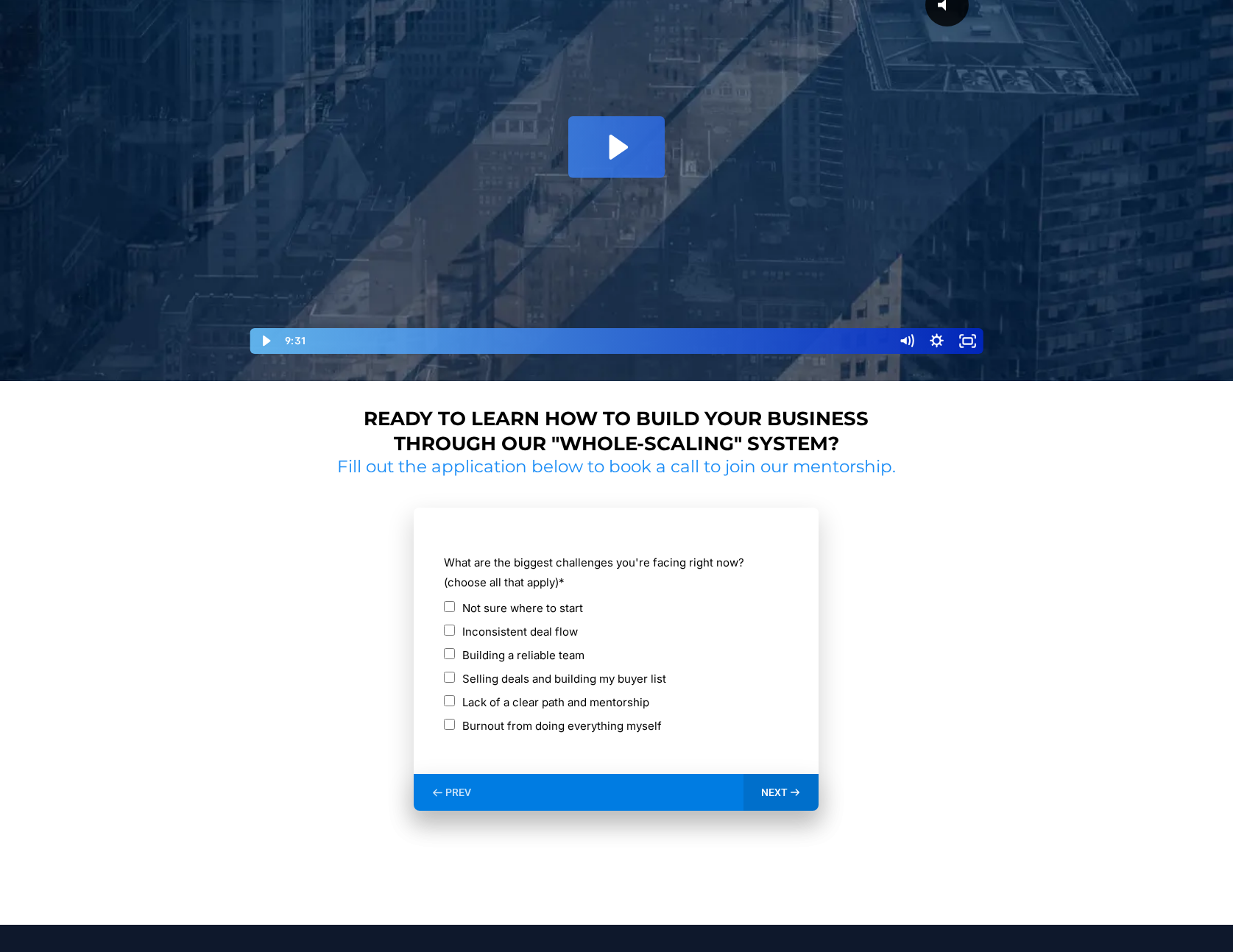
click at [461, 633] on div "Inconsistent deal flow" at bounding box center [615, 631] width 344 height 20
click at [789, 787] on icon at bounding box center [794, 793] width 12 height 12
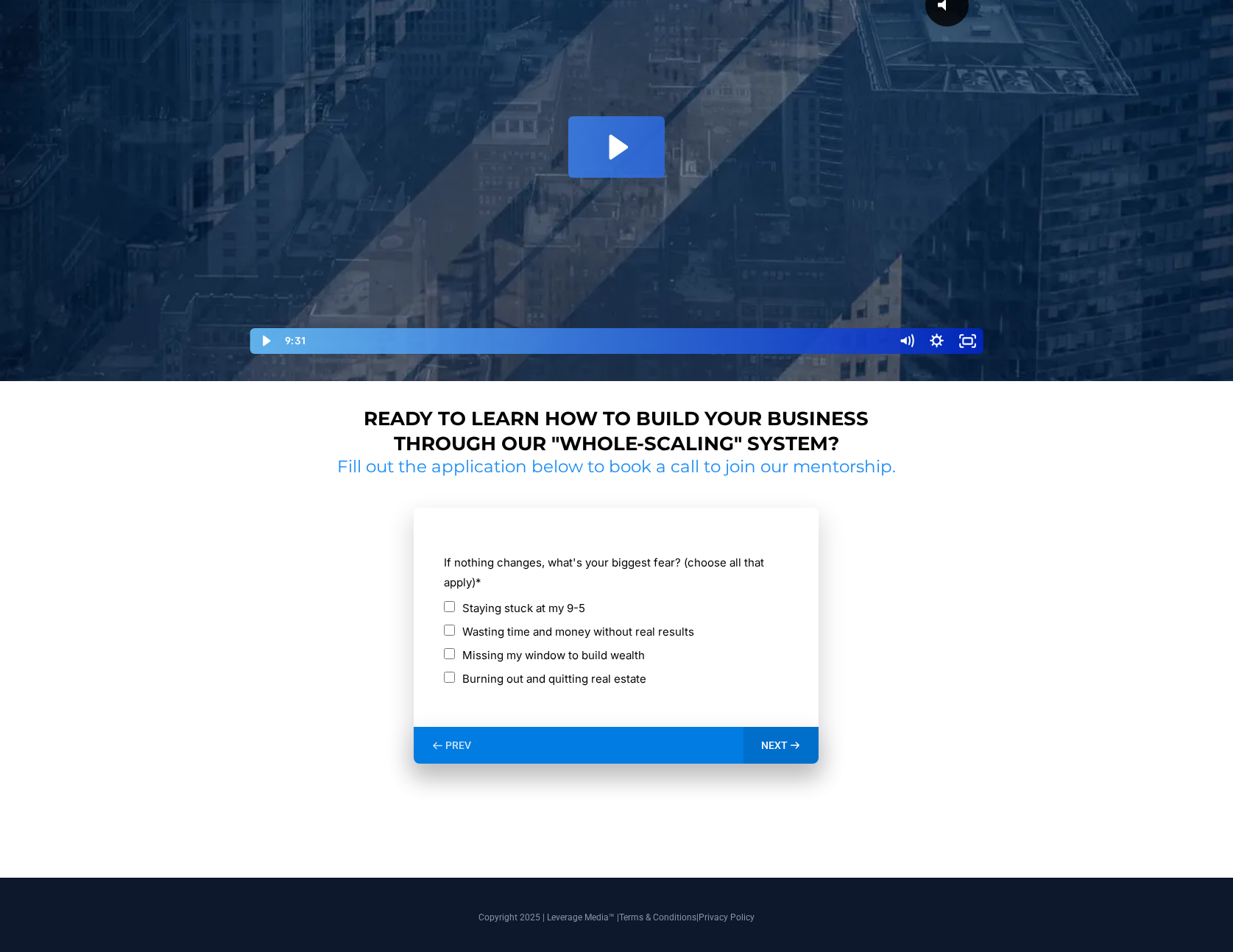
click at [771, 744] on span "NEXT" at bounding box center [774, 745] width 26 height 13
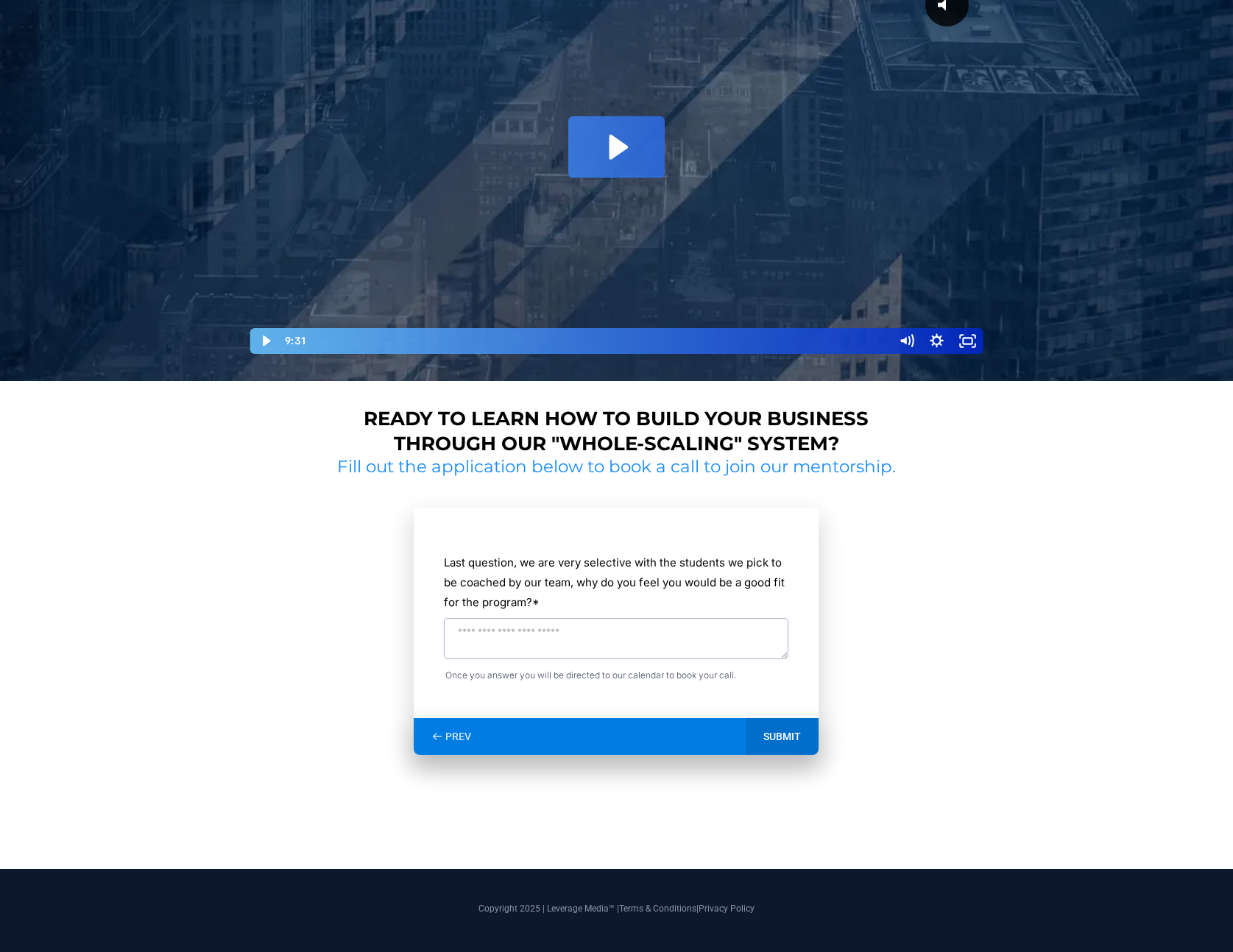
click at [627, 633] on textarea "Last question, we are very selective with the students we pick to be coached by…" at bounding box center [615, 639] width 344 height 41
type textarea "*"
type textarea "******"
click at [789, 734] on div "SUBMIT" at bounding box center [781, 736] width 73 height 37
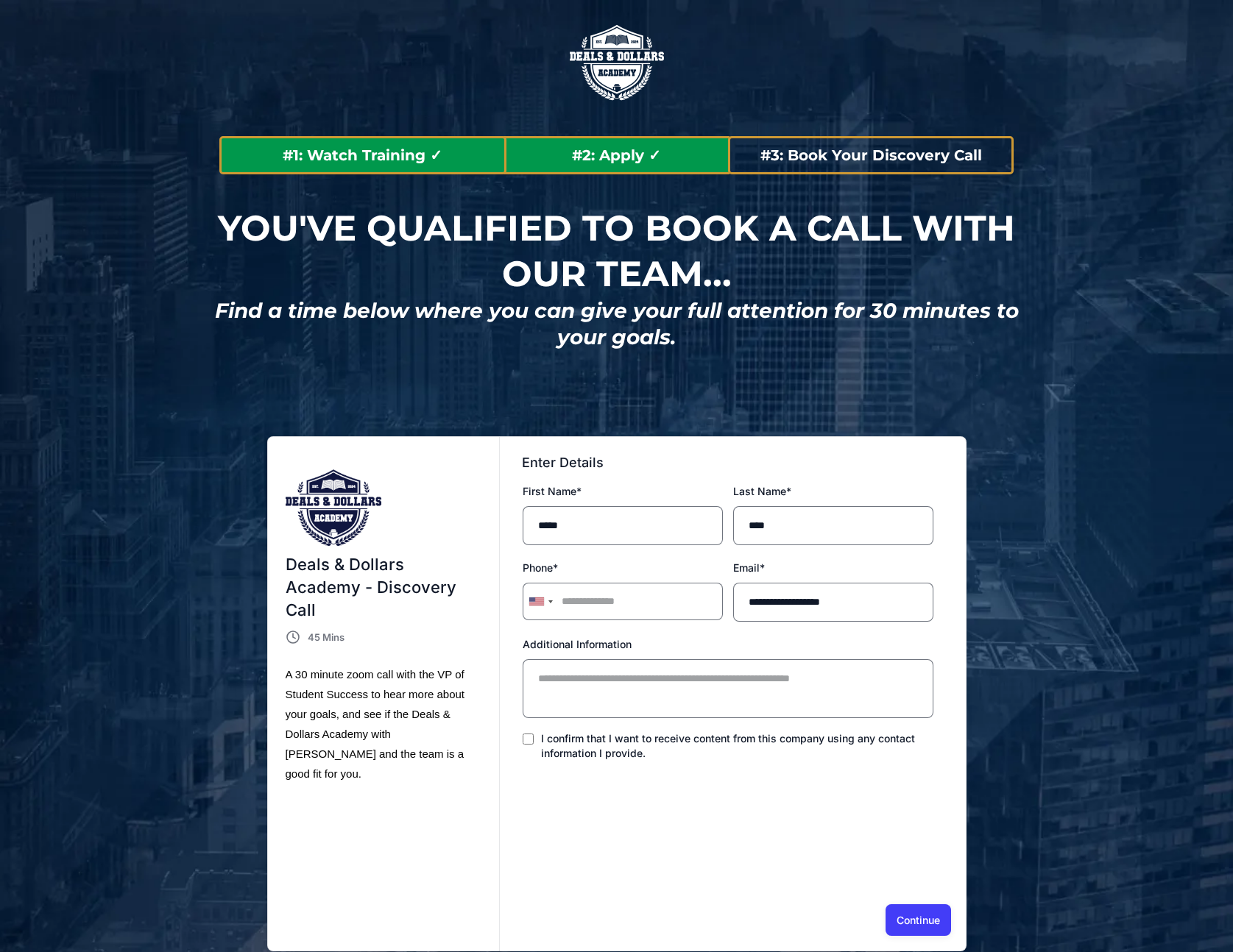
scroll to position [139, 0]
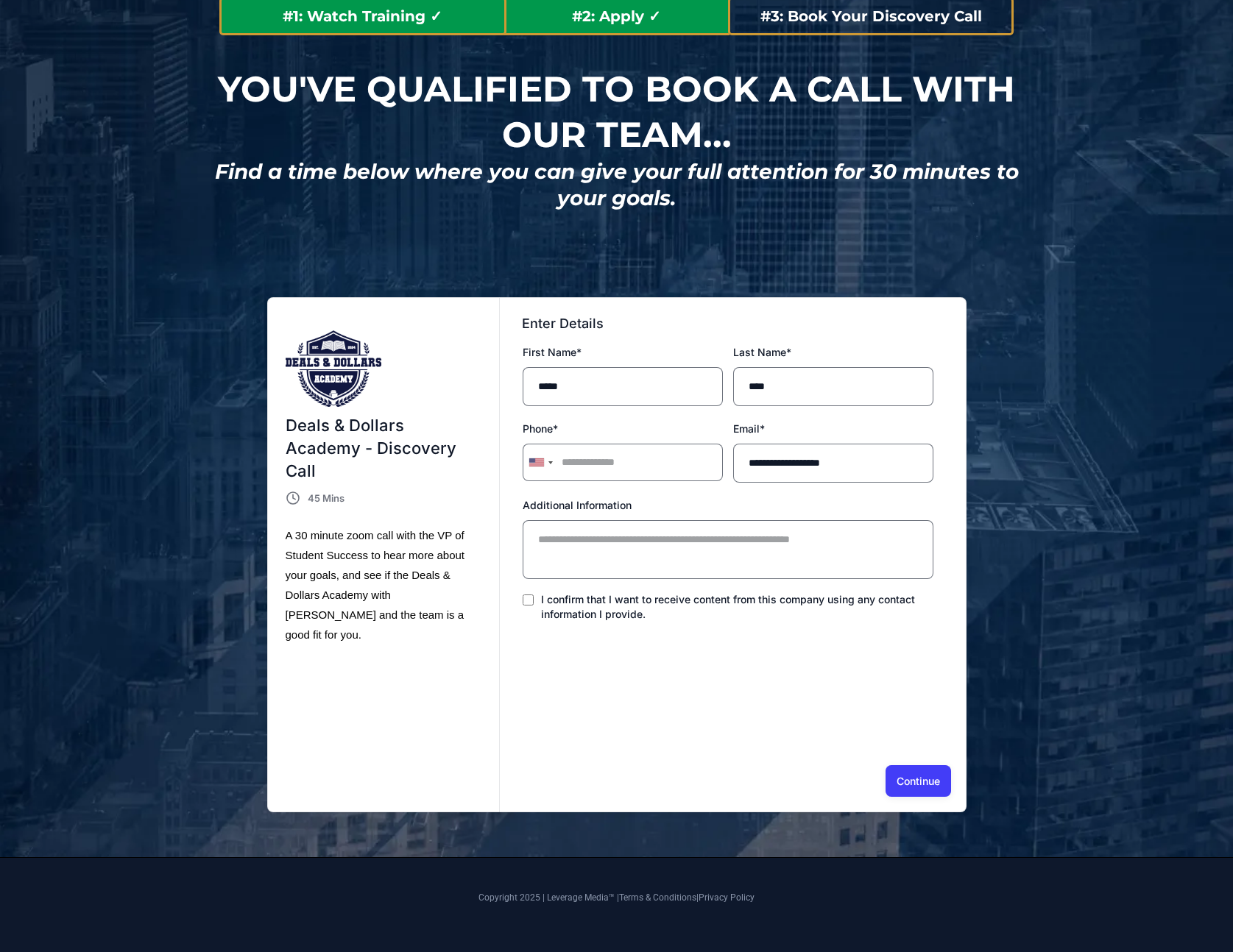
click at [536, 599] on div "I confirm that I want to receive content from this company using any contact in…" at bounding box center [728, 609] width 411 height 35
click at [925, 775] on button "Continue" at bounding box center [918, 781] width 65 height 31
type input "**********"
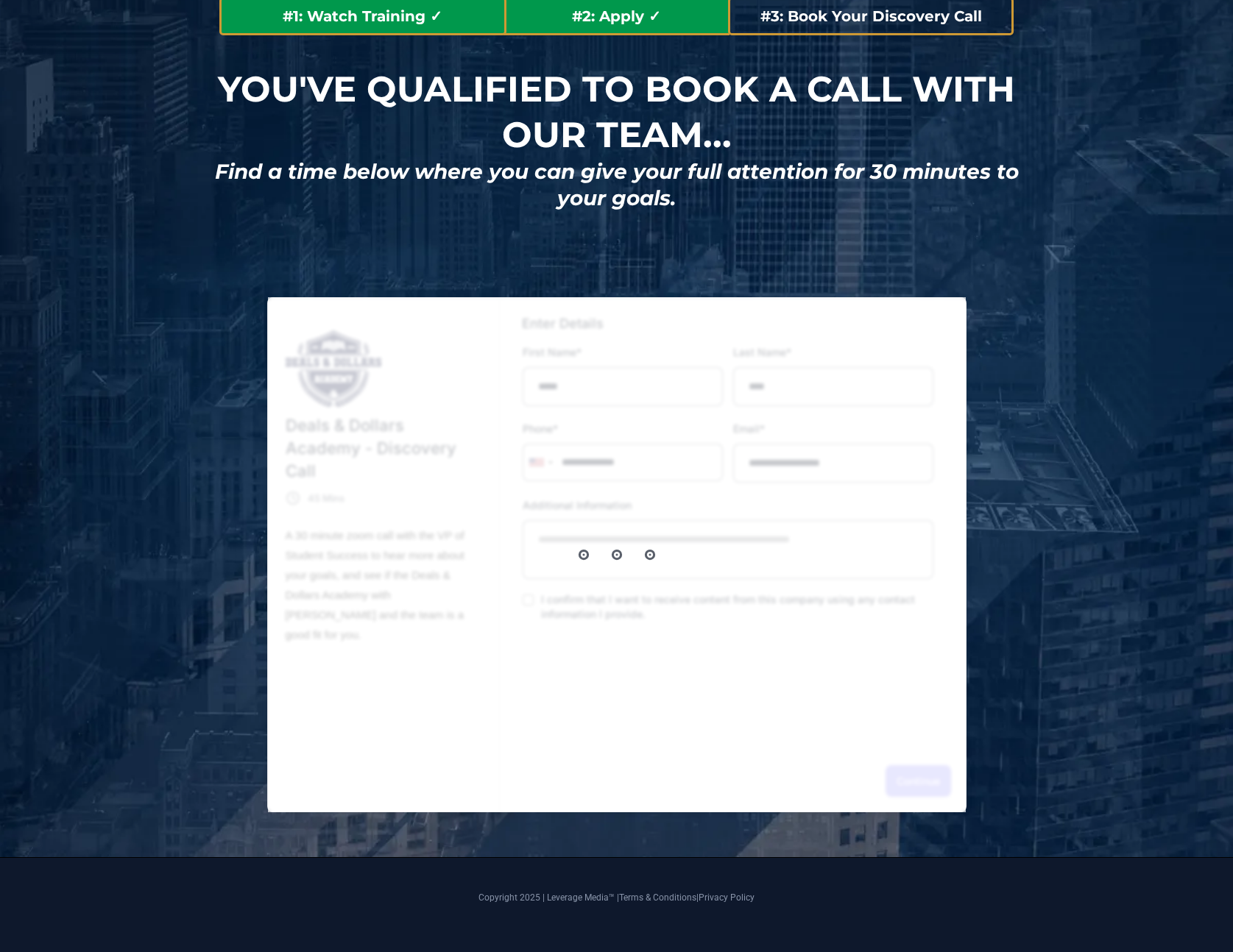
select select "*"
select select "****"
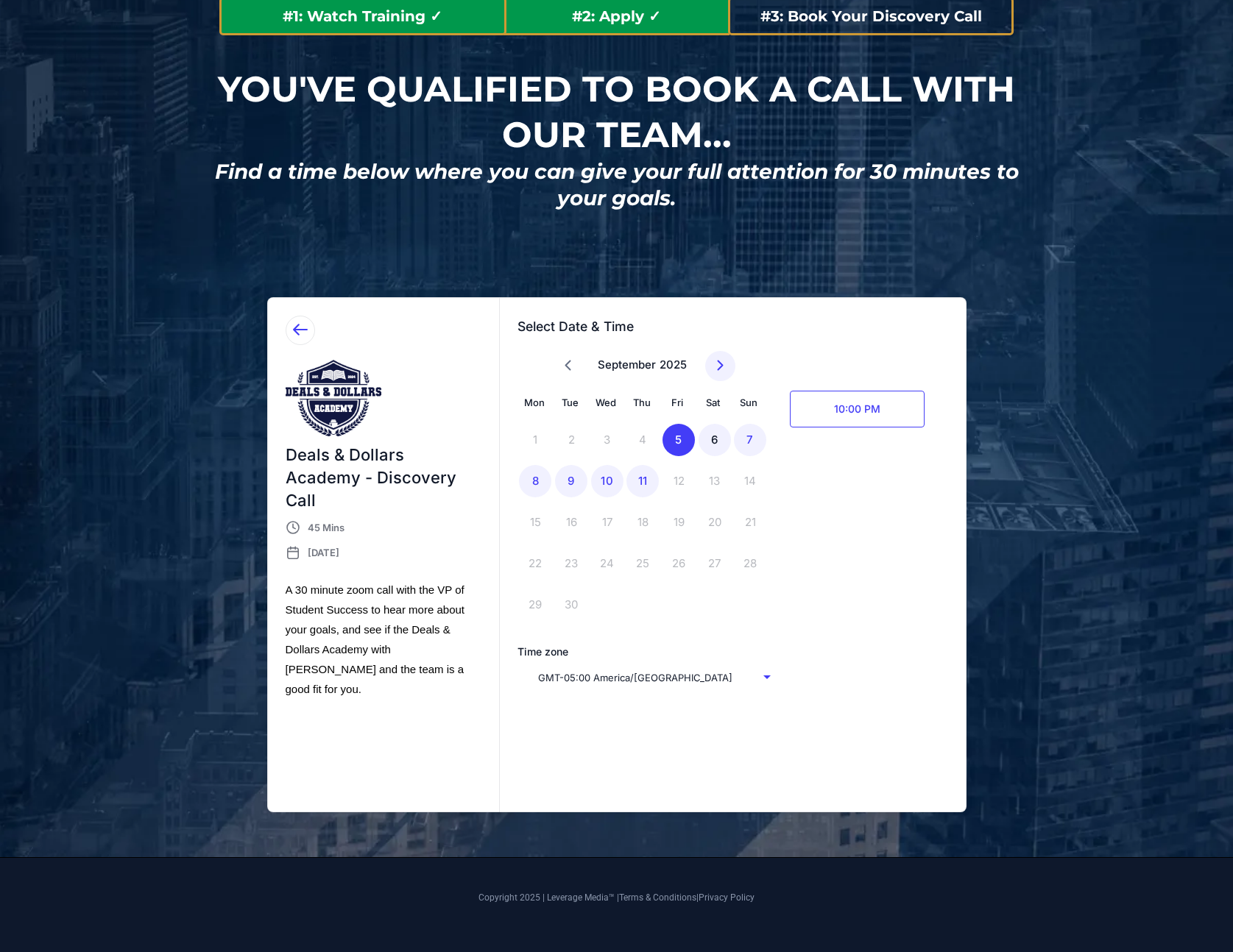
click at [720, 436] on div "6" at bounding box center [715, 440] width 33 height 33
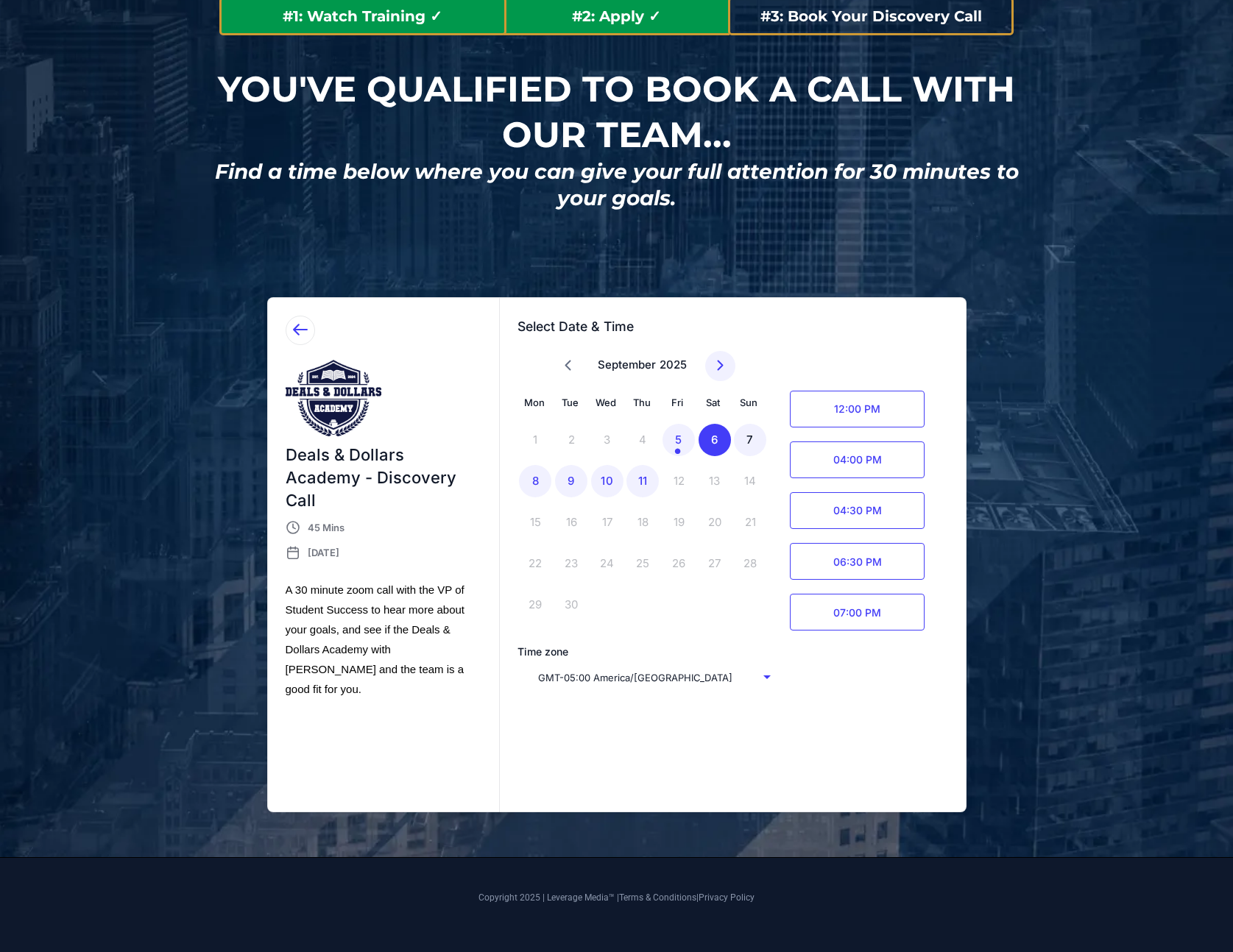
click at [745, 438] on div "7" at bounding box center [750, 440] width 33 height 33
click at [576, 472] on div "9" at bounding box center [571, 481] width 33 height 33
click at [597, 478] on div "10" at bounding box center [607, 481] width 33 height 33
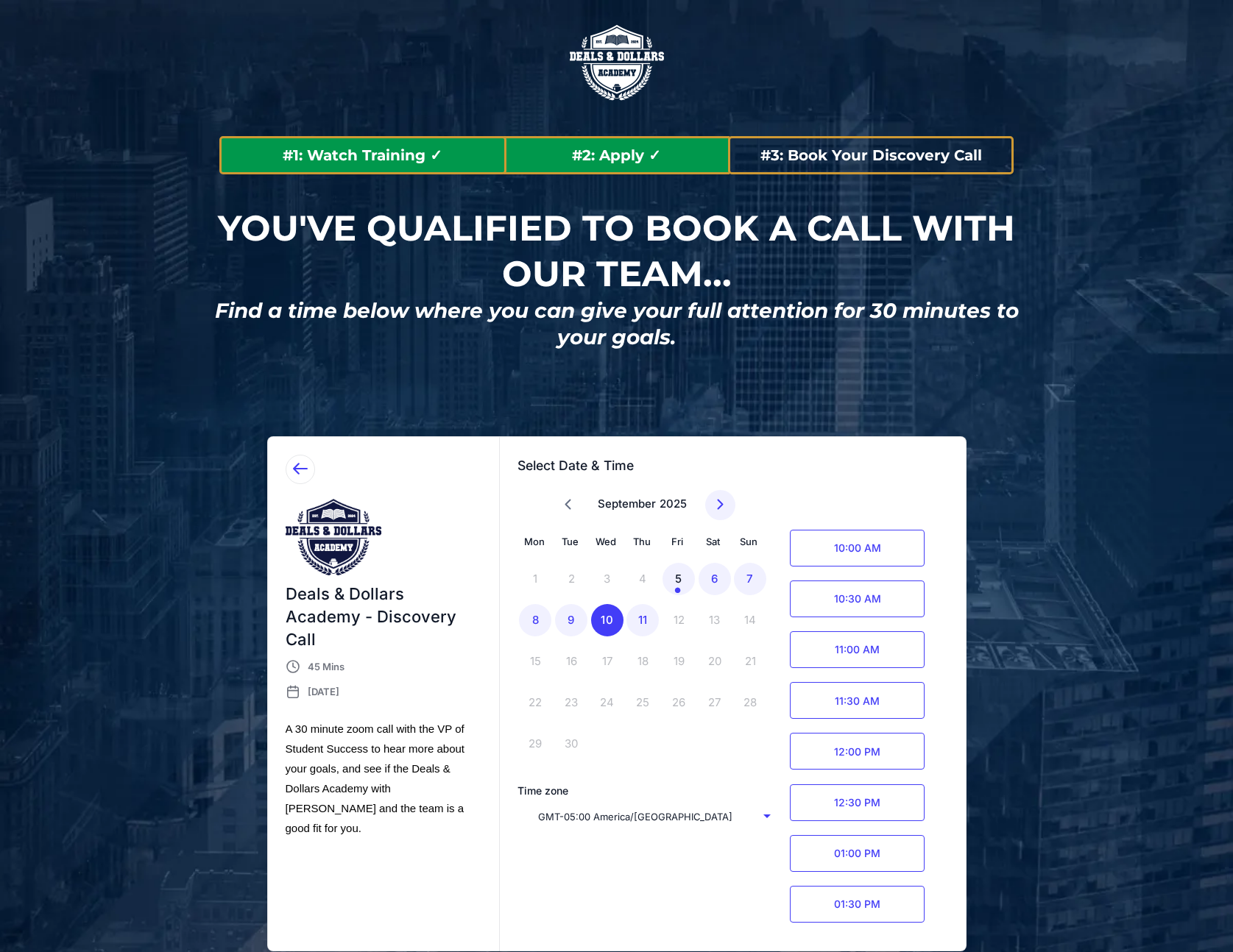
drag, startPoint x: 675, startPoint y: 575, endPoint x: 688, endPoint y: 579, distance: 13.6
click at [676, 575] on div "5" at bounding box center [679, 579] width 33 height 33
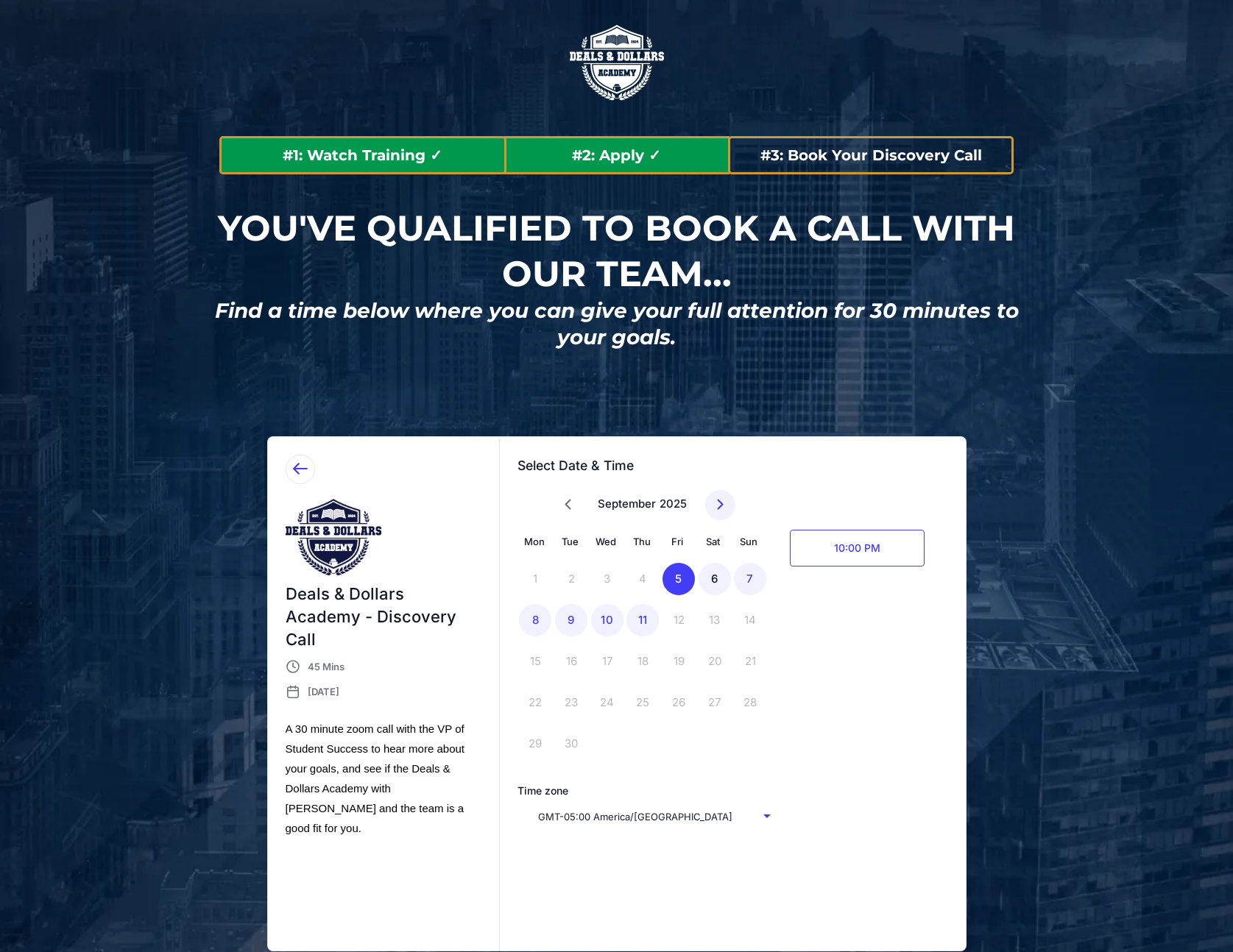
drag, startPoint x: 704, startPoint y: 582, endPoint x: 719, endPoint y: 584, distance: 15.1
click at [704, 582] on div "6" at bounding box center [715, 579] width 33 height 33
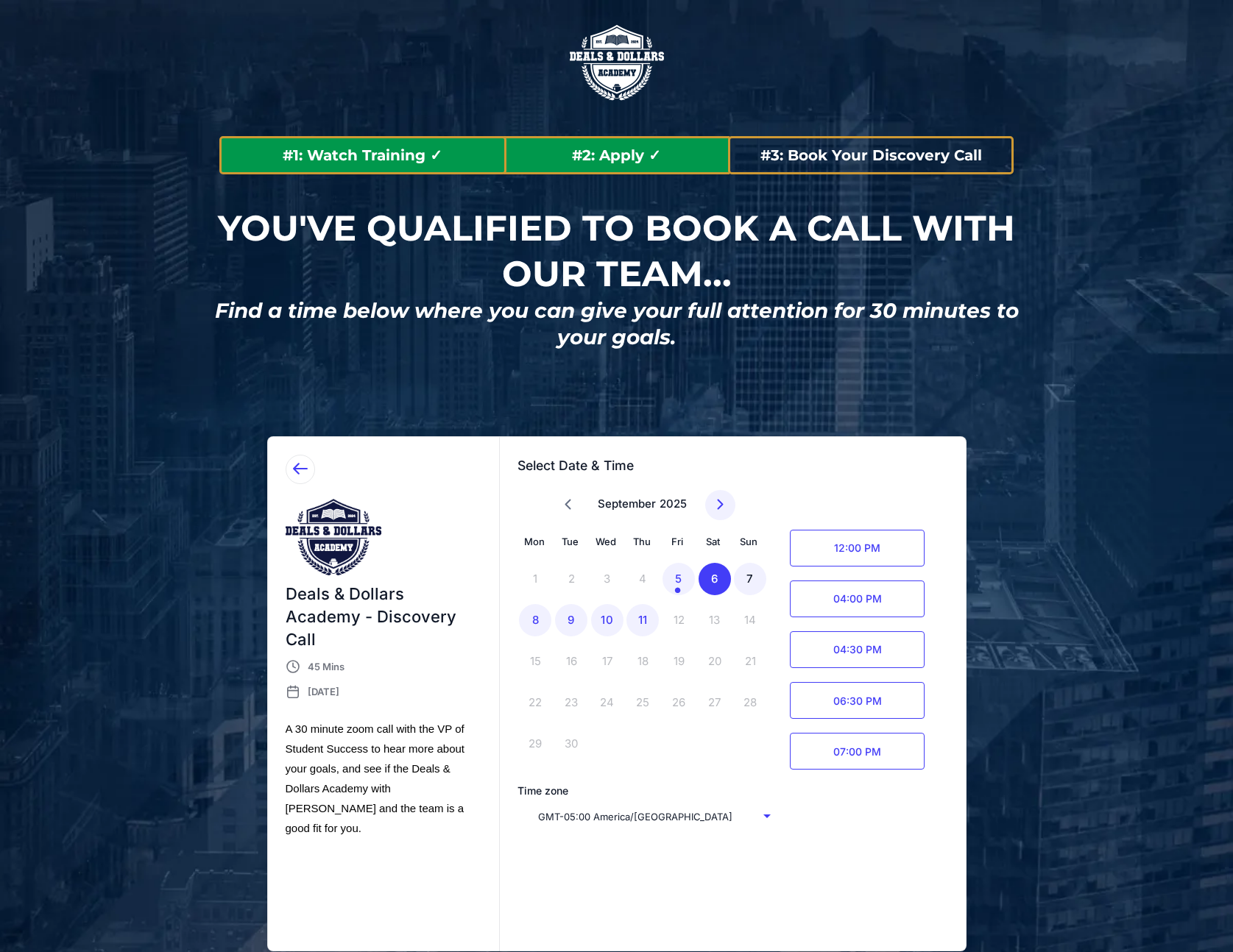
click at [758, 584] on div "7" at bounding box center [750, 579] width 33 height 33
click at [564, 618] on div "9" at bounding box center [571, 621] width 33 height 33
click at [835, 646] on span "11:00 AM" at bounding box center [857, 649] width 135 height 37
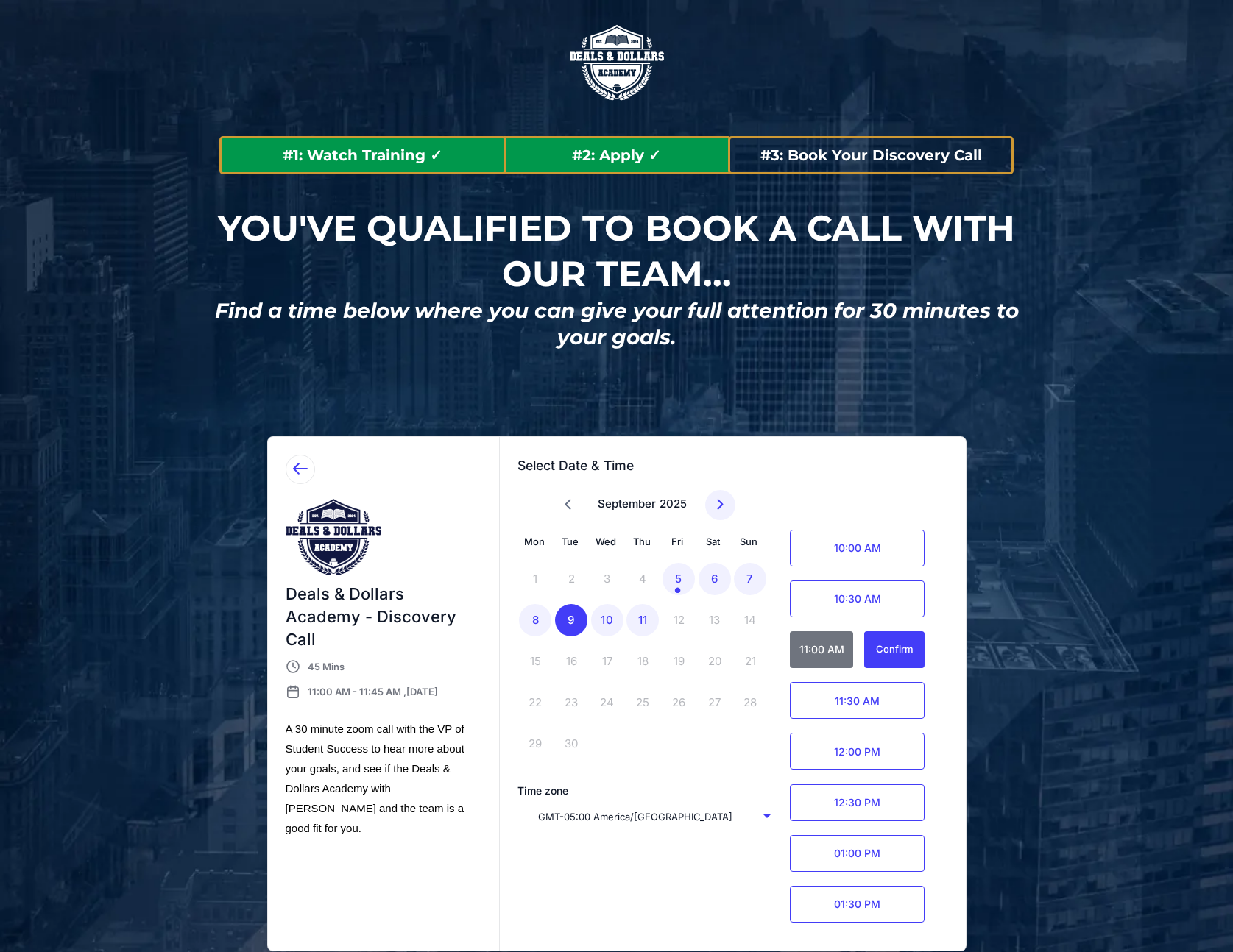
click at [881, 649] on div "Confirm" at bounding box center [894, 649] width 38 height 17
